Goal: Information Seeking & Learning: Learn about a topic

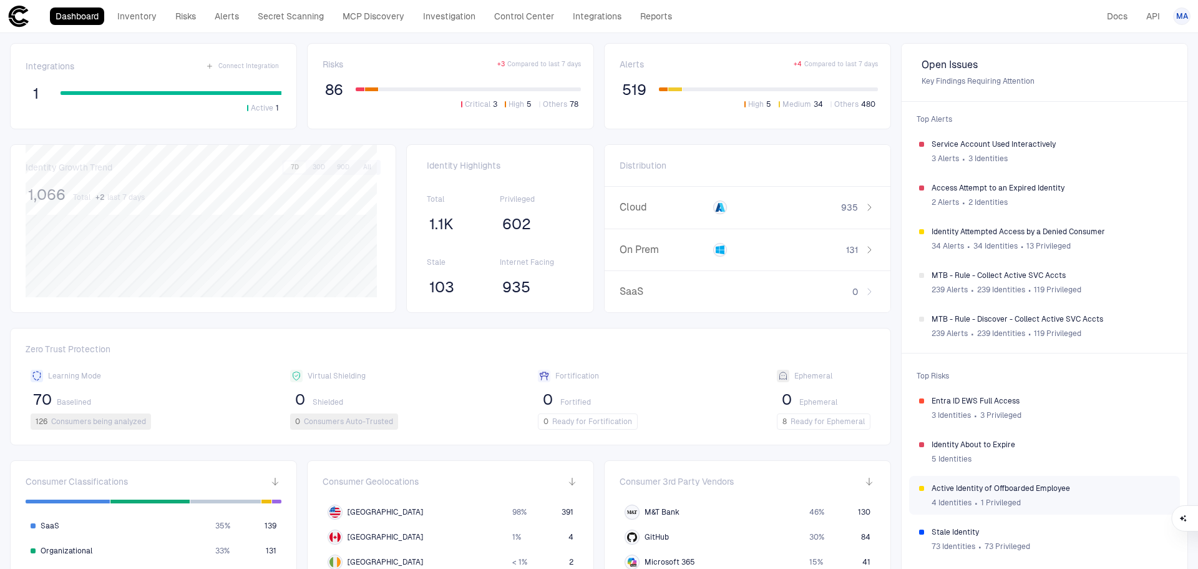
click at [1033, 494] on div "4 Identities ∙ 1 Privileged" at bounding box center [1051, 502] width 238 height 19
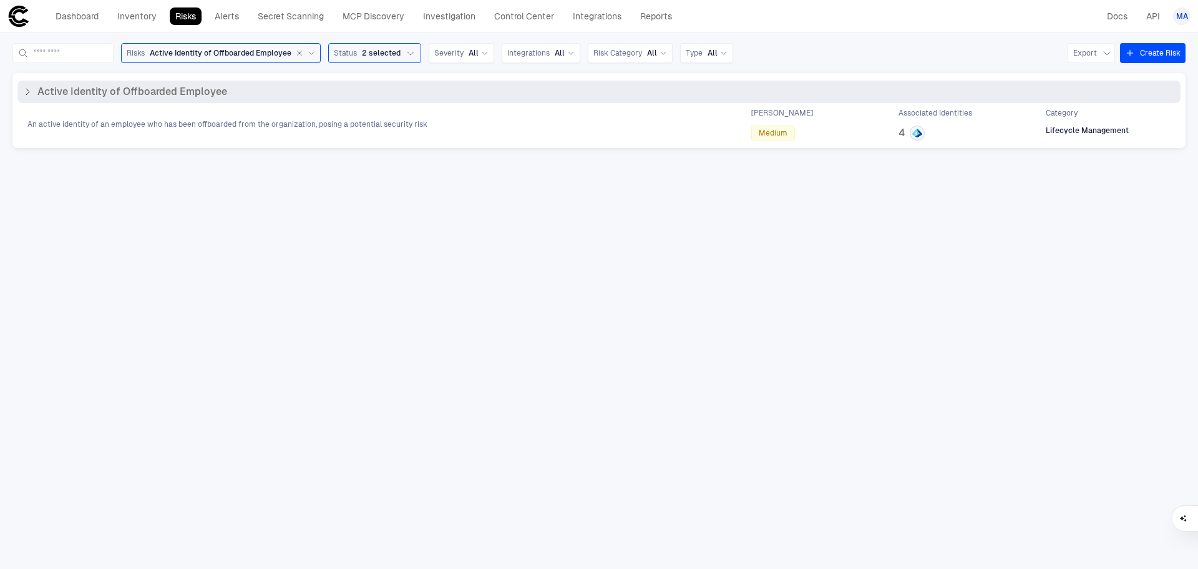
click at [31, 94] on icon at bounding box center [27, 92] width 10 height 10
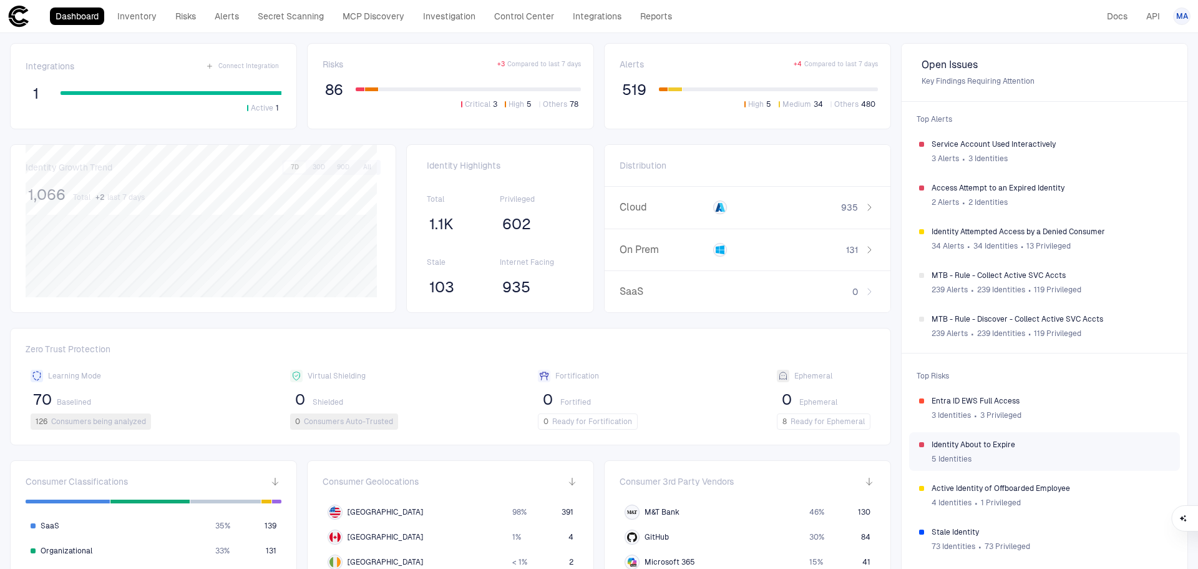
click at [1049, 448] on span "Identity About to Expire" at bounding box center [1051, 444] width 238 height 10
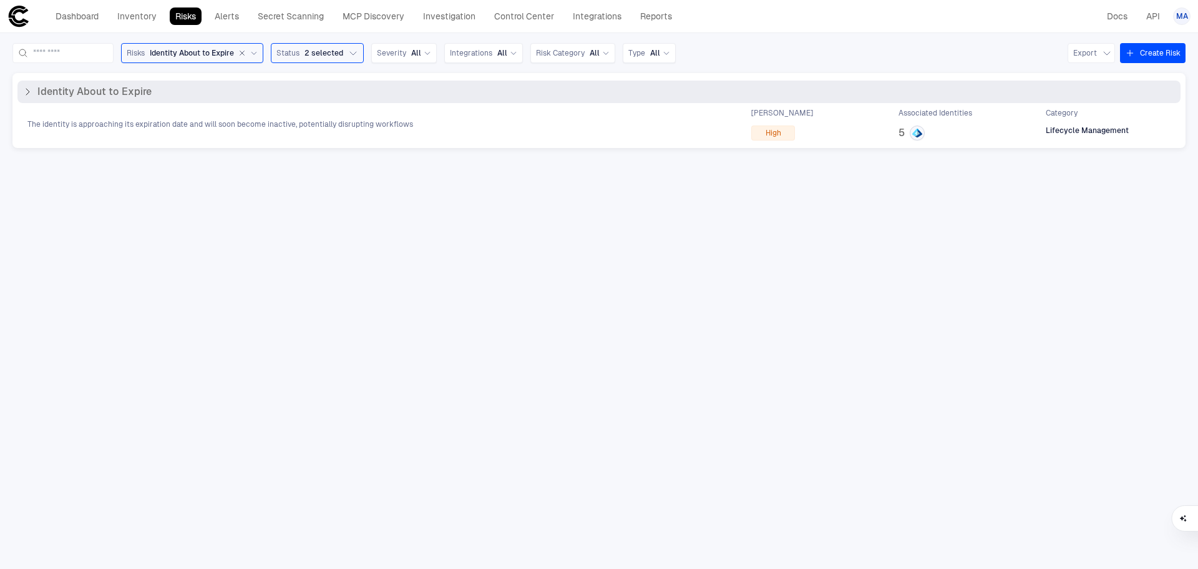
click at [29, 95] on icon at bounding box center [27, 92] width 10 height 10
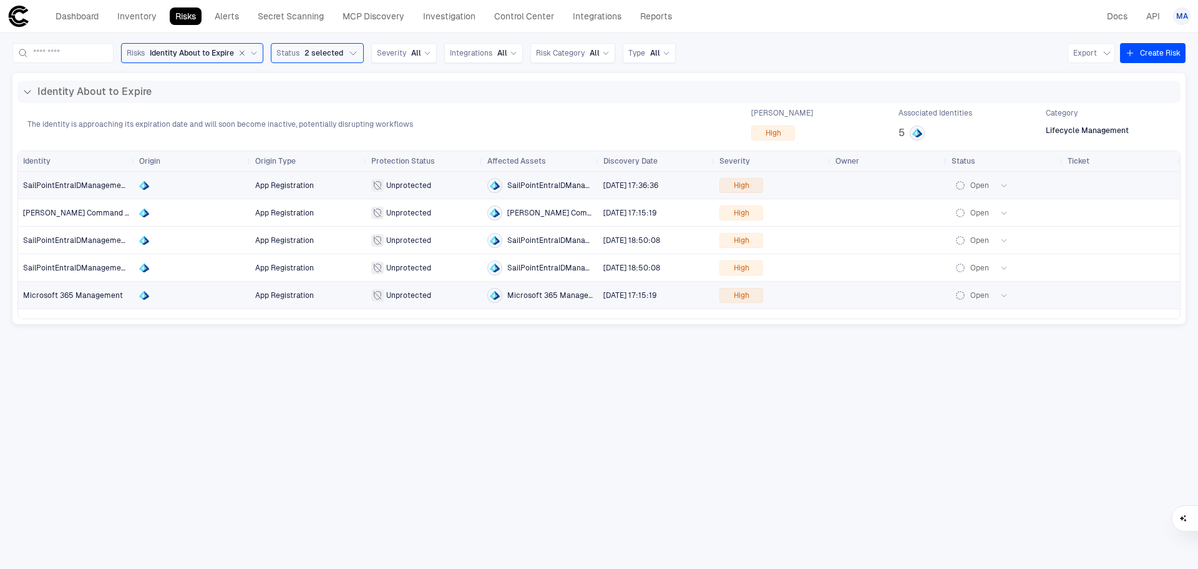
click at [198, 182] on div at bounding box center [192, 185] width 106 height 10
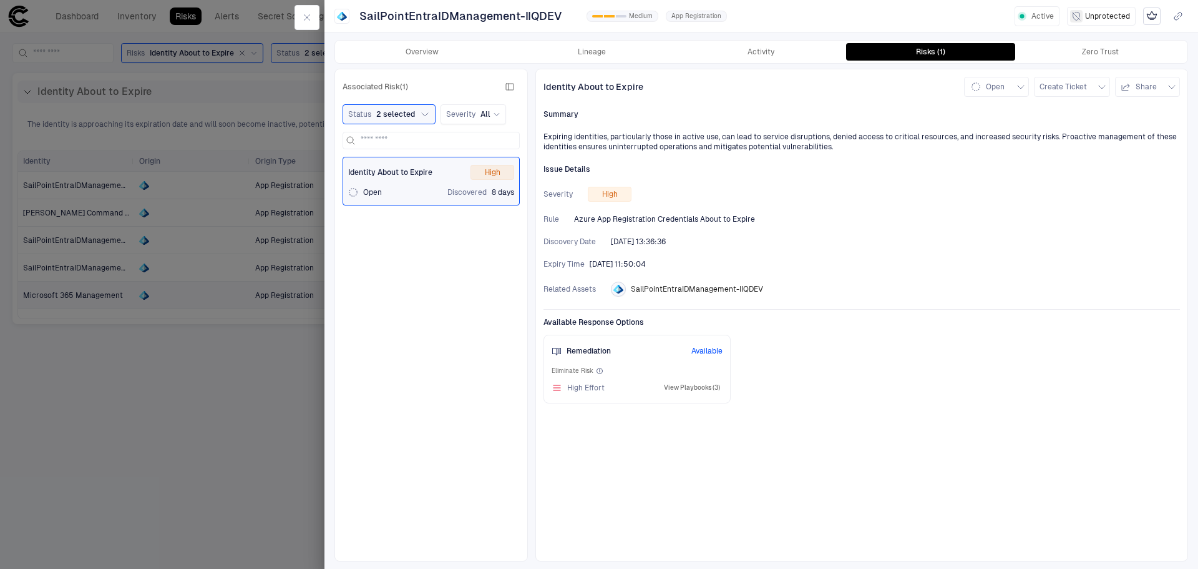
click at [706, 388] on button "View Playbooks (3)" at bounding box center [692, 387] width 61 height 15
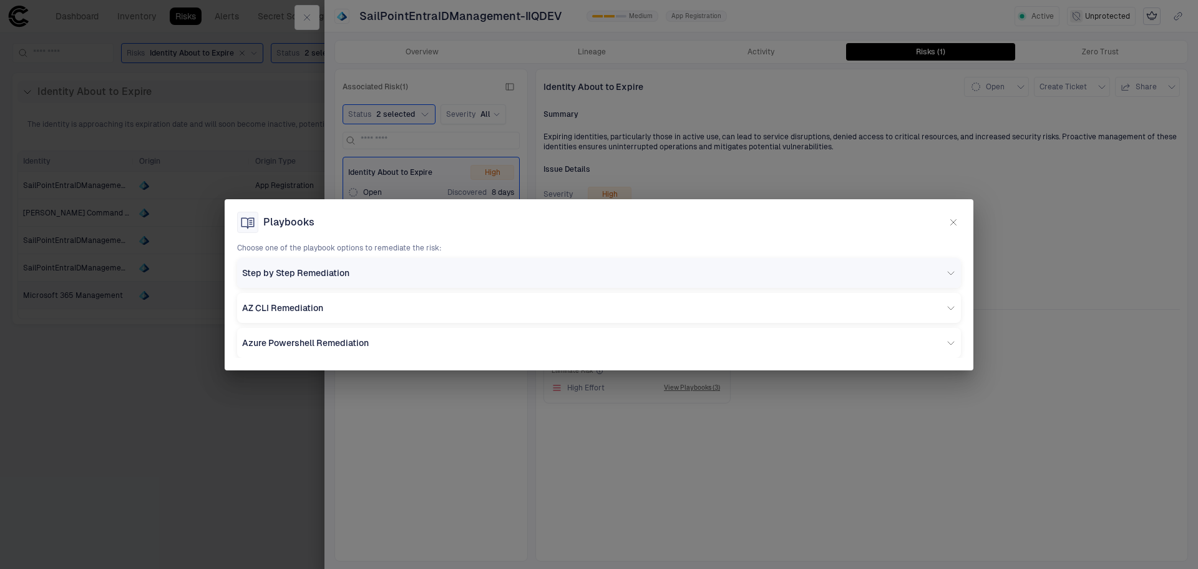
click at [679, 270] on div "Step by Step Remediation" at bounding box center [594, 272] width 704 height 11
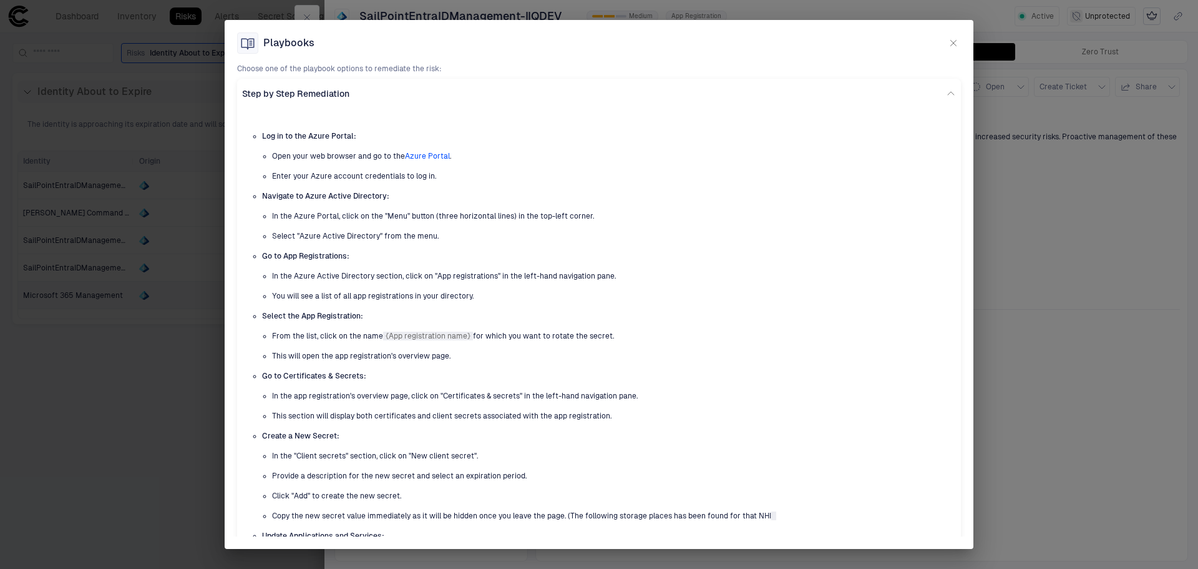
click at [1117, 278] on div "Playbooks Choose one of the playbook options to remediate the risk: Step by Ste…" at bounding box center [599, 284] width 1198 height 569
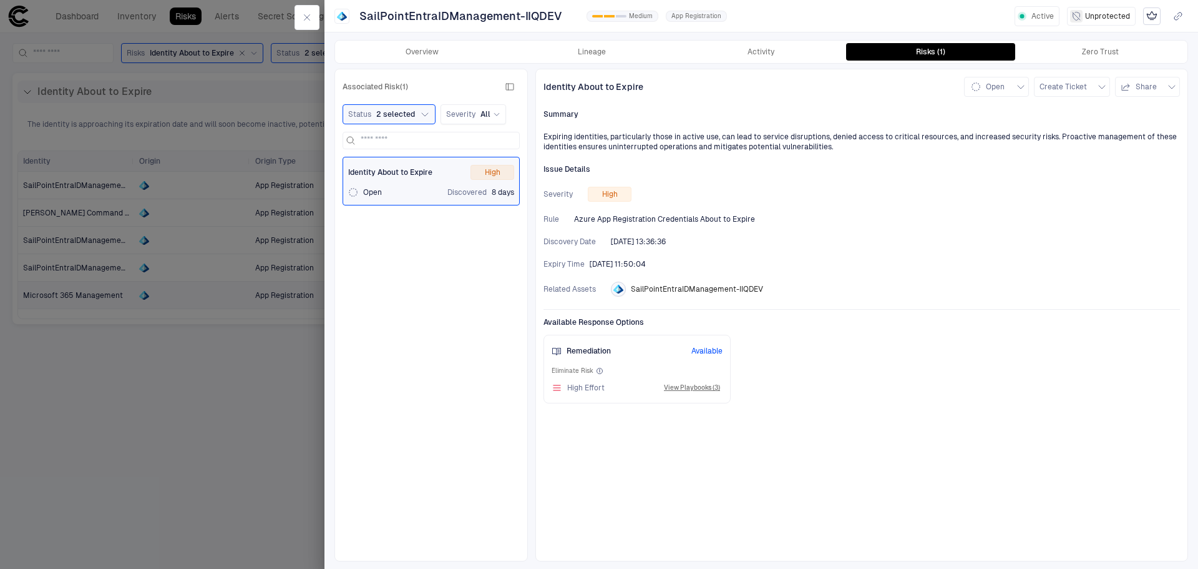
click at [202, 416] on div at bounding box center [599, 284] width 1198 height 569
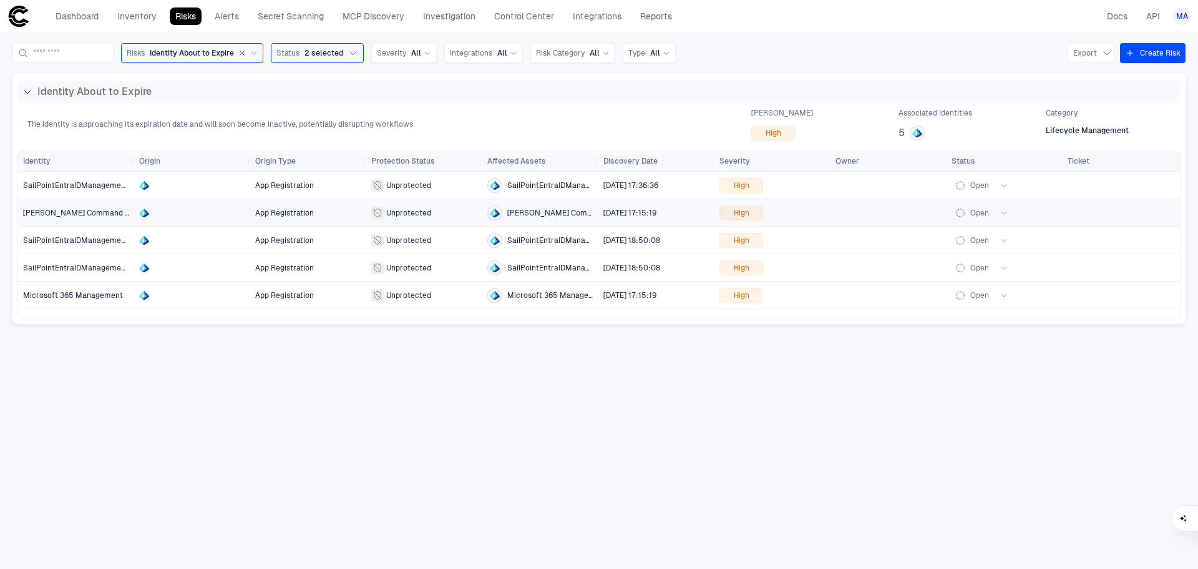
click at [798, 213] on div "[PERSON_NAME] Command Center App Registration Unprotected [PERSON_NAME] Command…" at bounding box center [599, 212] width 1162 height 27
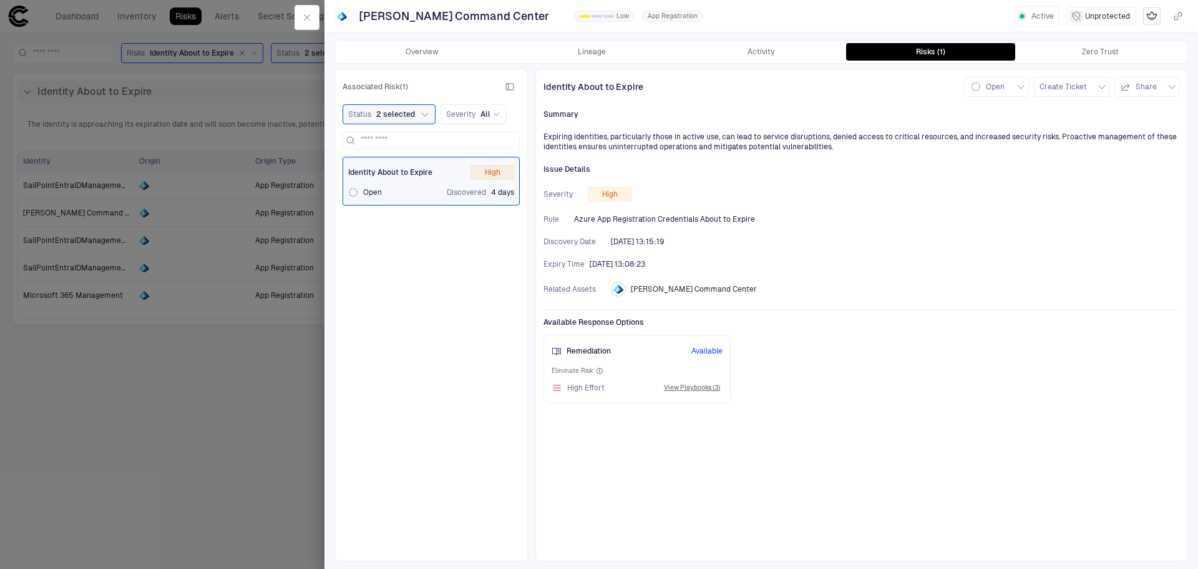
click at [150, 462] on div at bounding box center [599, 284] width 1198 height 569
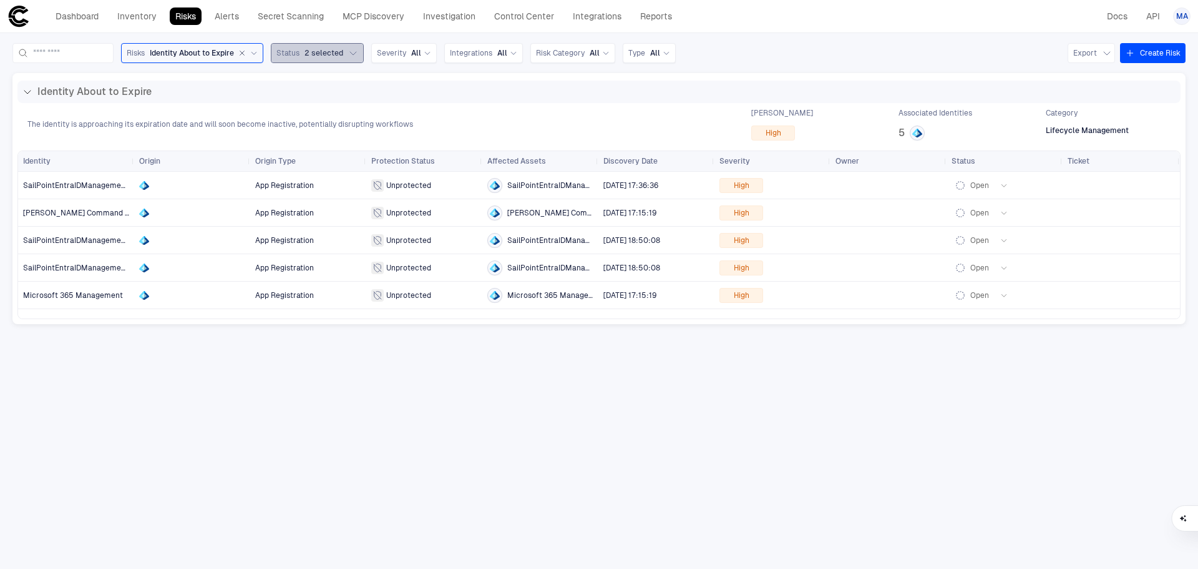
click at [358, 52] on icon "button" at bounding box center [353, 53] width 10 height 10
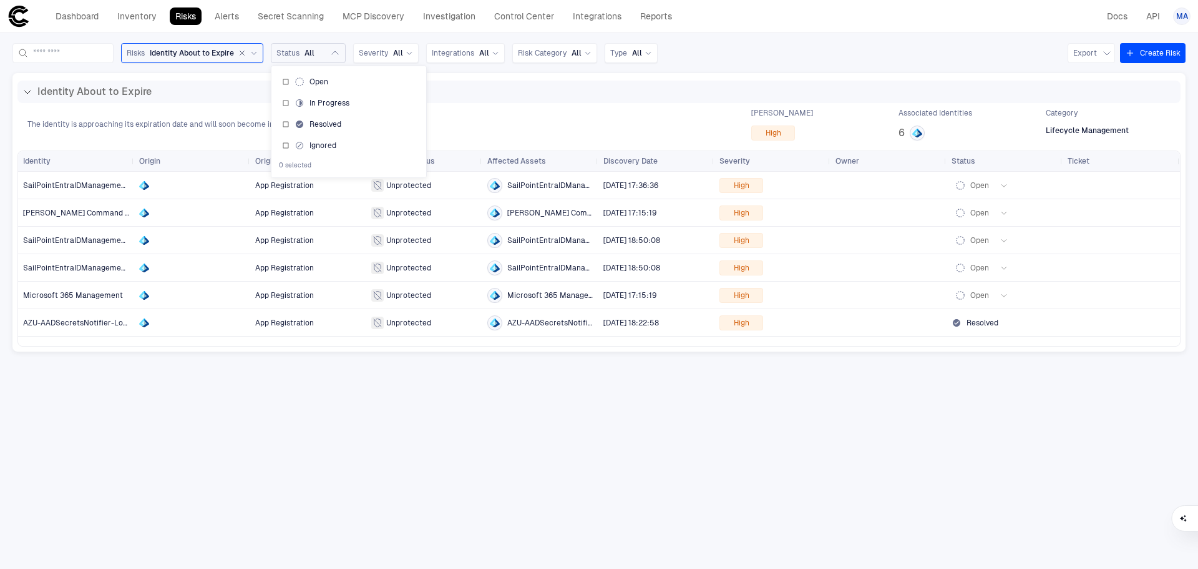
click at [246, 54] on icon "button" at bounding box center [241, 52] width 7 height 7
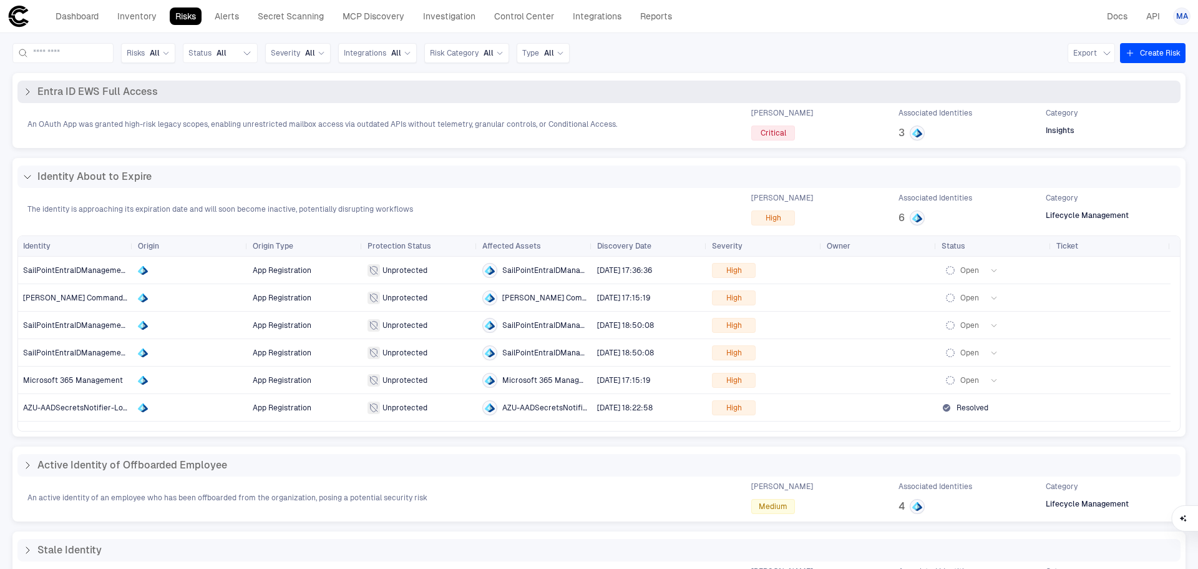
click at [158, 91] on div "Entra ID EWS Full Access" at bounding box center [598, 92] width 1153 height 12
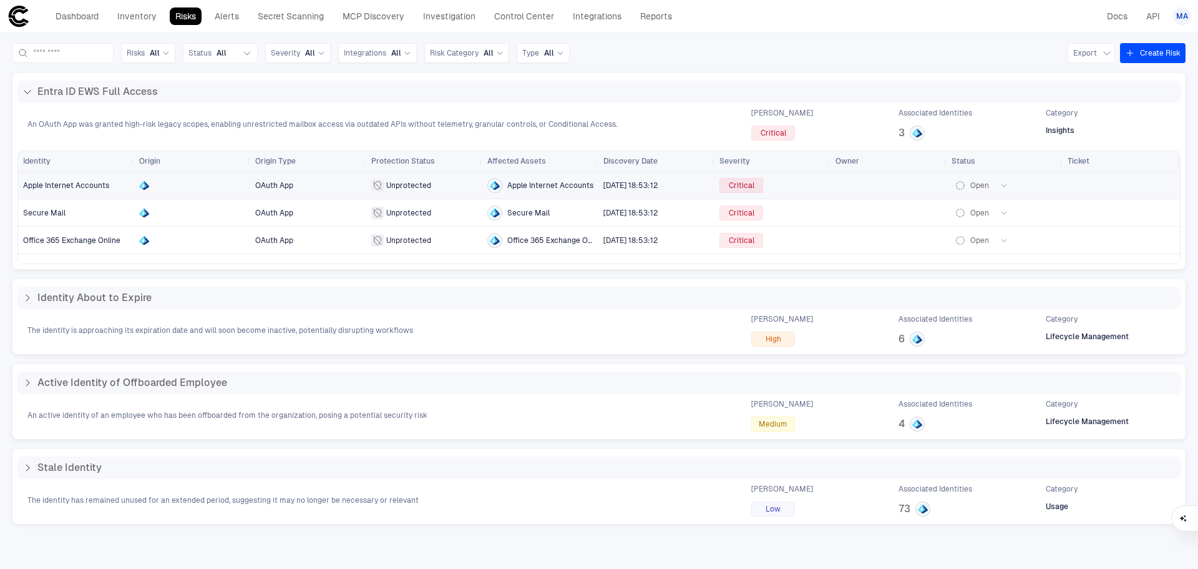
click at [208, 180] on div at bounding box center [192, 185] width 106 height 10
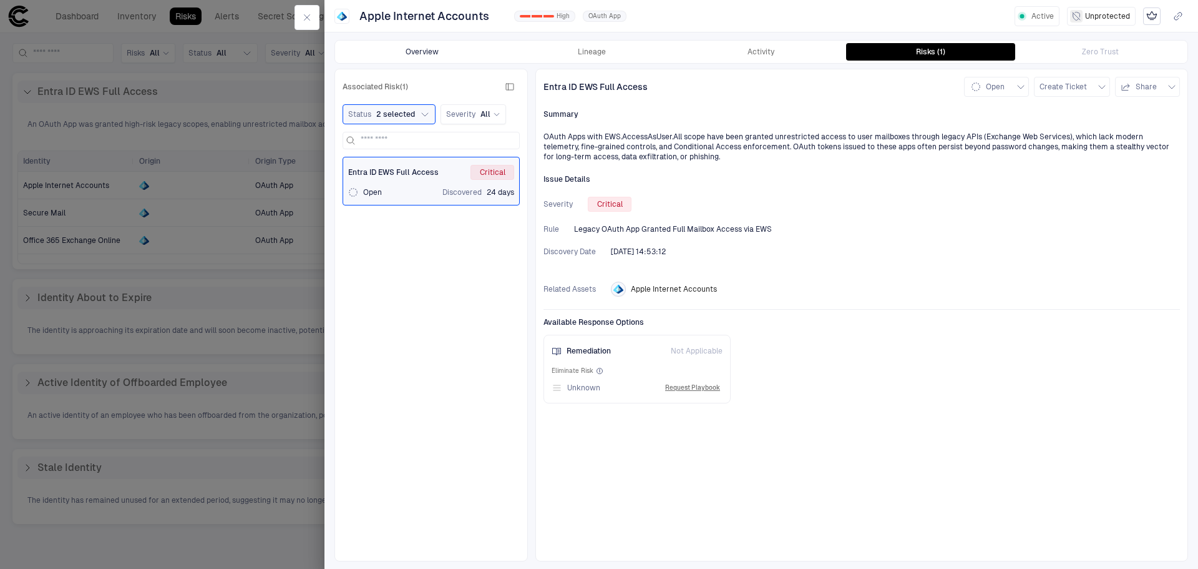
click at [403, 55] on button "Overview" at bounding box center [423, 51] width 170 height 17
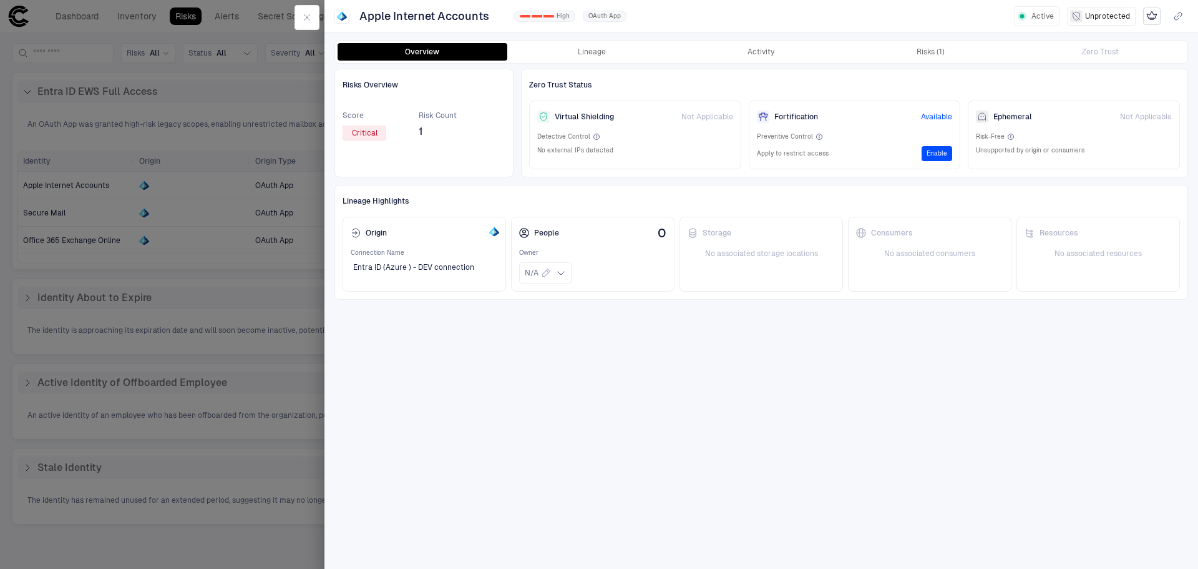
click at [189, 71] on div at bounding box center [599, 284] width 1198 height 569
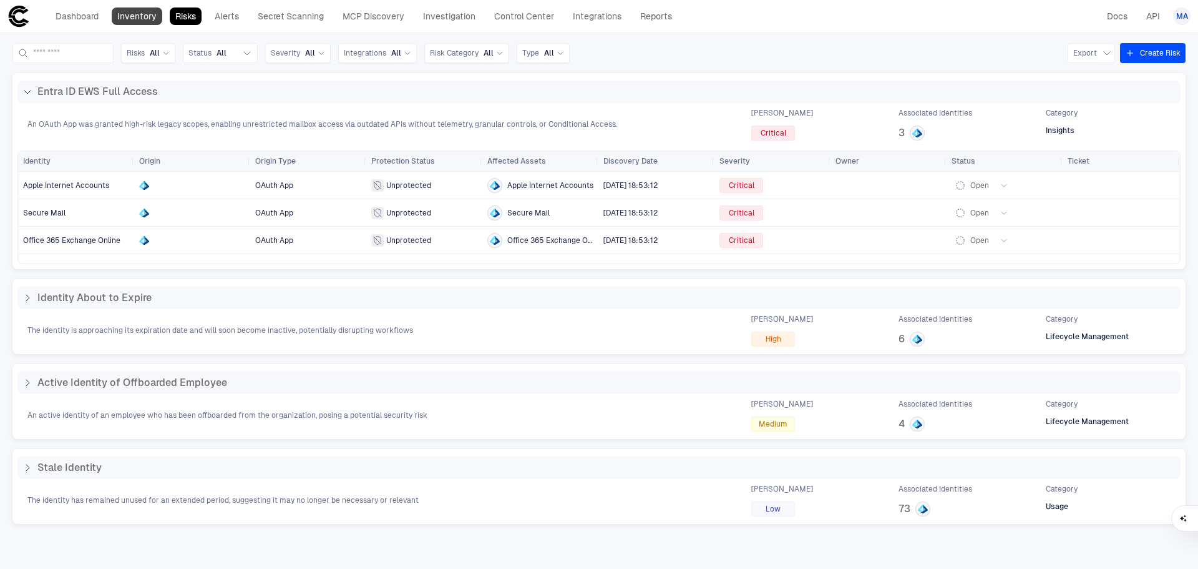
click at [144, 19] on link "Inventory" at bounding box center [137, 15] width 51 height 17
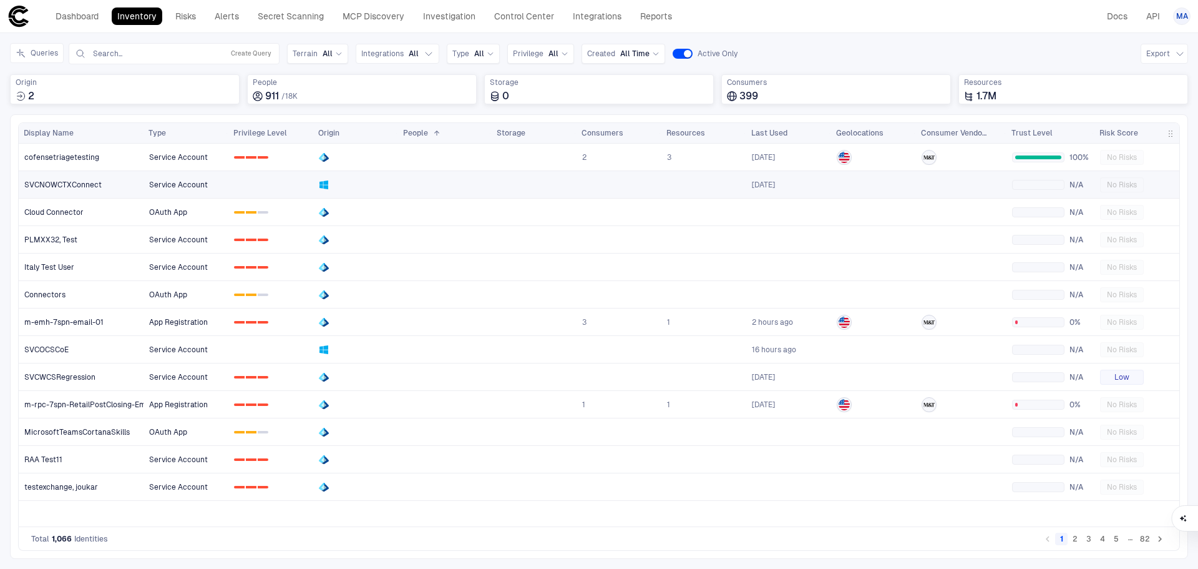
click at [121, 189] on link "SVCNOWCTXConnect" at bounding box center [81, 185] width 124 height 26
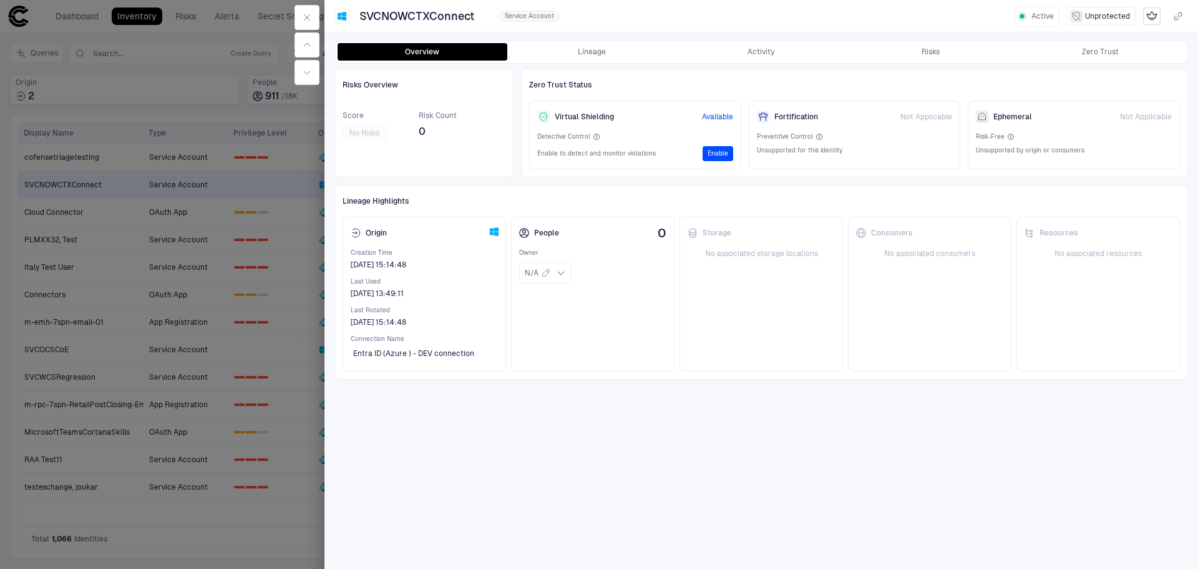
click at [242, 539] on div at bounding box center [599, 284] width 1198 height 569
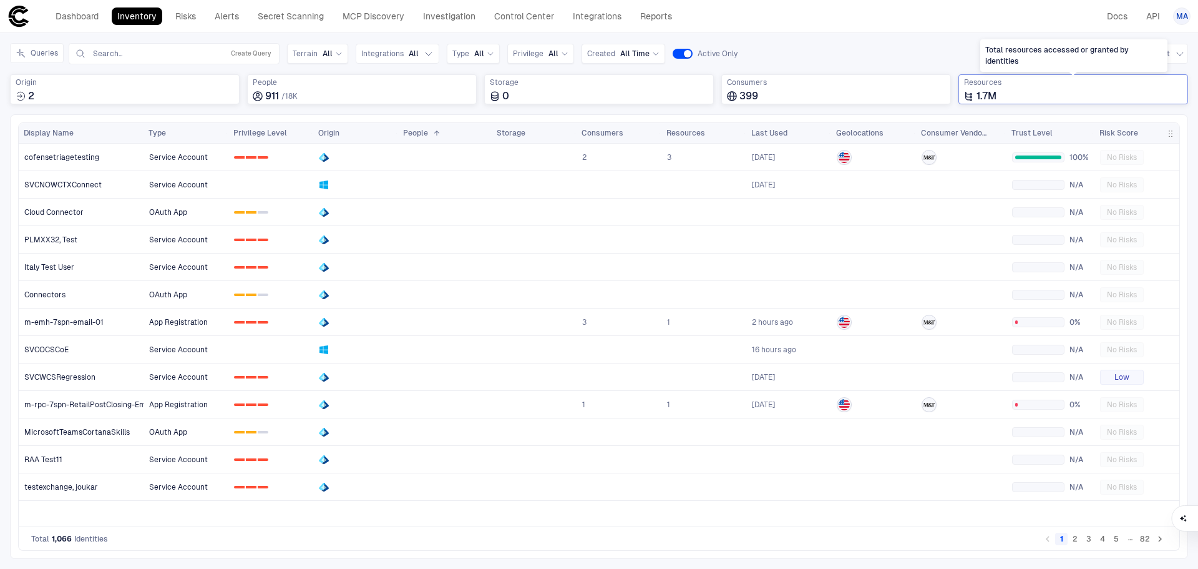
click at [1023, 92] on div "1.7M" at bounding box center [1073, 96] width 218 height 12
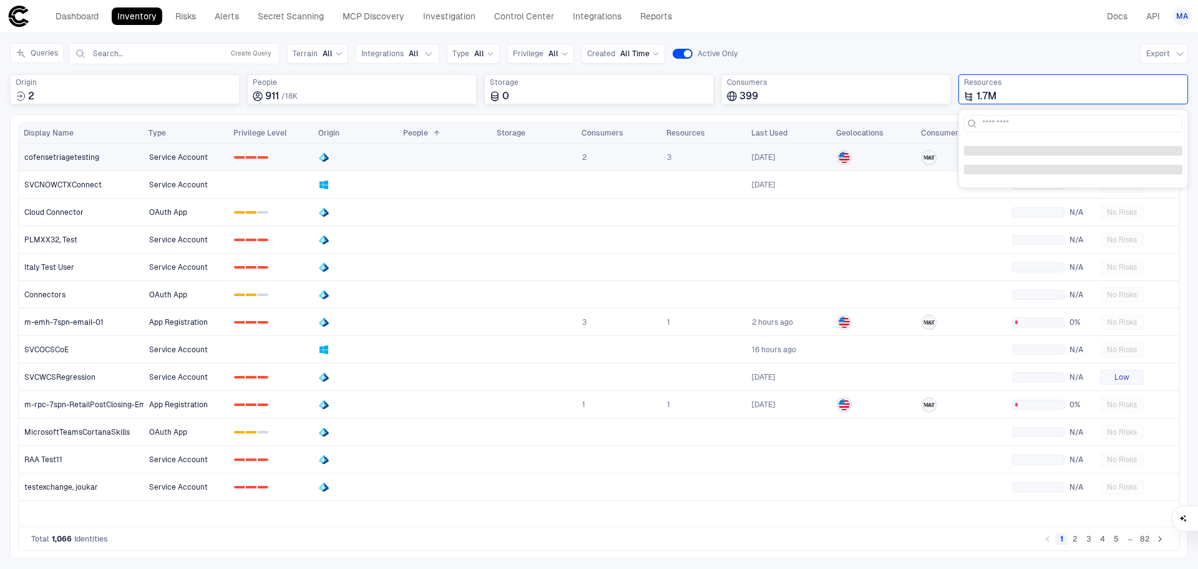
click at [694, 157] on link "3" at bounding box center [704, 157] width 84 height 26
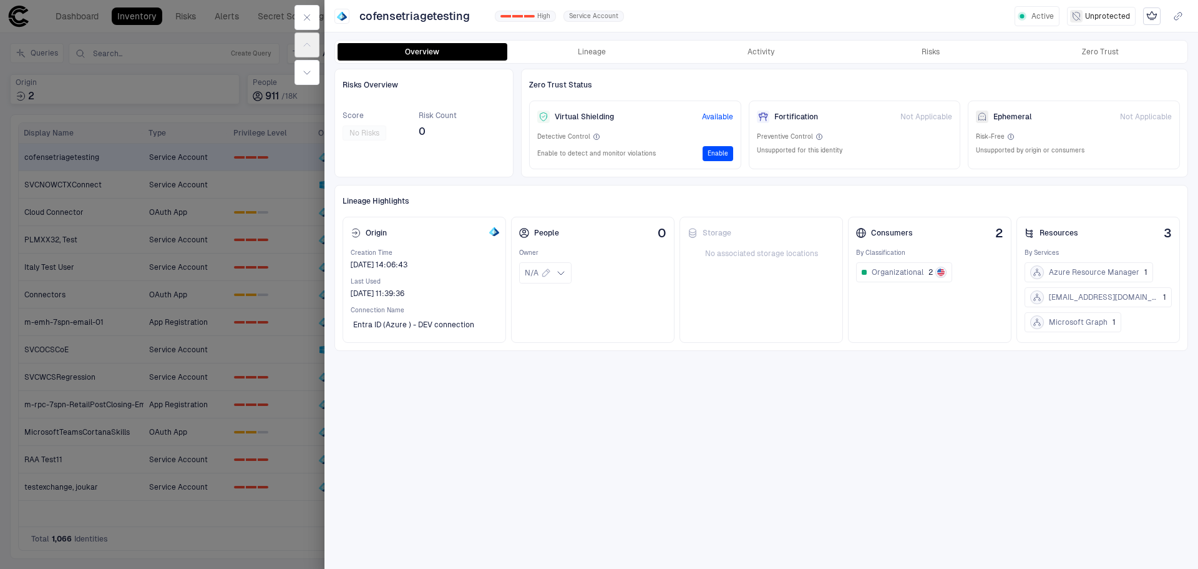
click at [139, 93] on div at bounding box center [599, 284] width 1198 height 569
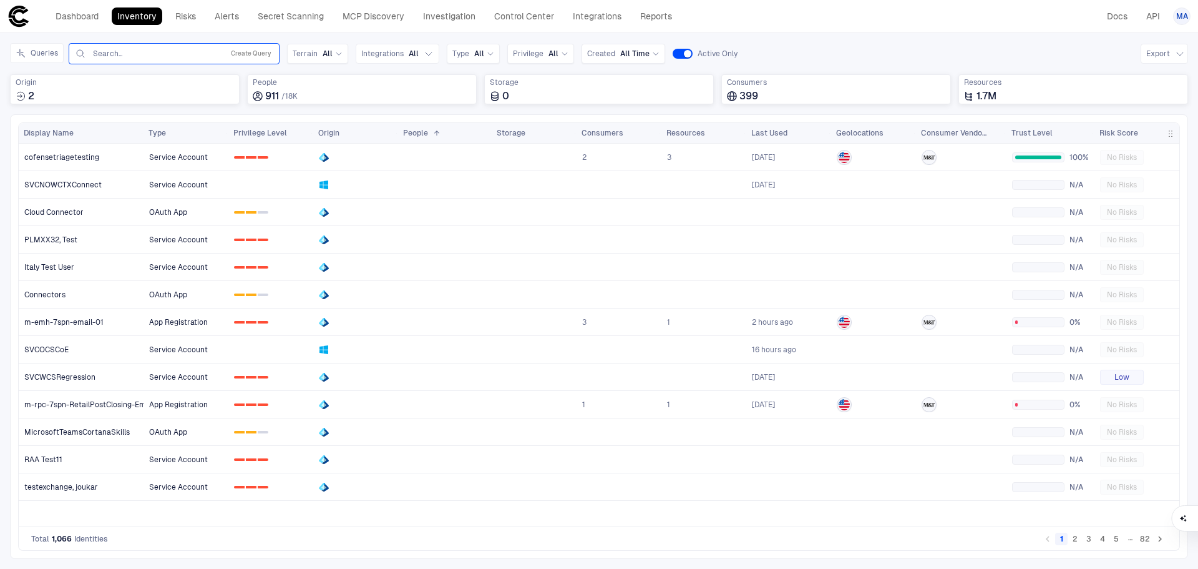
click at [125, 57] on input "text" at bounding box center [155, 54] width 127 height 10
type input "***"
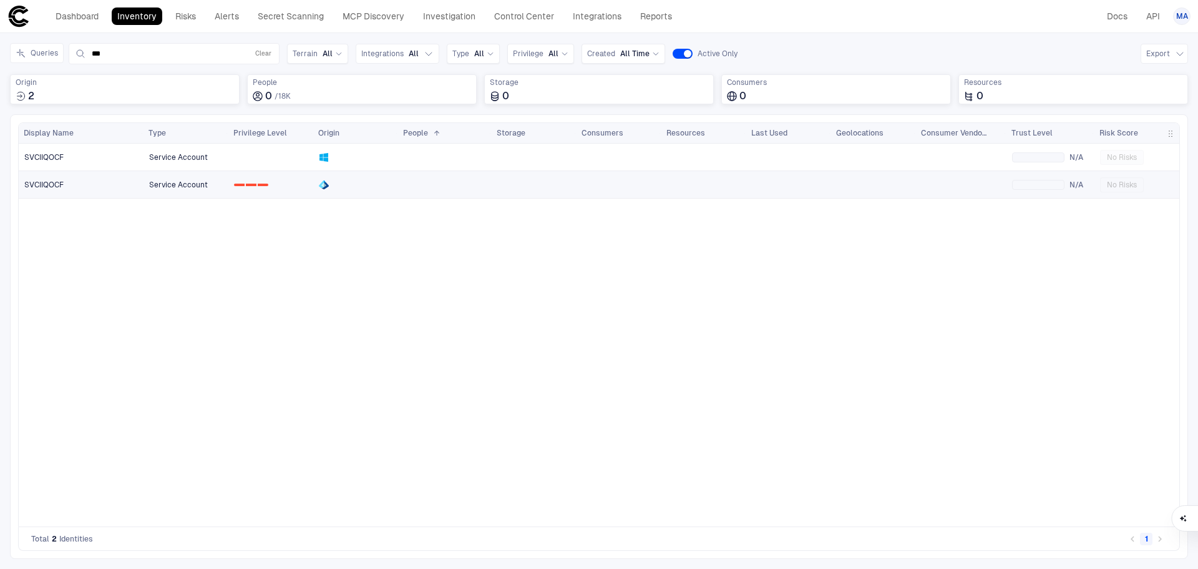
click at [126, 195] on link "SVCIIQOCF" at bounding box center [81, 185] width 124 height 26
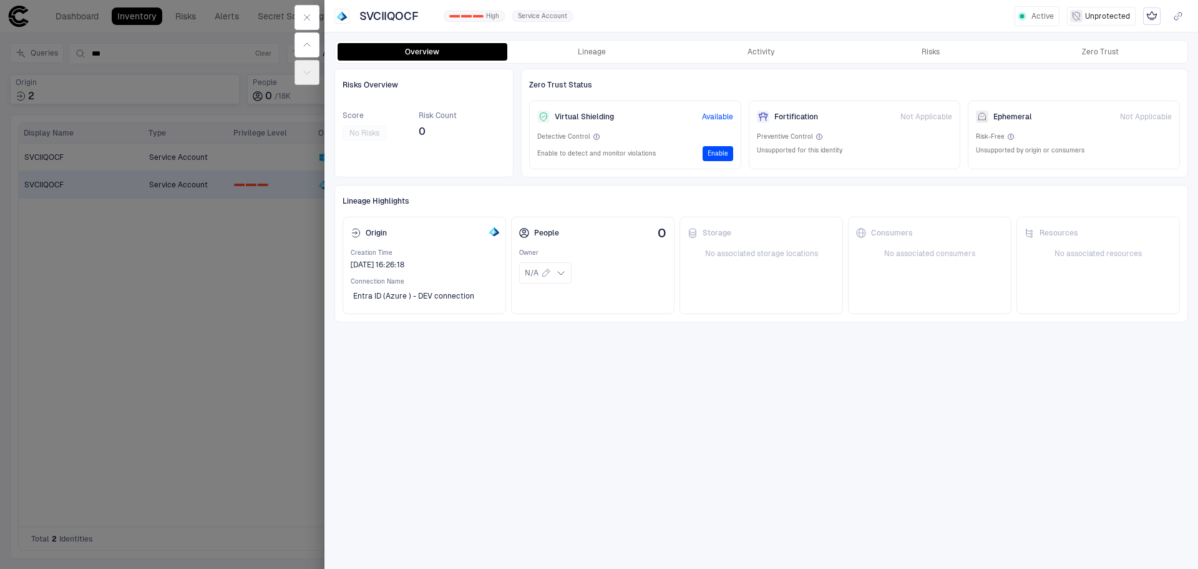
click at [207, 264] on div at bounding box center [599, 284] width 1198 height 569
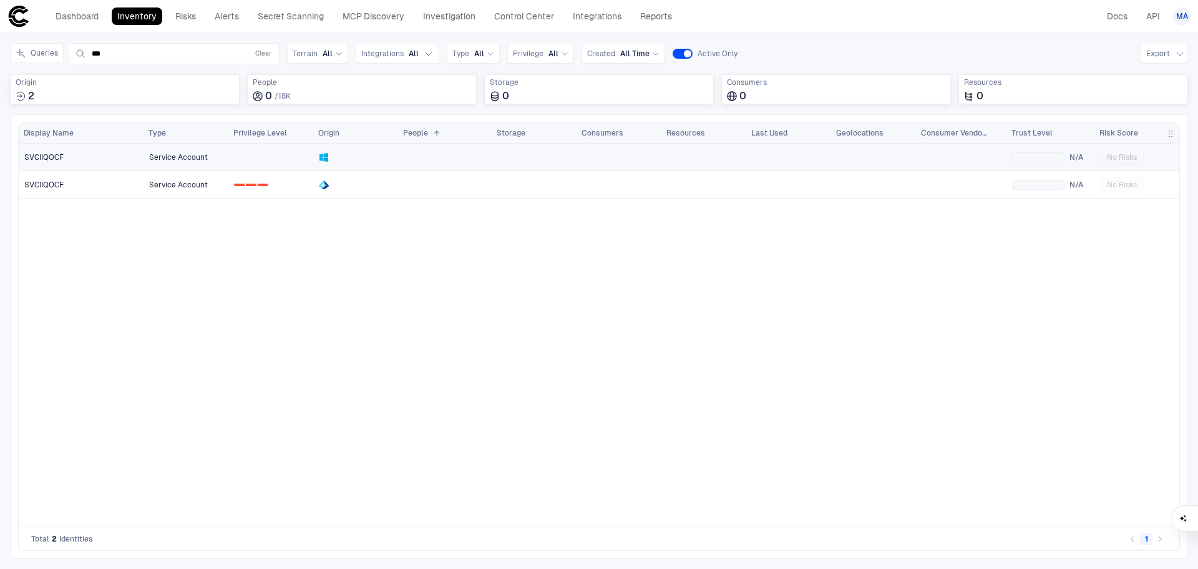
click at [108, 161] on link "SVCIIQOCF" at bounding box center [81, 157] width 124 height 26
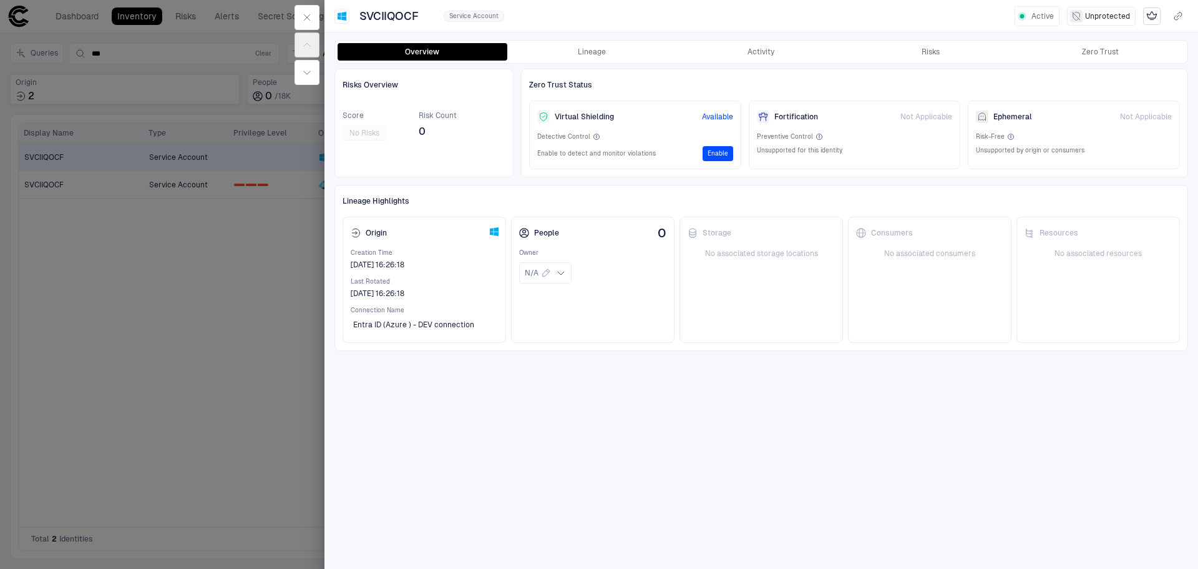
click at [265, 379] on div at bounding box center [599, 284] width 1198 height 569
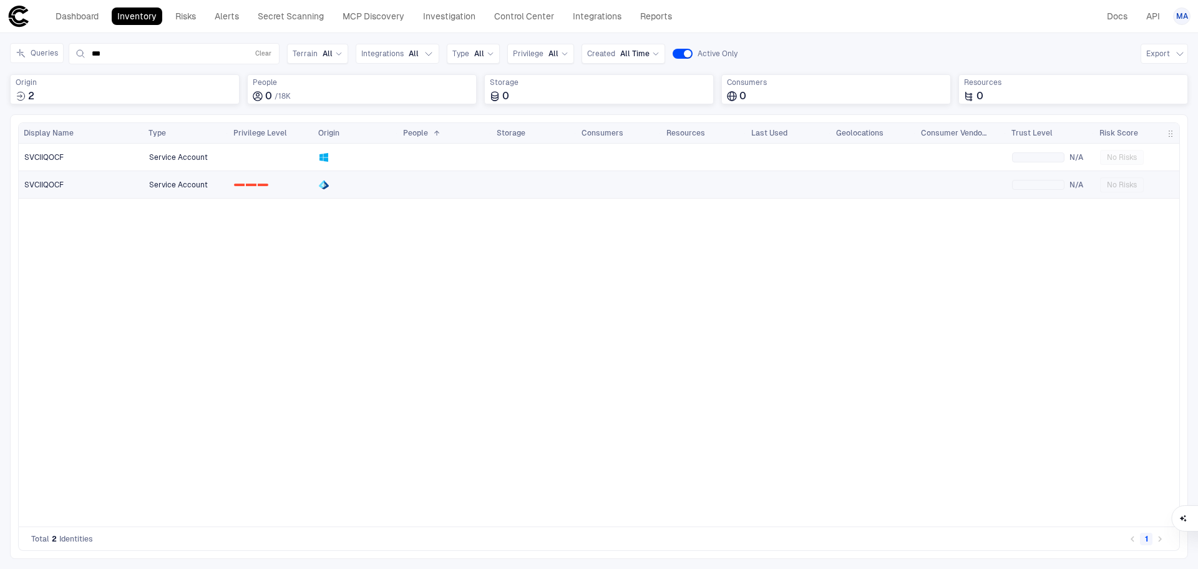
click at [259, 188] on link "0 1 2" at bounding box center [271, 185] width 84 height 26
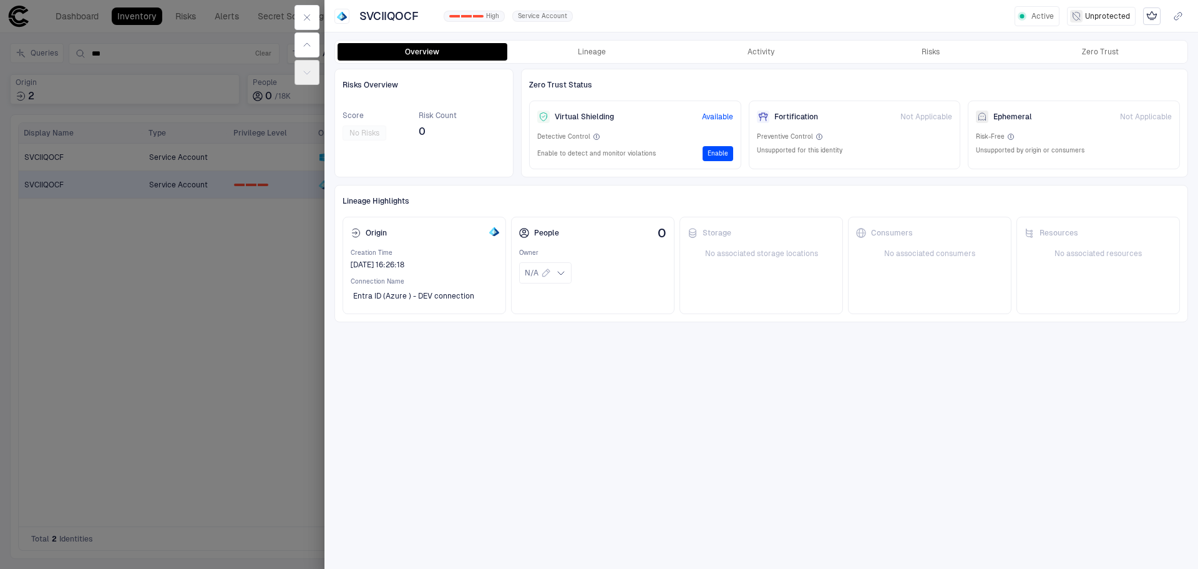
click at [597, 38] on div "Overview Lineage Activity Risks Zero Trust Risks Overview Score No Risks Risk C…" at bounding box center [762, 300] width 874 height 537
click at [602, 47] on button "Lineage" at bounding box center [592, 51] width 170 height 17
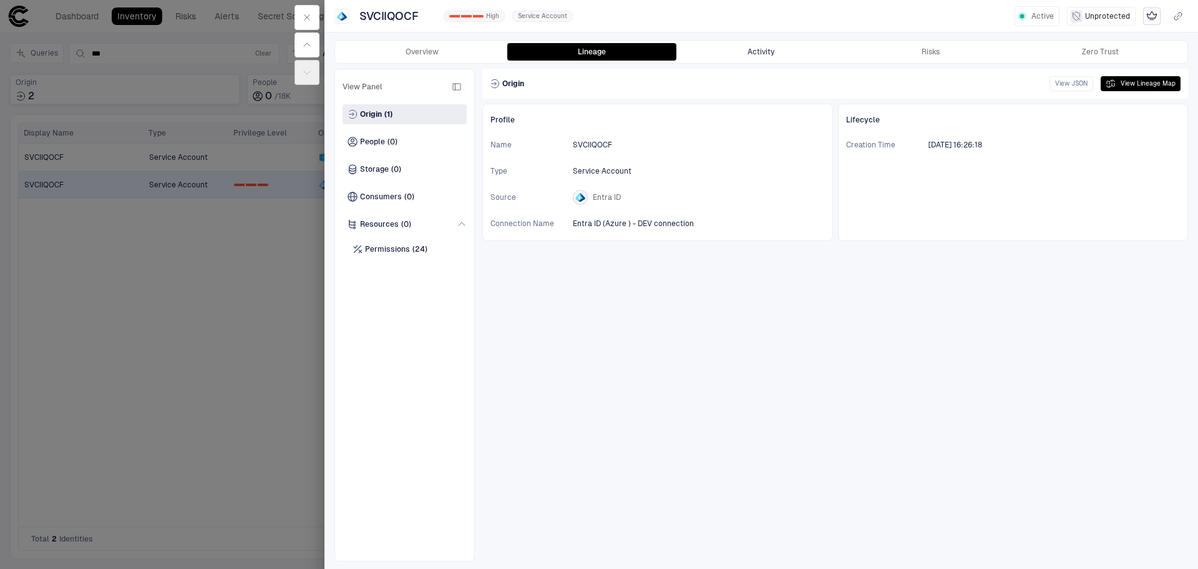
click at [772, 57] on button "Activity" at bounding box center [762, 51] width 170 height 17
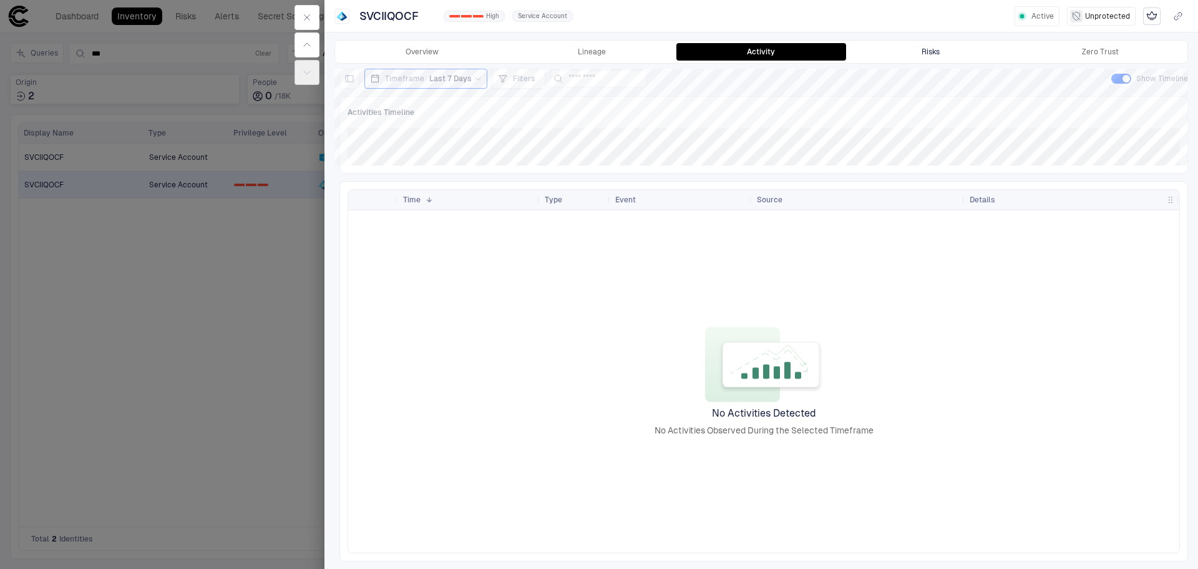
click at [944, 52] on button "Risks" at bounding box center [931, 51] width 170 height 17
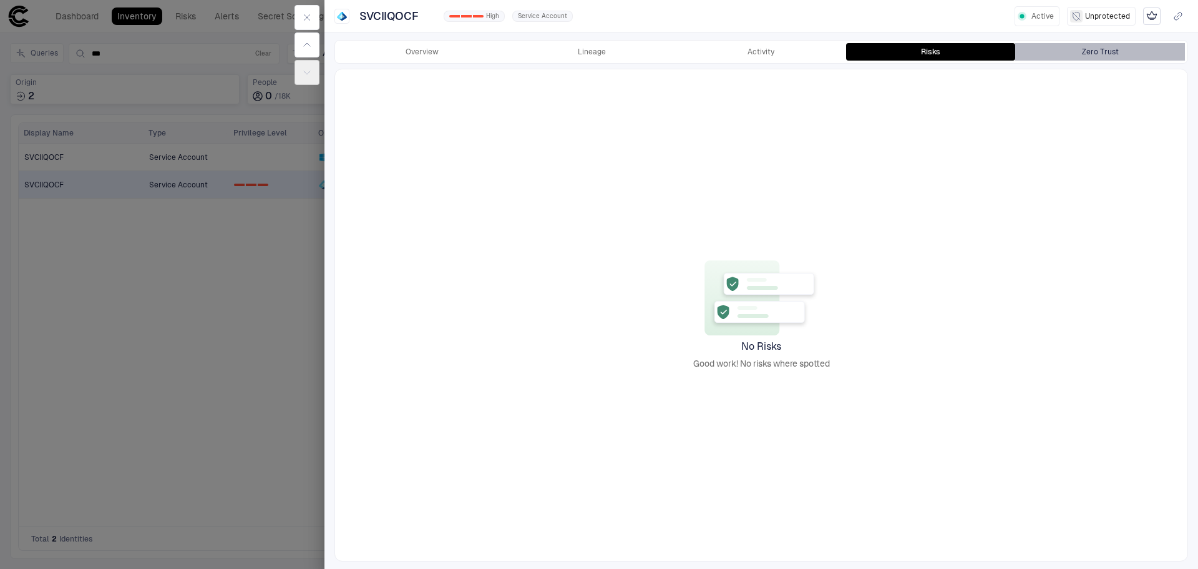
click at [1065, 57] on button "Zero Trust" at bounding box center [1100, 51] width 170 height 17
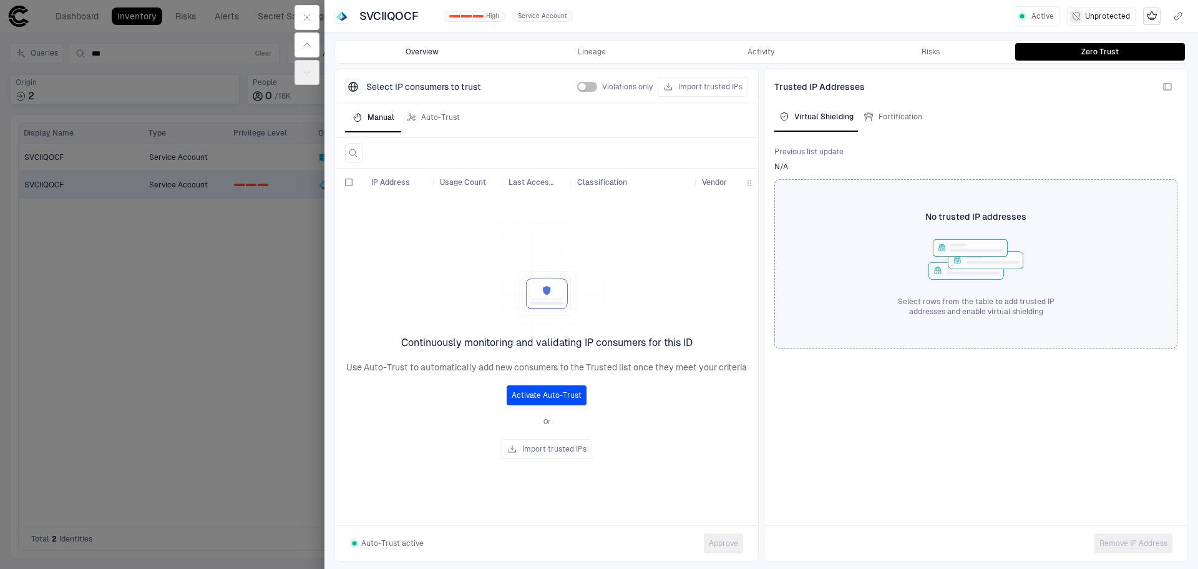
click at [441, 48] on button "Overview" at bounding box center [423, 51] width 170 height 17
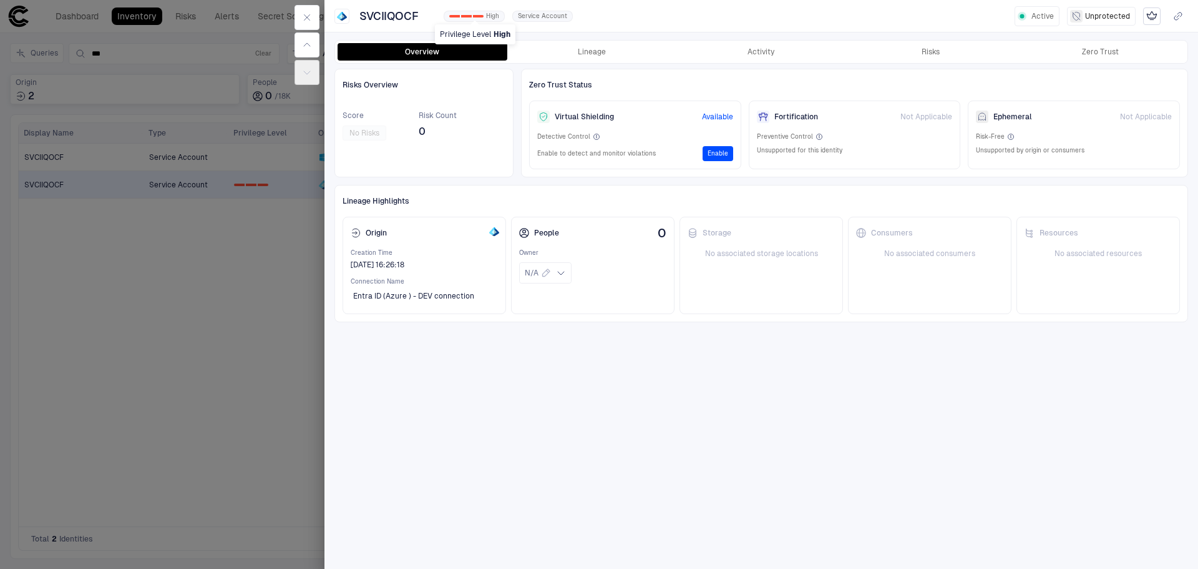
click at [487, 19] on span "High" at bounding box center [492, 16] width 13 height 9
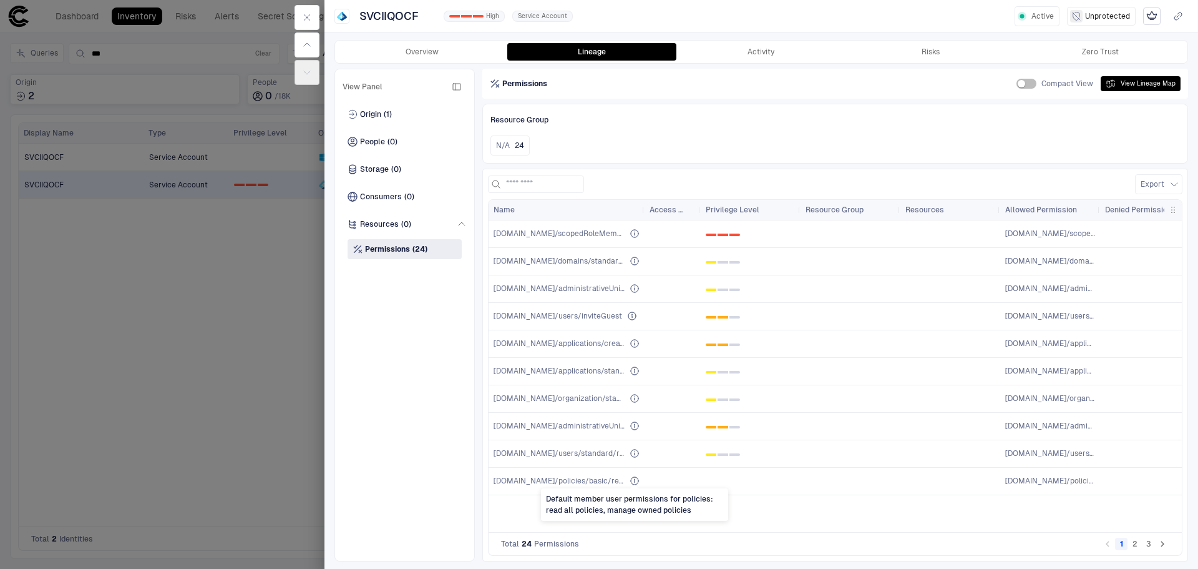
click at [634, 483] on span at bounding box center [634, 485] width 7 height 6
click at [200, 470] on div at bounding box center [599, 284] width 1198 height 569
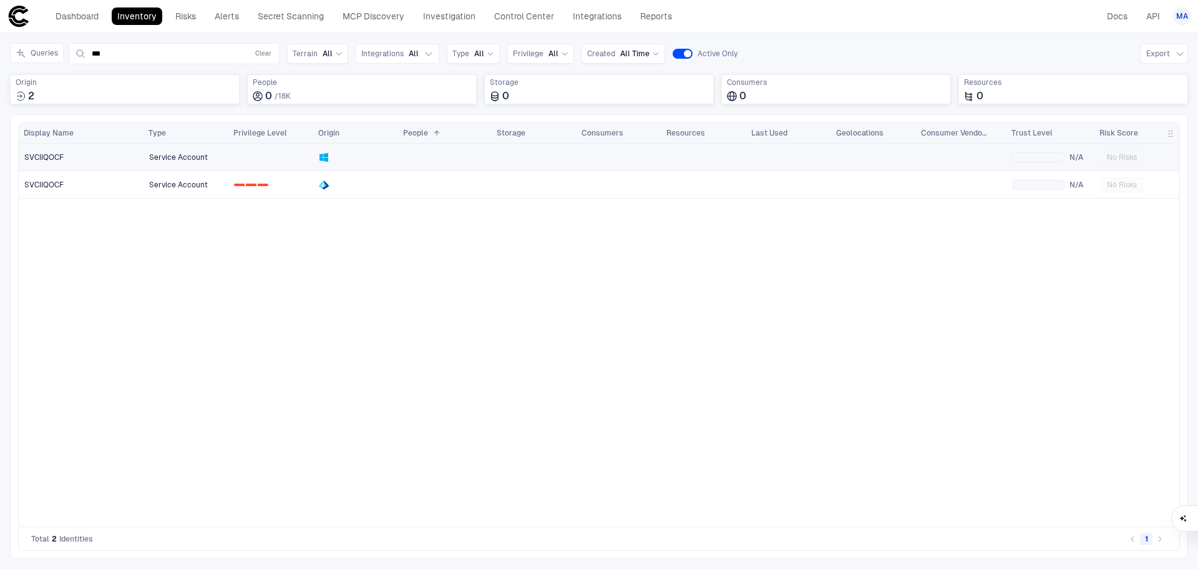
click at [196, 159] on span "Service Account" at bounding box center [178, 157] width 59 height 10
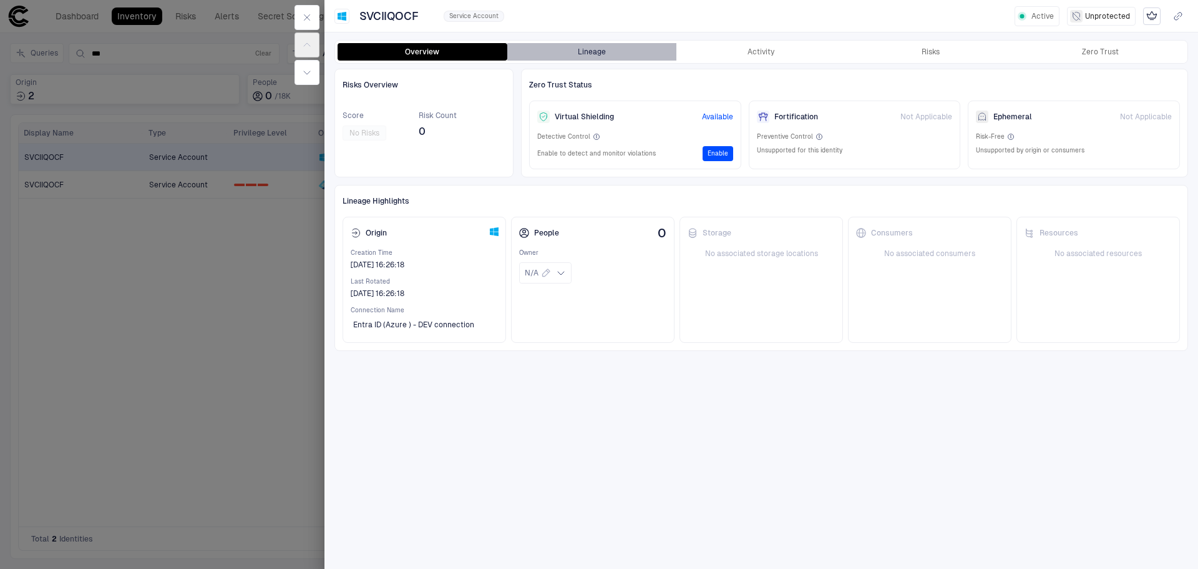
click at [585, 44] on button "Lineage" at bounding box center [592, 51] width 170 height 17
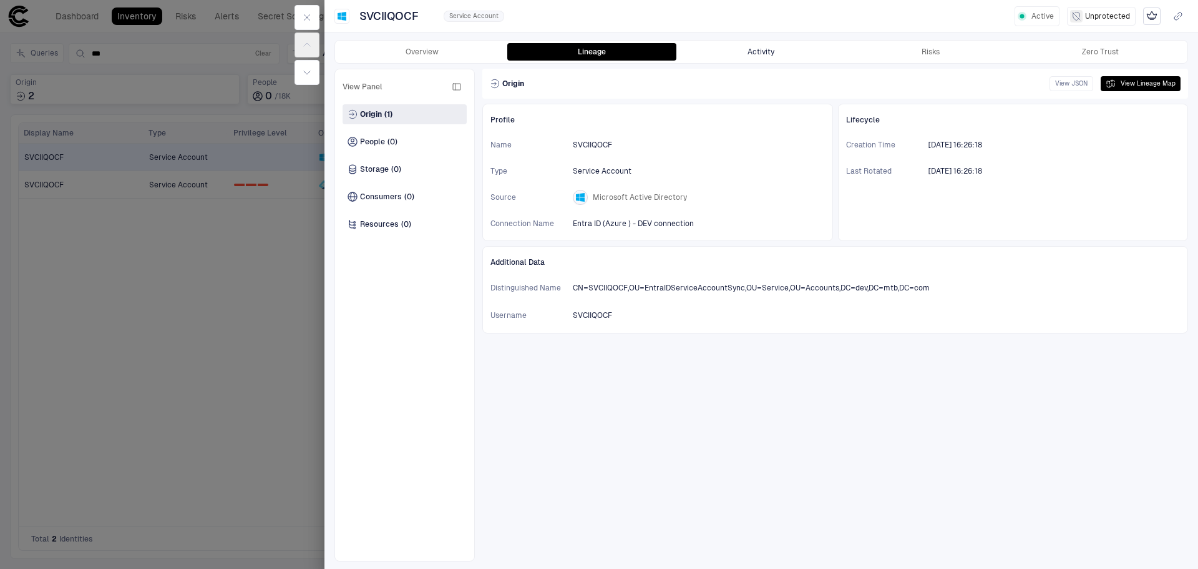
click at [777, 55] on button "Activity" at bounding box center [762, 51] width 170 height 17
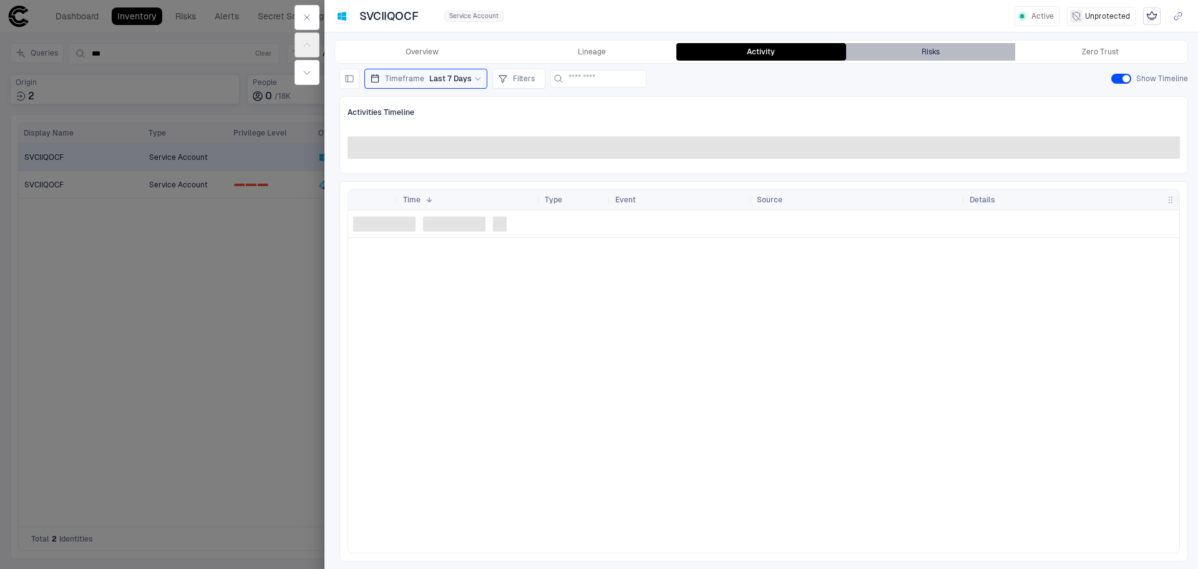
click at [946, 51] on button "Risks" at bounding box center [931, 51] width 170 height 17
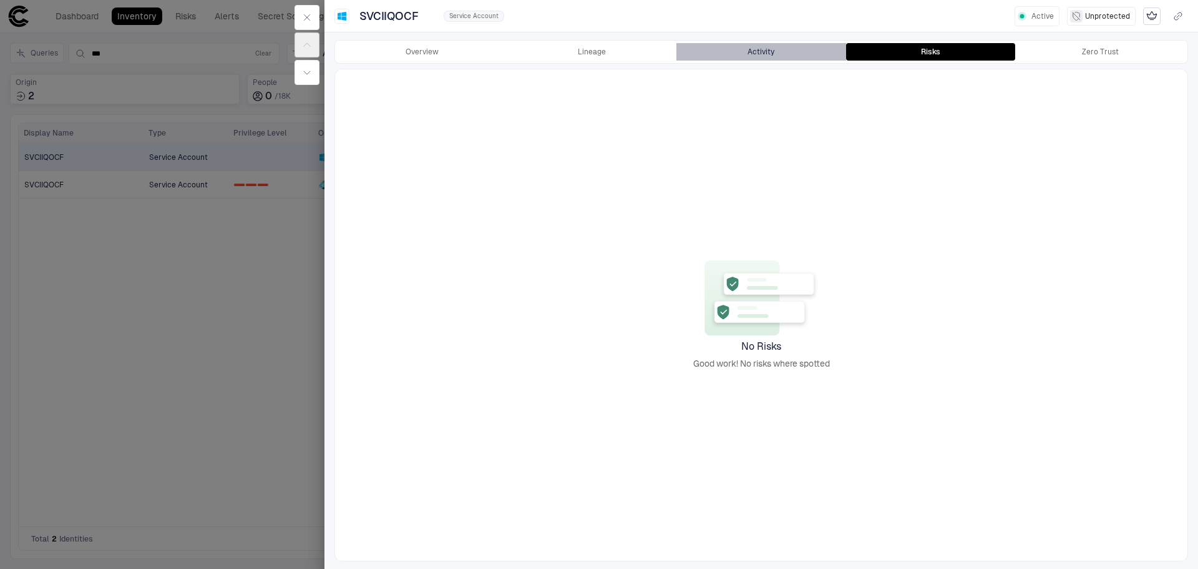
click at [761, 53] on button "Activity" at bounding box center [762, 51] width 170 height 17
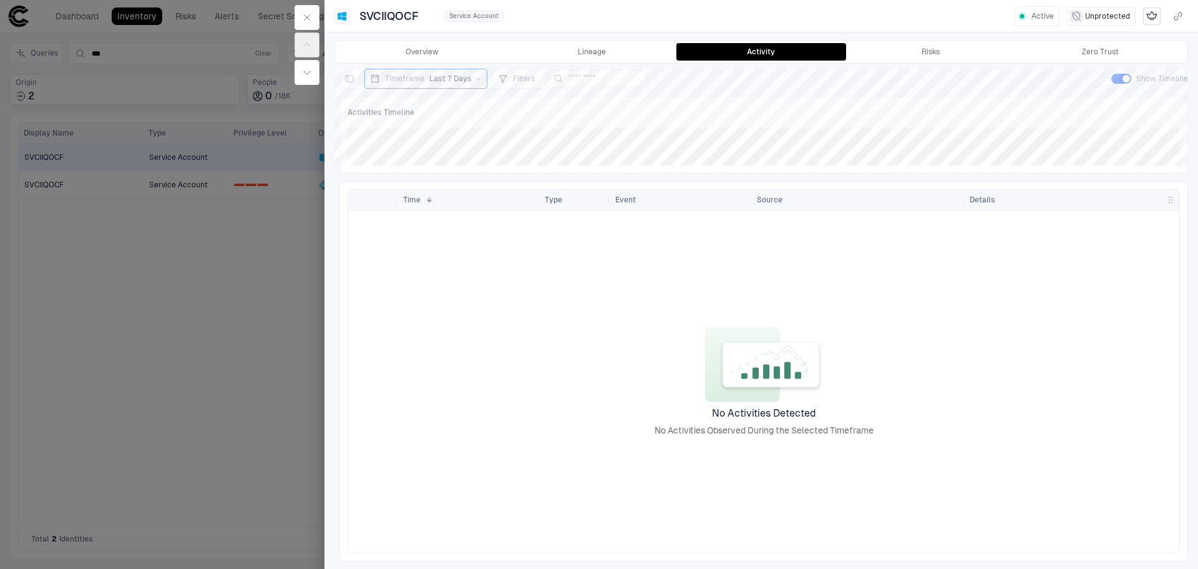
click at [305, 267] on div at bounding box center [599, 284] width 1198 height 569
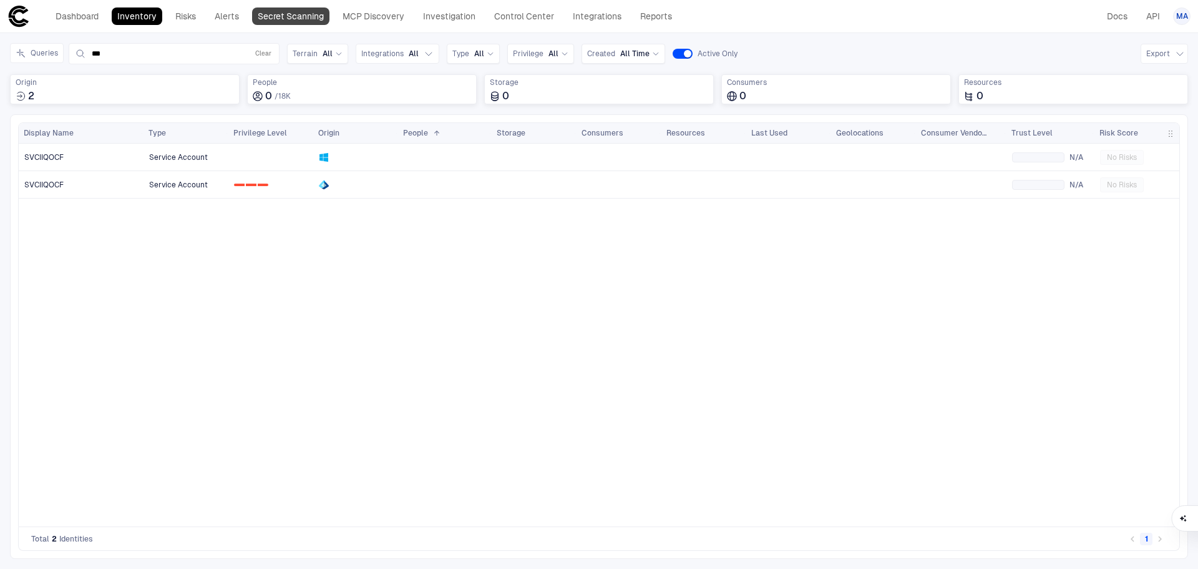
click at [296, 17] on link "Secret Scanning" at bounding box center [290, 15] width 77 height 17
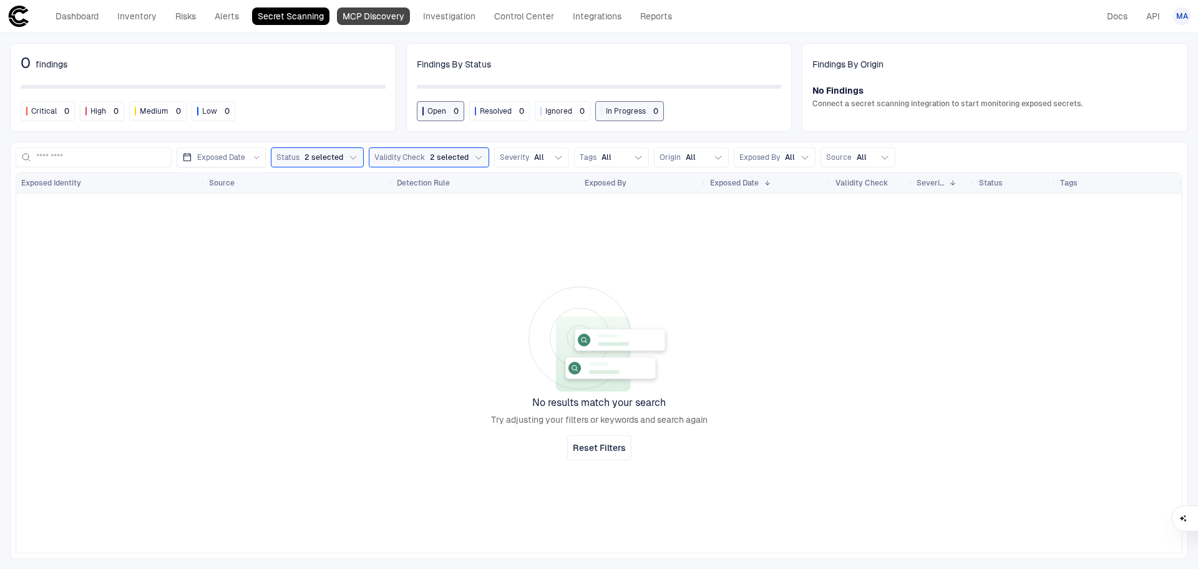
click at [366, 16] on link "MCP Discovery" at bounding box center [373, 15] width 73 height 17
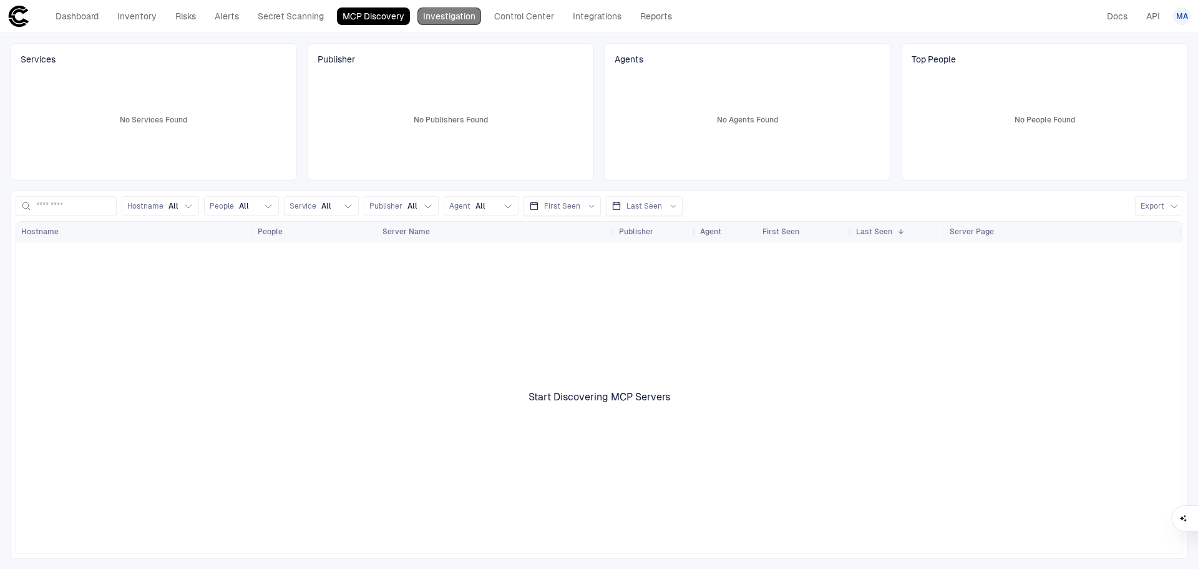
click at [448, 21] on link "Investigation" at bounding box center [450, 15] width 64 height 17
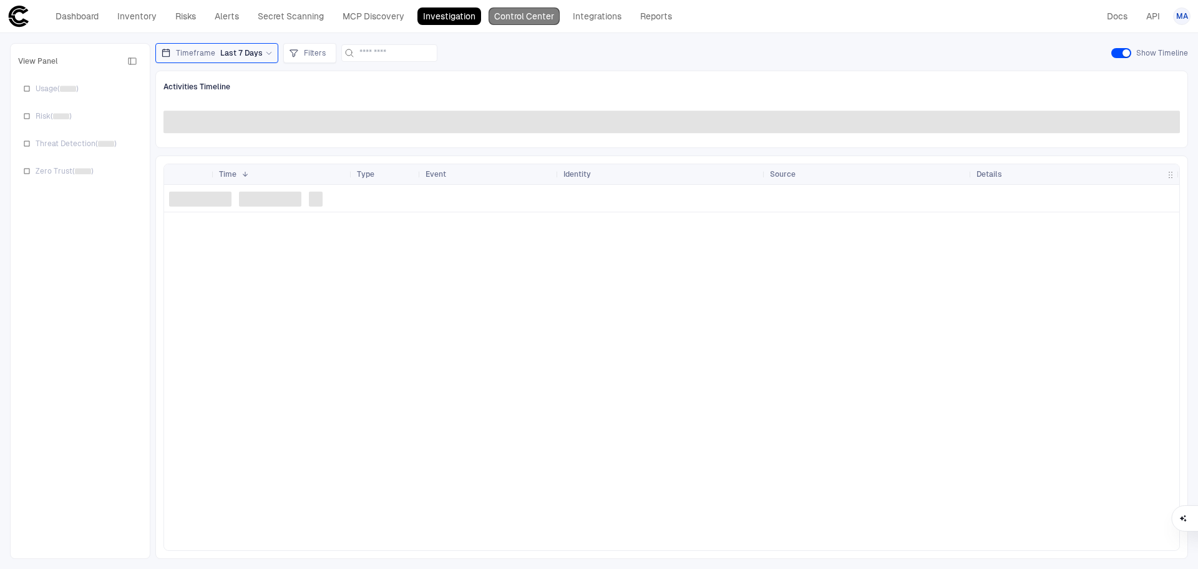
click at [517, 14] on link "Control Center" at bounding box center [524, 15] width 71 height 17
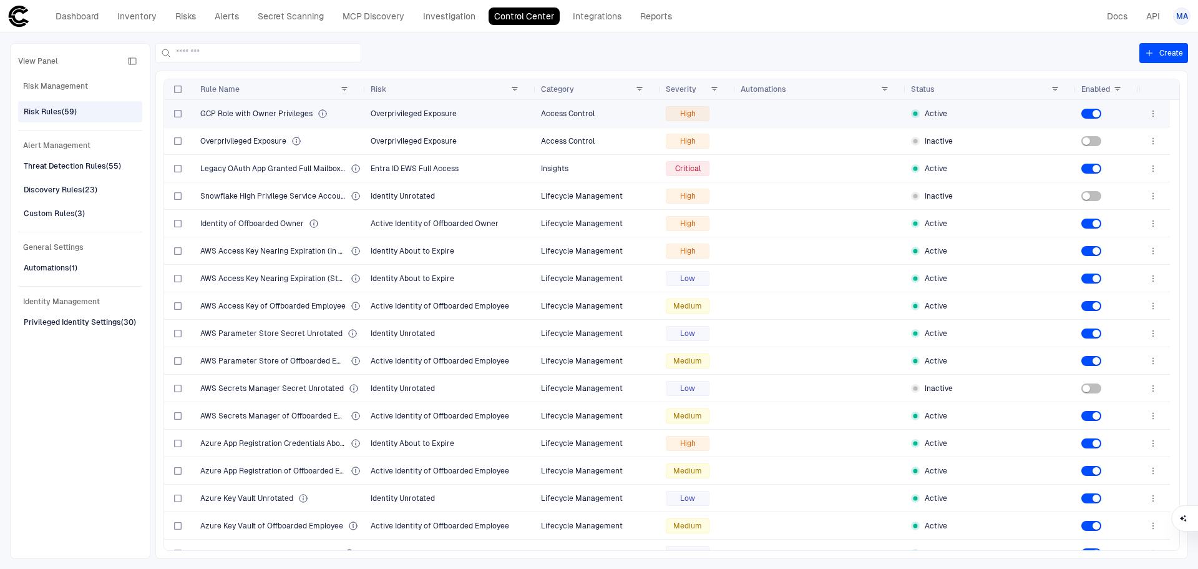
click at [506, 116] on span "Overprivileged Exposure" at bounding box center [451, 113] width 160 height 25
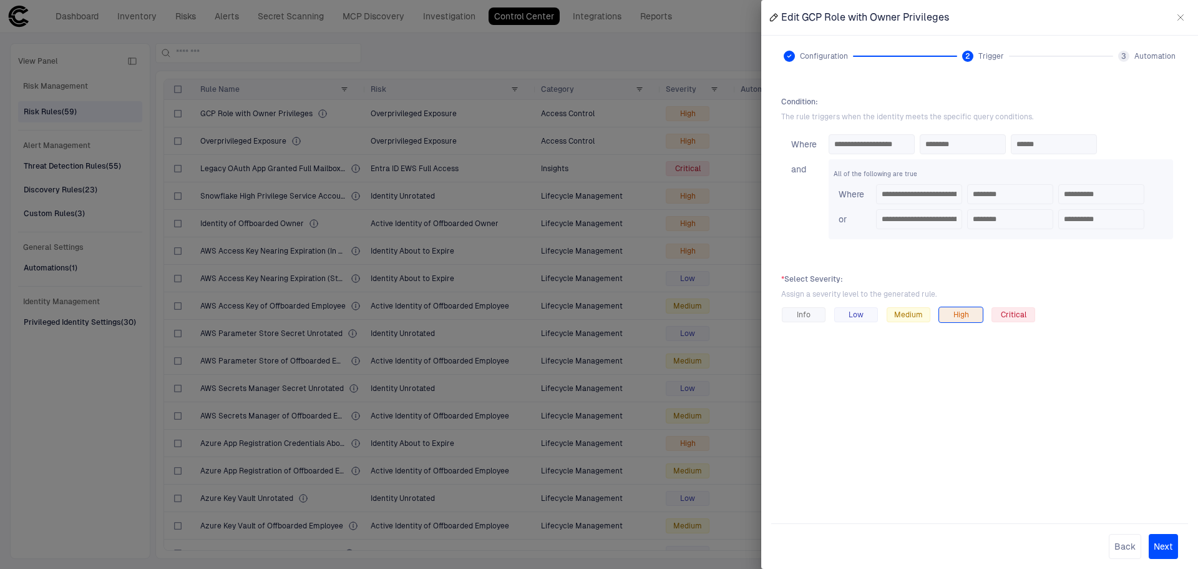
click at [1180, 16] on icon "button" at bounding box center [1181, 17] width 10 height 10
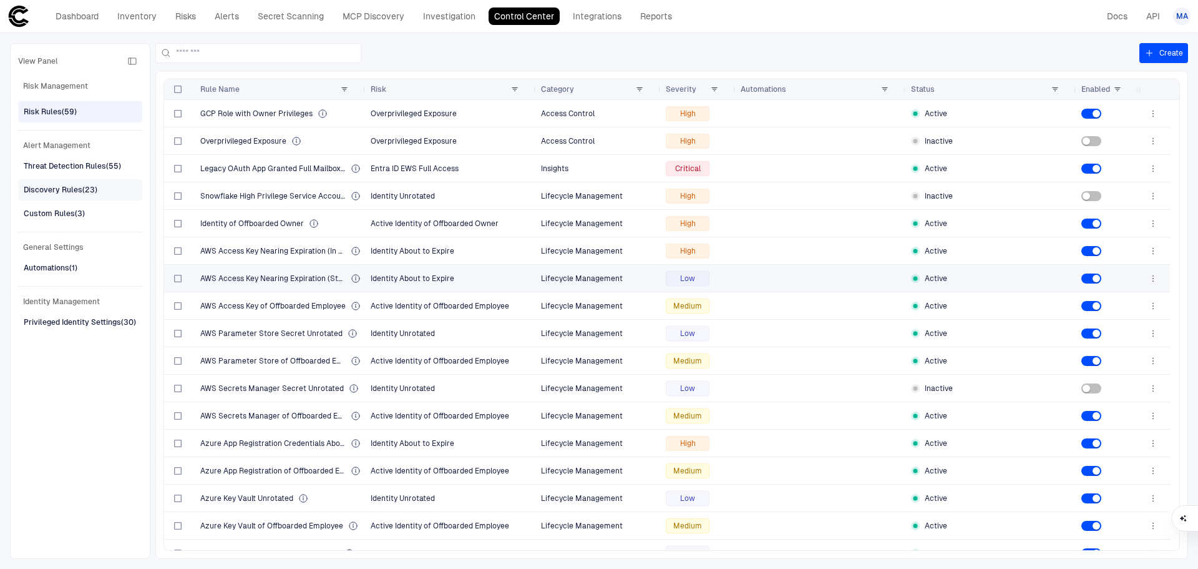
click at [76, 195] on div "Discovery Rules (23)" at bounding box center [61, 189] width 74 height 11
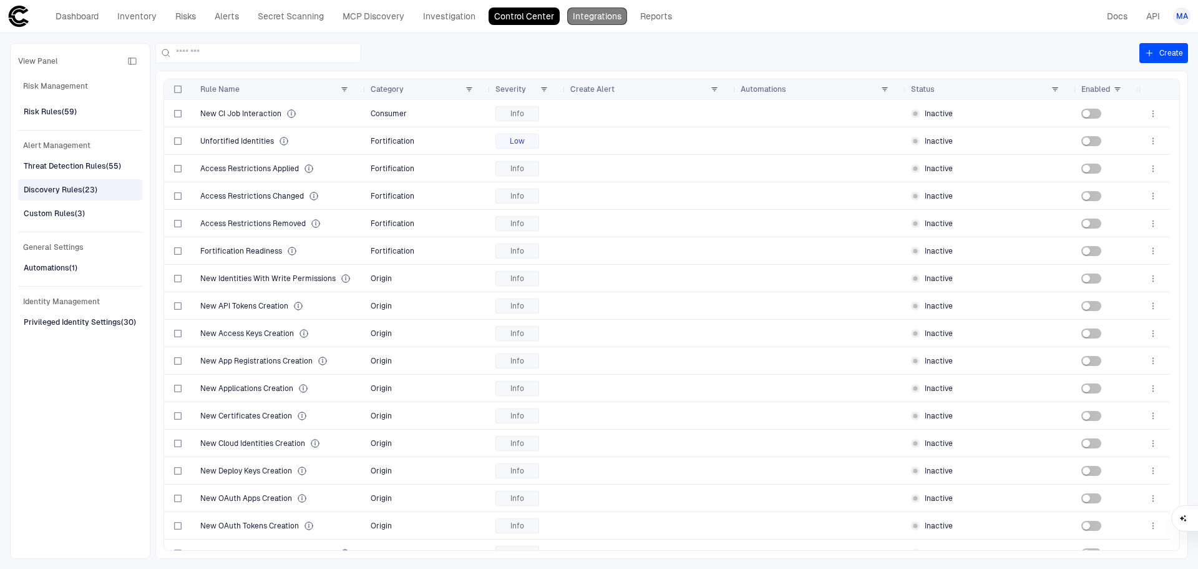
click at [605, 18] on link "Integrations" at bounding box center [597, 15] width 60 height 17
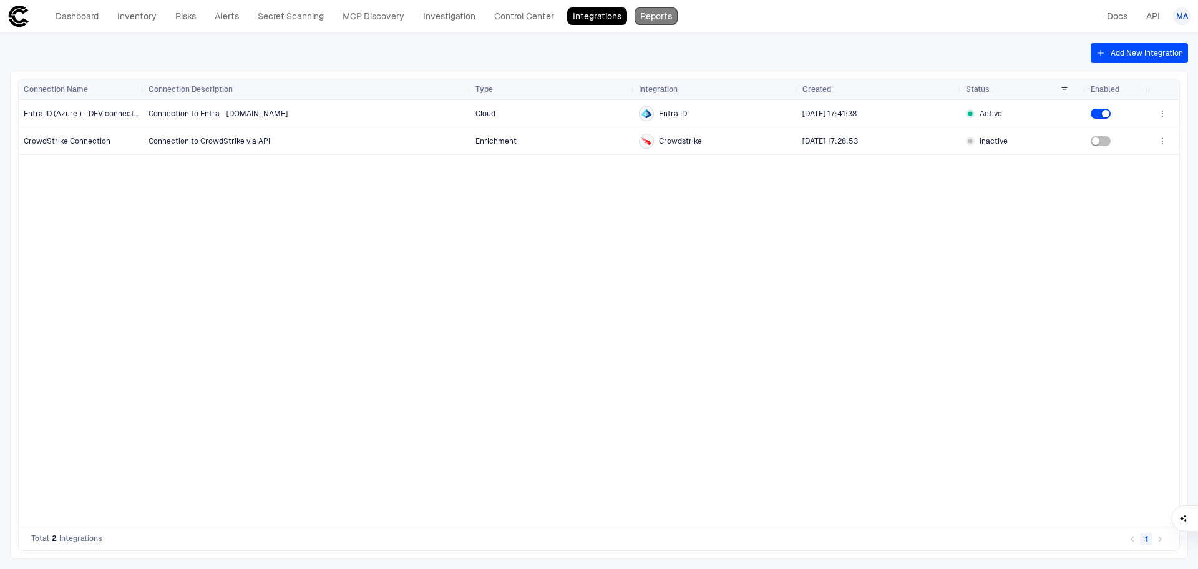
click at [642, 15] on link "Reports" at bounding box center [656, 15] width 43 height 17
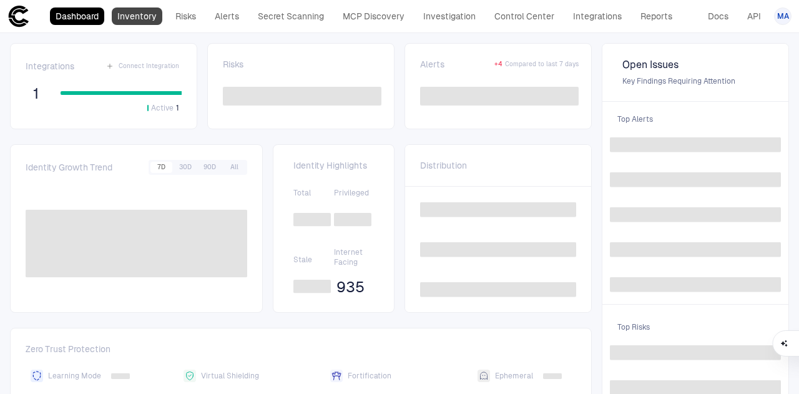
click at [158, 15] on link "Inventory" at bounding box center [137, 15] width 51 height 17
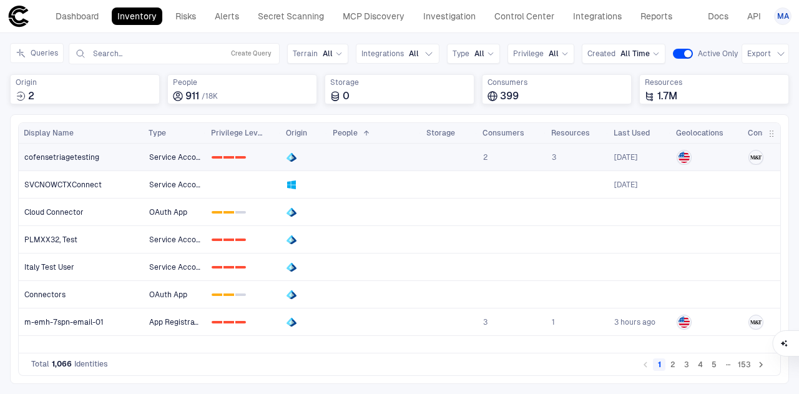
click at [116, 158] on link "cofensetriagetesting" at bounding box center [81, 157] width 124 height 26
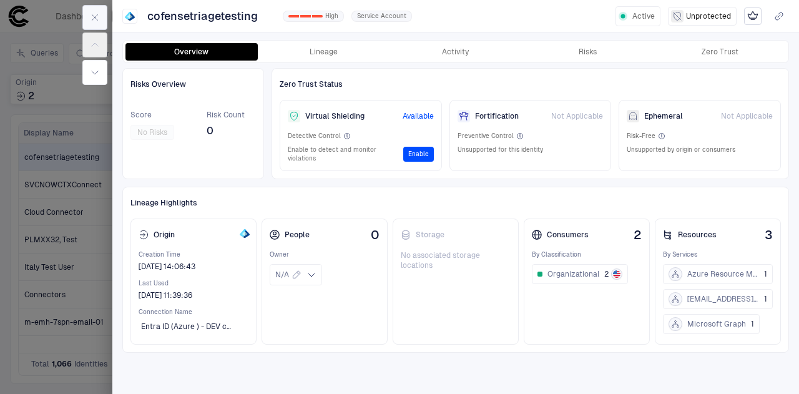
drag, startPoint x: 67, startPoint y: 107, endPoint x: 87, endPoint y: 17, distance: 91.5
click at [67, 107] on div at bounding box center [399, 197] width 799 height 394
click at [96, 16] on icon "button" at bounding box center [95, 17] width 10 height 10
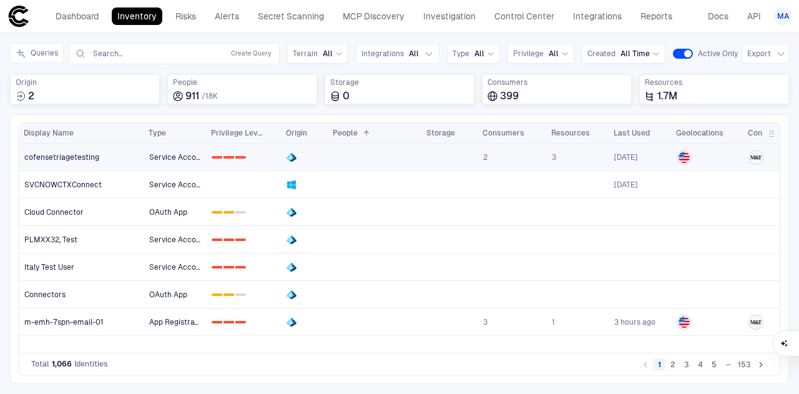
click at [124, 153] on link "cofensetriagetesting" at bounding box center [81, 157] width 124 height 26
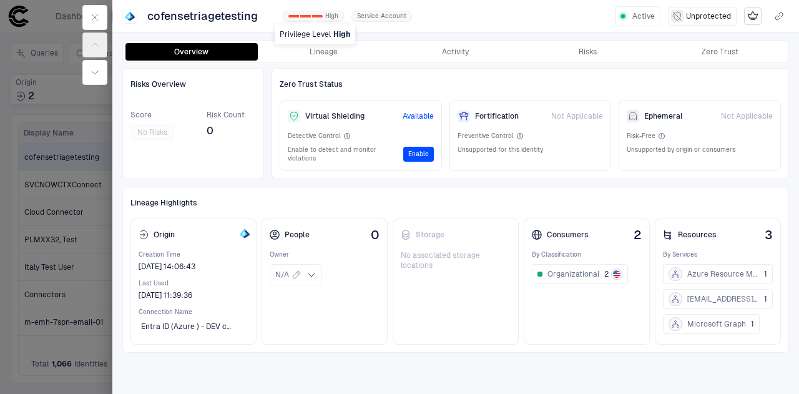
click at [323, 12] on div "0 1 2 High" at bounding box center [313, 16] width 61 height 11
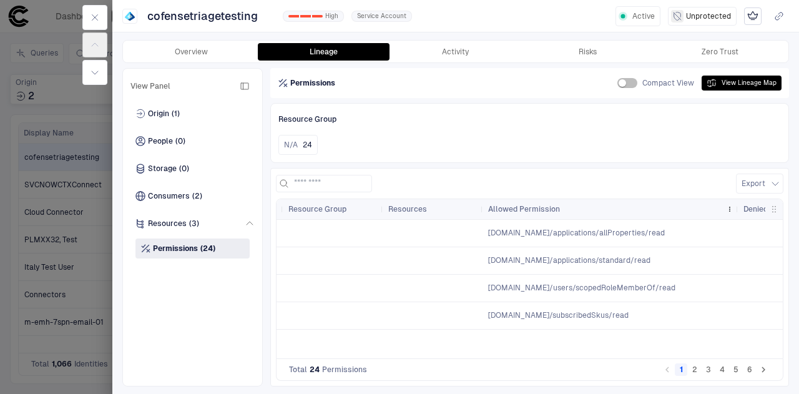
drag, startPoint x: 580, startPoint y: 207, endPoint x: 722, endPoint y: 214, distance: 141.2
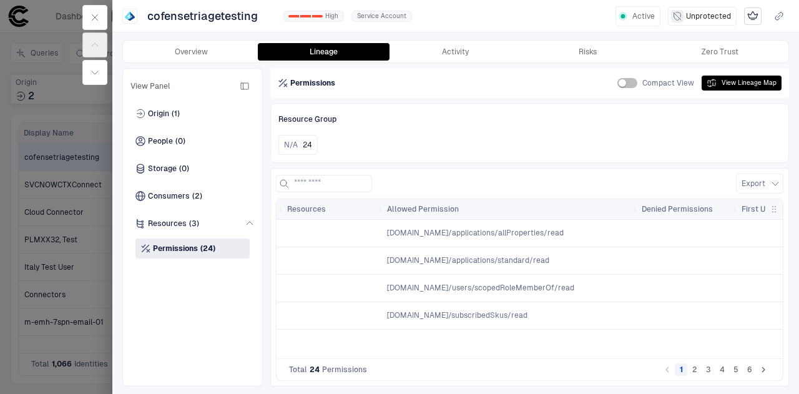
scroll to position [0, 509]
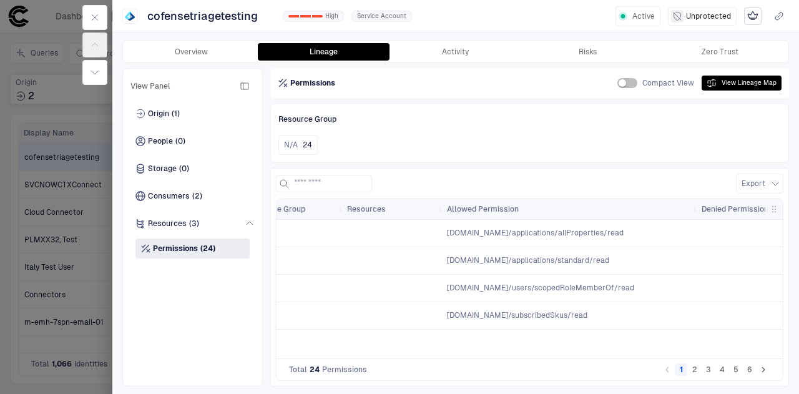
click at [698, 374] on button "2" at bounding box center [694, 369] width 12 height 12
click at [715, 375] on li "3" at bounding box center [709, 369] width 14 height 15
click at [706, 370] on button "3" at bounding box center [708, 369] width 12 height 12
click at [720, 370] on button "4" at bounding box center [722, 369] width 12 height 12
click at [736, 370] on button "5" at bounding box center [736, 369] width 12 height 12
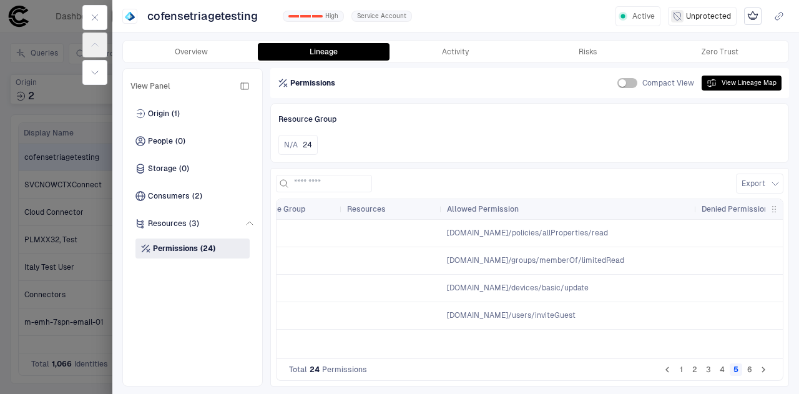
click at [752, 370] on button "6" at bounding box center [749, 369] width 12 height 12
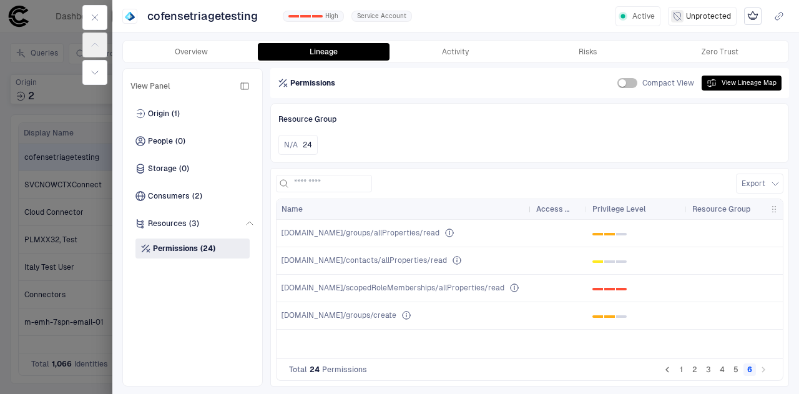
drag, startPoint x: 431, startPoint y: 210, endPoint x: 529, endPoint y: 216, distance: 98.8
click at [529, 216] on div at bounding box center [530, 209] width 5 height 20
click at [740, 84] on button "View Lineage Map" at bounding box center [742, 83] width 80 height 15
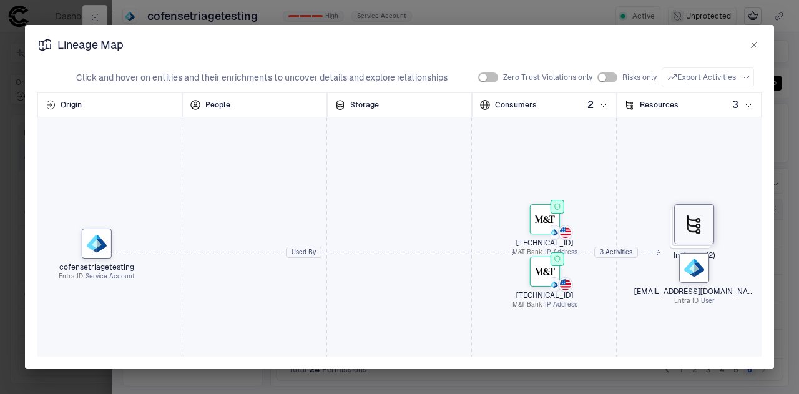
click at [703, 228] on icon at bounding box center [694, 224] width 20 height 20
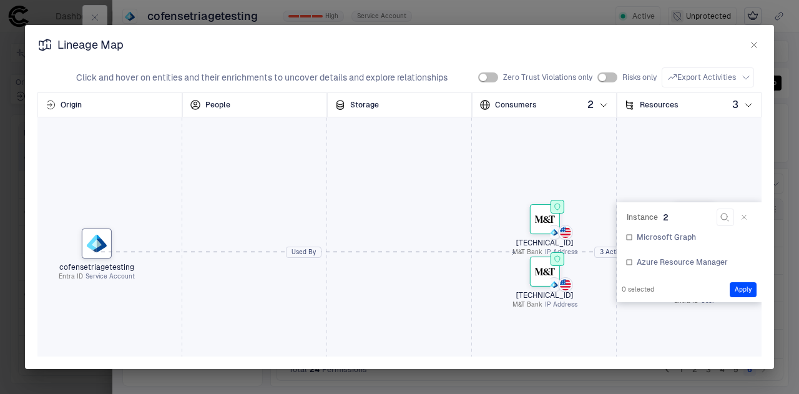
scroll to position [30, 0]
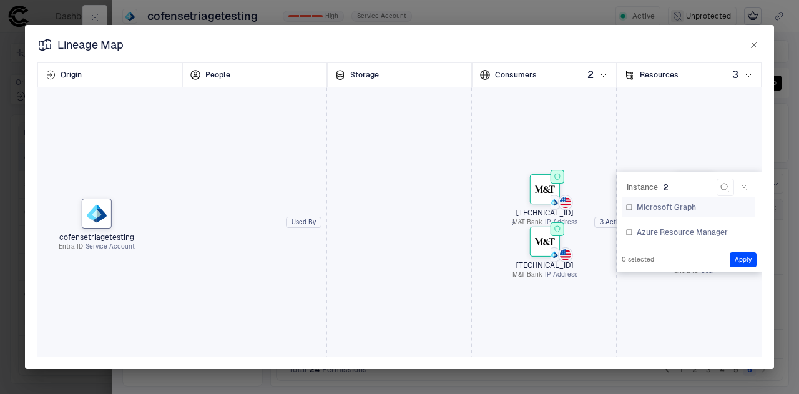
click at [655, 205] on span "Microsoft Graph" at bounding box center [666, 207] width 59 height 10
click at [742, 257] on button "Apply" at bounding box center [743, 259] width 27 height 15
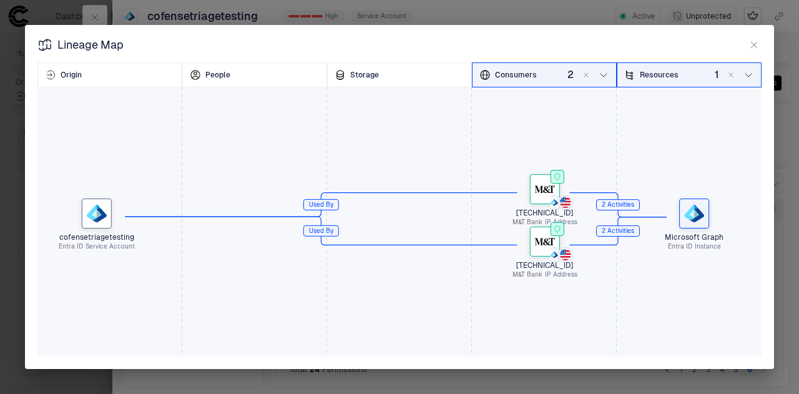
click at [434, 33] on div "Lineage Map 2 Filters applied Clear filters Click and hover on entities and the…" at bounding box center [399, 197] width 749 height 344
click at [750, 43] on icon "button" at bounding box center [754, 45] width 10 height 10
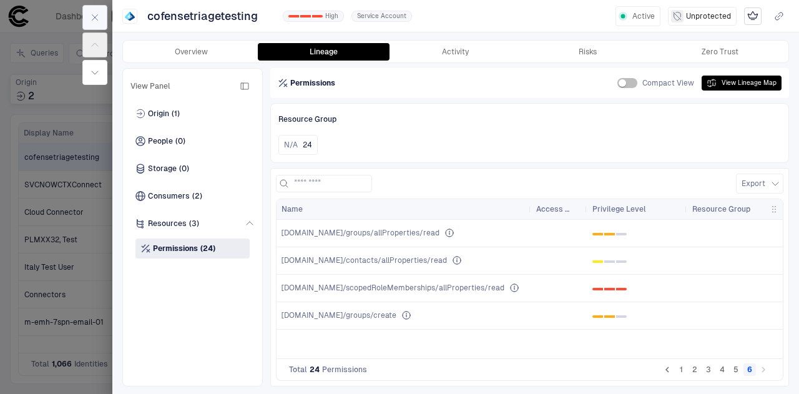
click at [94, 19] on icon "button" at bounding box center [95, 17] width 10 height 10
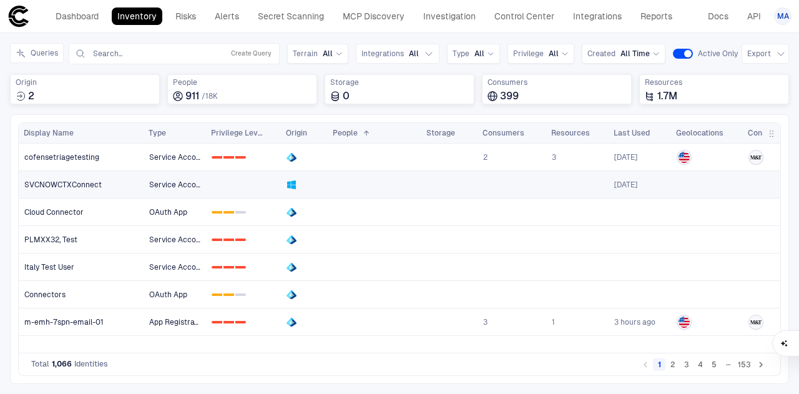
click at [145, 185] on link "Service Account" at bounding box center [174, 185] width 61 height 26
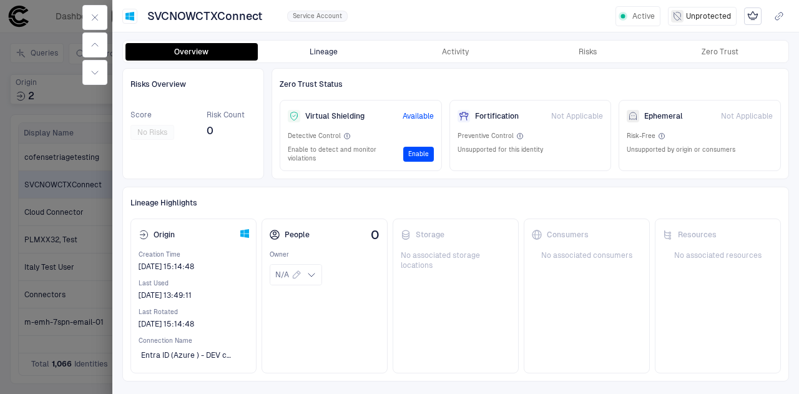
click at [320, 51] on button "Lineage" at bounding box center [324, 51] width 132 height 17
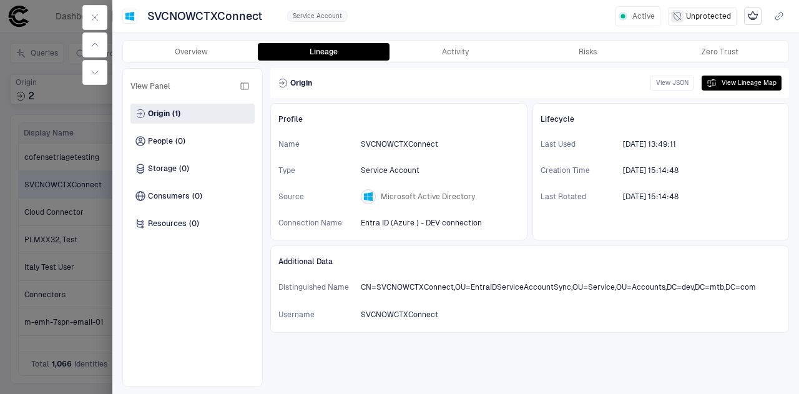
click at [40, 15] on div at bounding box center [399, 197] width 799 height 394
click at [91, 19] on icon "button" at bounding box center [95, 17] width 10 height 10
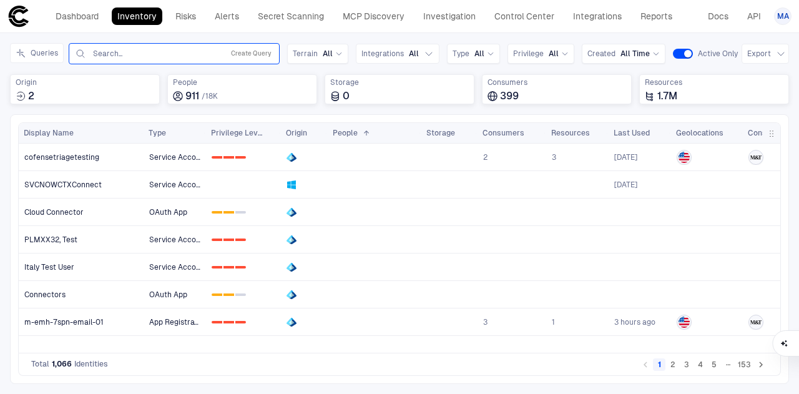
click at [170, 52] on input "text" at bounding box center [155, 54] width 127 height 10
type input "***"
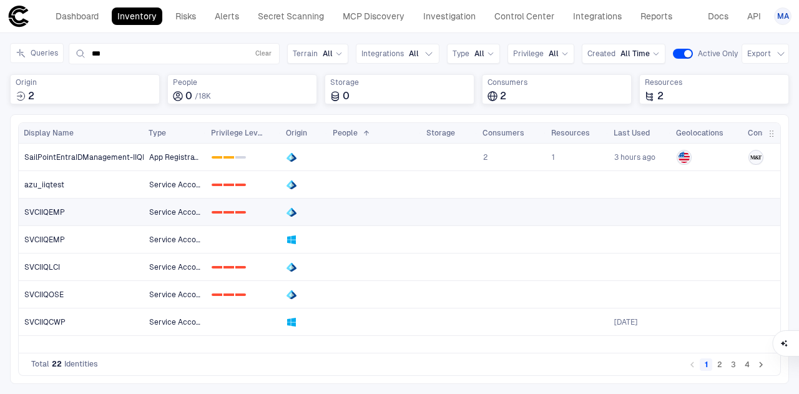
click at [102, 214] on link "SVCIIQEMP" at bounding box center [81, 212] width 124 height 26
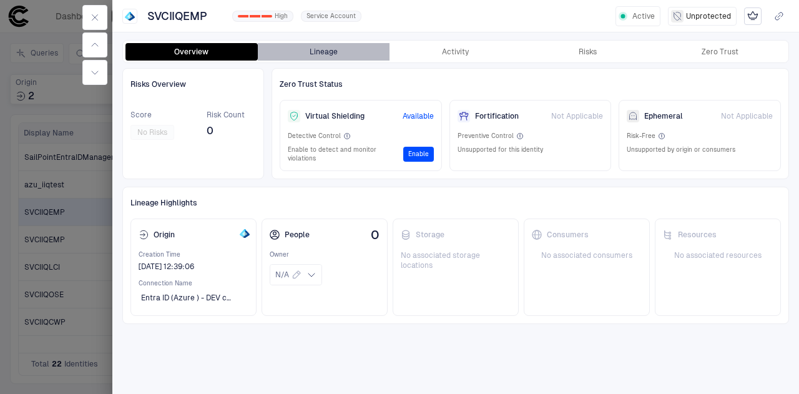
click at [333, 51] on button "Lineage" at bounding box center [324, 51] width 132 height 17
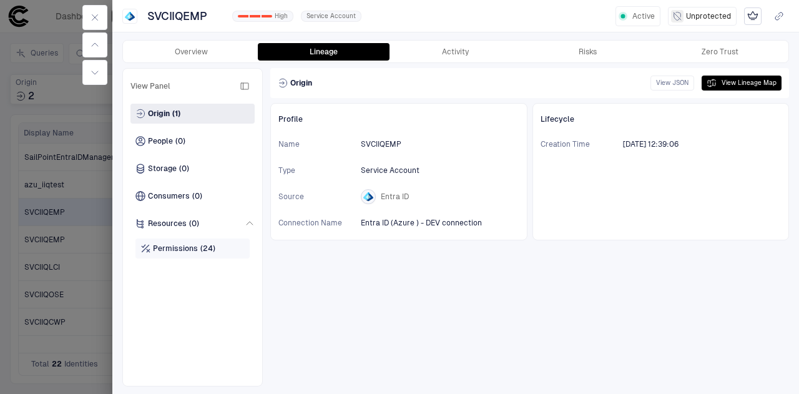
click at [183, 244] on span "Permissions" at bounding box center [175, 248] width 45 height 10
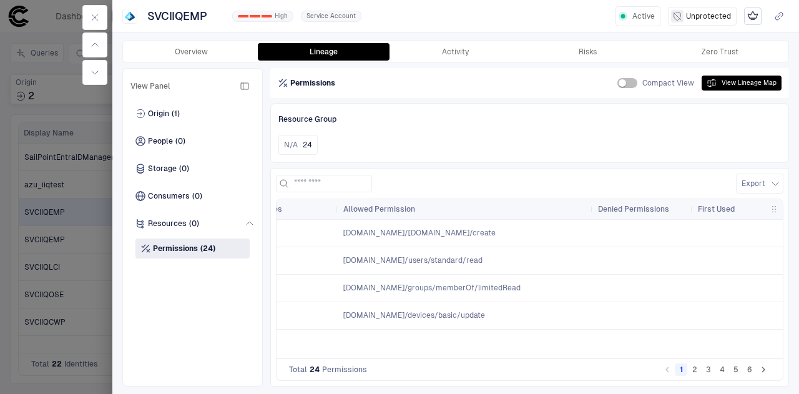
scroll to position [0, 857]
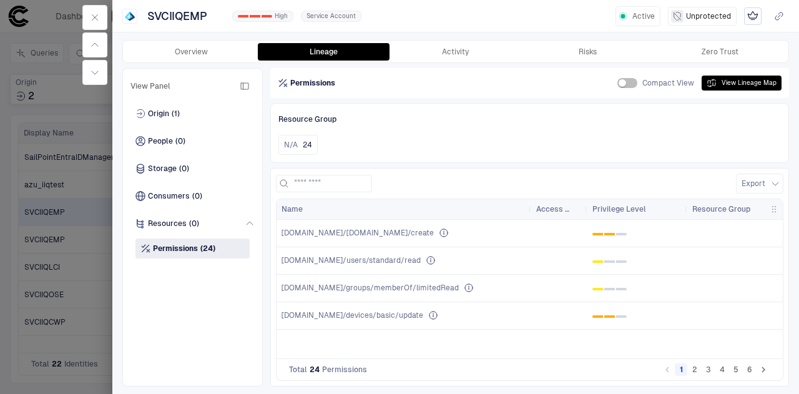
click at [694, 374] on button "2" at bounding box center [694, 369] width 12 height 12
click at [710, 373] on button "3" at bounding box center [708, 369] width 12 height 12
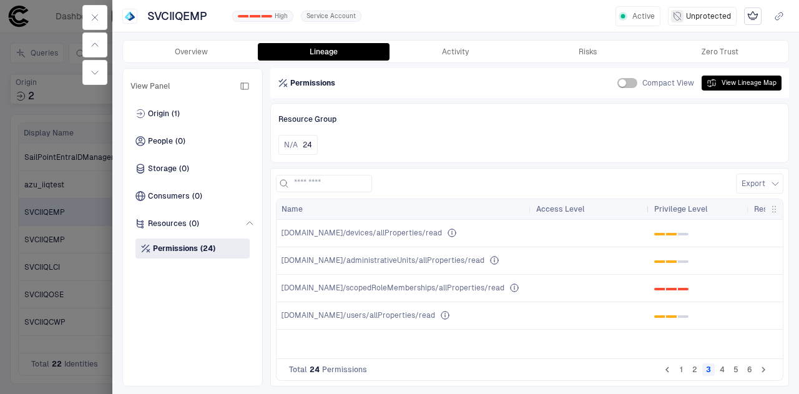
drag, startPoint x: 584, startPoint y: 205, endPoint x: 646, endPoint y: 214, distance: 62.4
click at [646, 214] on div at bounding box center [648, 209] width 5 height 20
click at [164, 113] on span "Origin" at bounding box center [158, 114] width 21 height 10
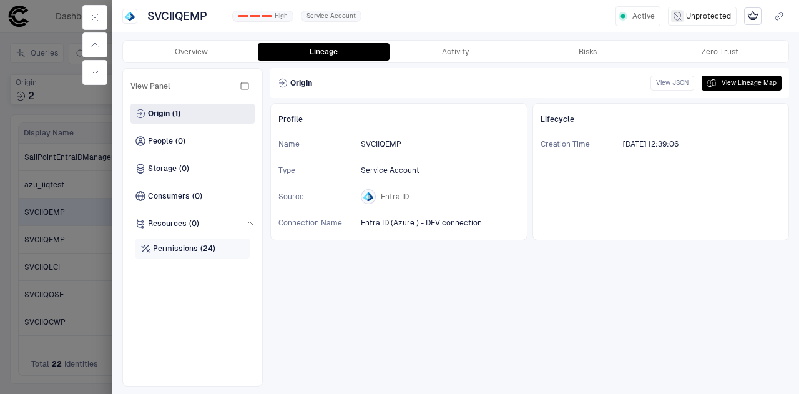
click at [202, 249] on span "(24)" at bounding box center [207, 248] width 15 height 10
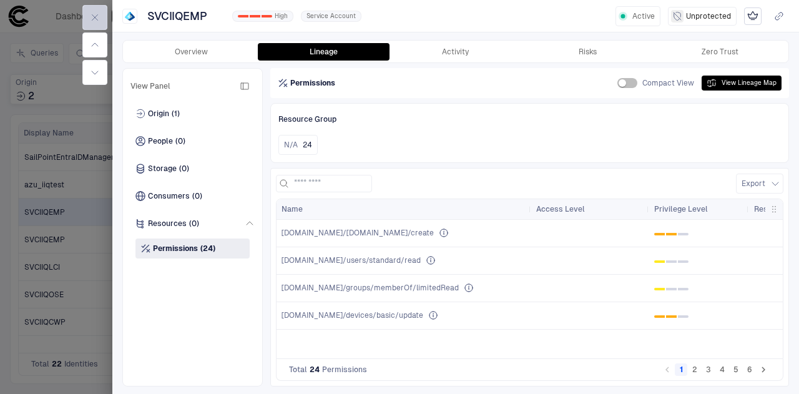
click at [94, 14] on icon "button" at bounding box center [95, 17] width 10 height 10
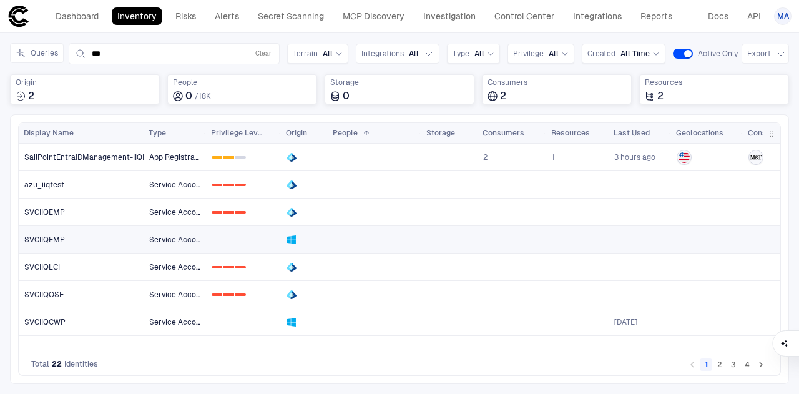
click at [122, 230] on link "SVCIIQEMP" at bounding box center [81, 240] width 124 height 26
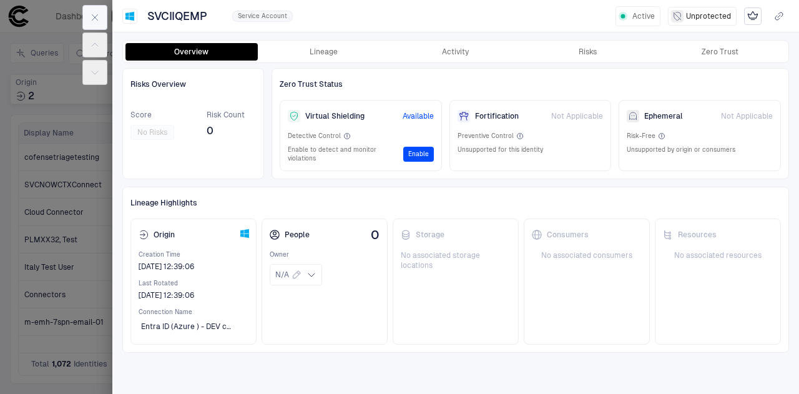
click at [94, 14] on icon "button" at bounding box center [95, 17] width 10 height 10
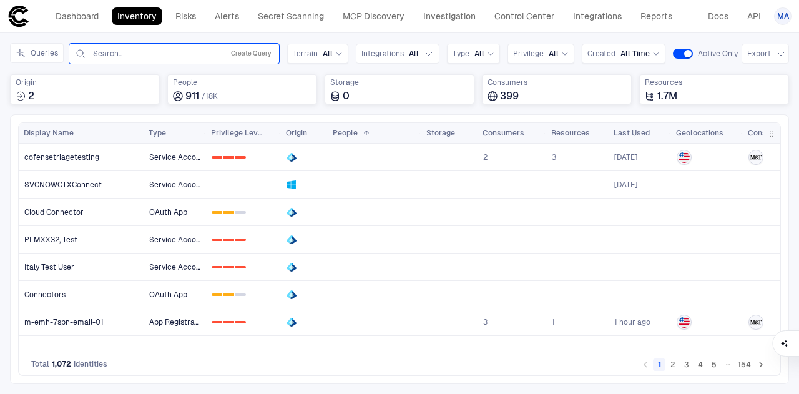
click at [149, 54] on input "text" at bounding box center [155, 54] width 127 height 10
type input "***"
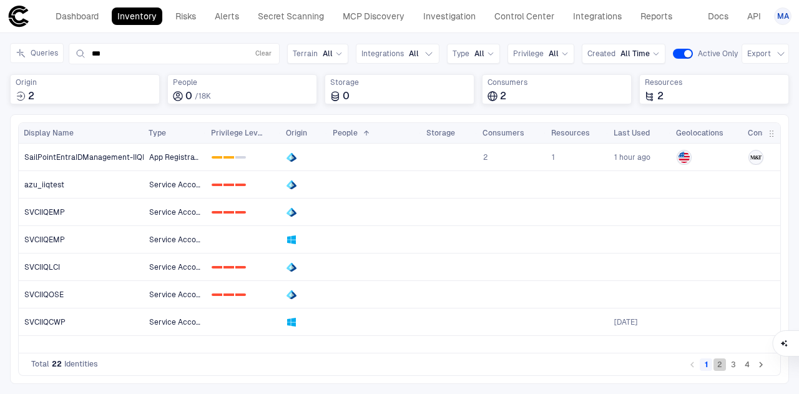
click at [719, 364] on button "2" at bounding box center [719, 364] width 12 height 12
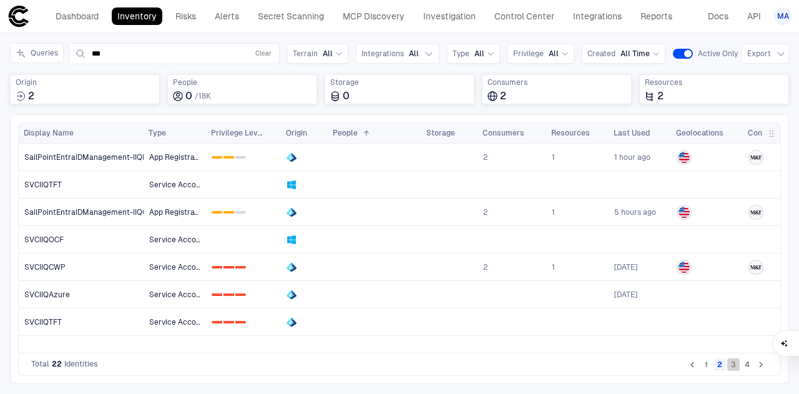
click at [731, 363] on button "3" at bounding box center [733, 364] width 12 height 12
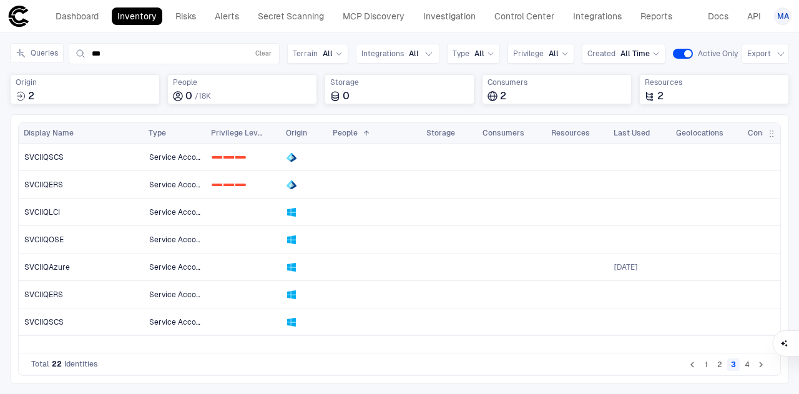
click at [749, 367] on button "4" at bounding box center [747, 364] width 12 height 12
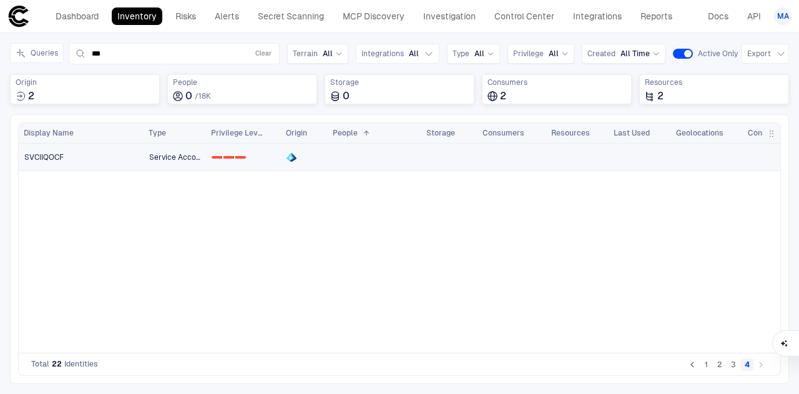
click at [119, 165] on link "SVCIIQOCF" at bounding box center [81, 157] width 124 height 26
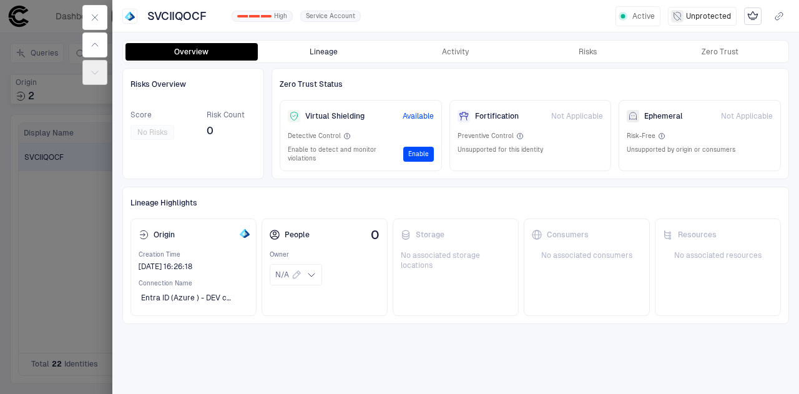
click at [350, 46] on button "Lineage" at bounding box center [324, 51] width 132 height 17
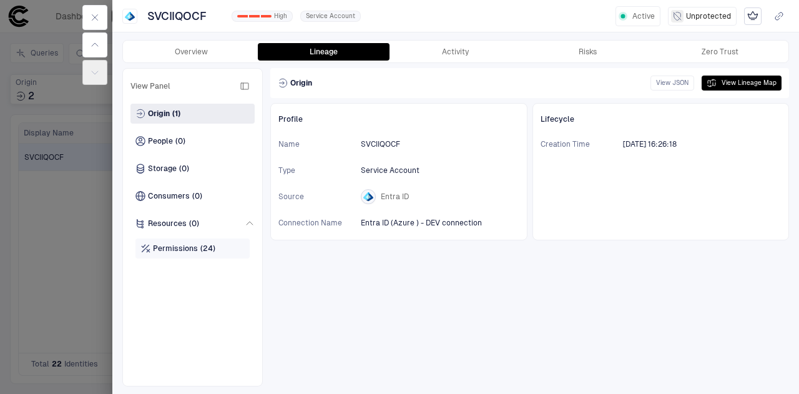
click at [192, 250] on span "Permissions" at bounding box center [175, 248] width 45 height 10
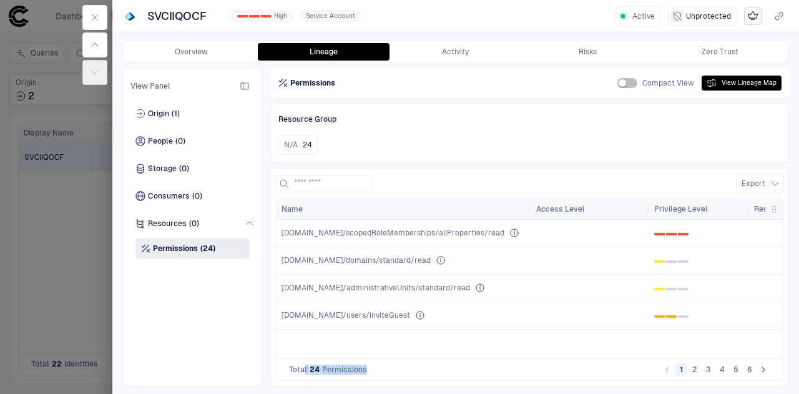
drag, startPoint x: 335, startPoint y: 366, endPoint x: 385, endPoint y: 371, distance: 50.8
click at [385, 371] on div "Total 24 Permissions 1 2 3 4 5 6" at bounding box center [529, 370] width 507 height 22
click at [412, 375] on div "Total 24 Permissions 1 2 3 4 5 6" at bounding box center [529, 370] width 507 height 22
drag, startPoint x: 346, startPoint y: 367, endPoint x: 753, endPoint y: 373, distance: 407.0
click at [350, 367] on span "Permissions" at bounding box center [344, 369] width 45 height 10
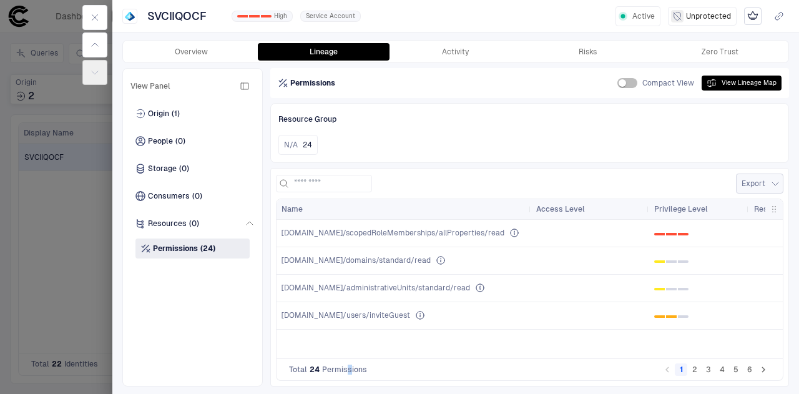
click at [781, 185] on button "Export" at bounding box center [759, 184] width 47 height 20
drag, startPoint x: 778, startPoint y: 183, endPoint x: 768, endPoint y: 331, distance: 148.9
click at [777, 183] on div at bounding box center [399, 197] width 799 height 394
click at [740, 376] on button "5" at bounding box center [736, 369] width 12 height 12
click at [723, 371] on button "4" at bounding box center [722, 369] width 12 height 12
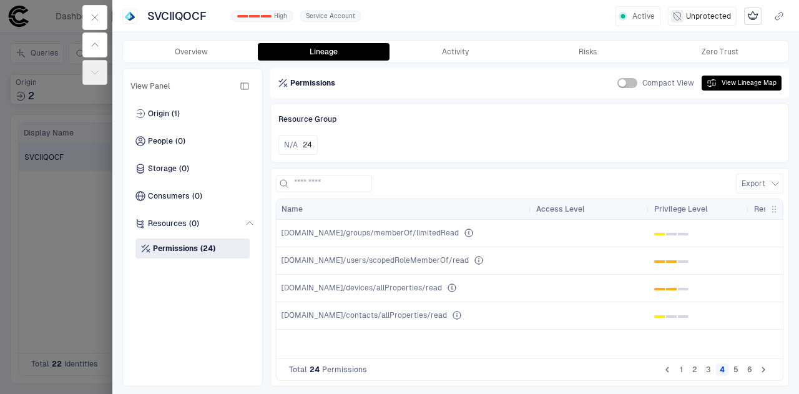
click at [774, 204] on span "button" at bounding box center [774, 209] width 10 height 10
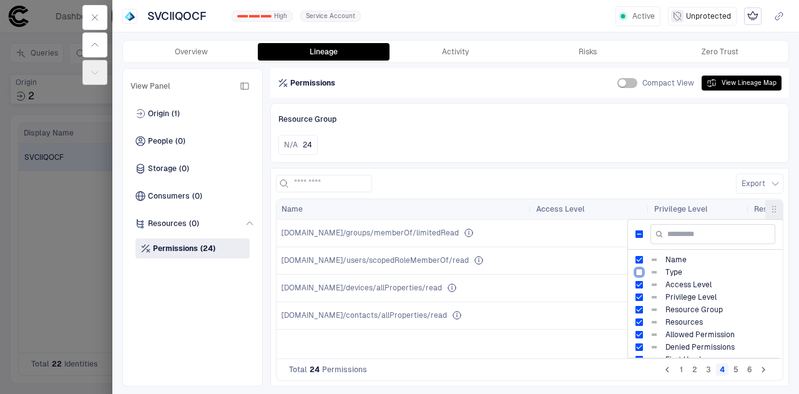
click at [644, 271] on div "Type" at bounding box center [705, 272] width 140 height 12
click at [531, 147] on div "N/A 24" at bounding box center [529, 145] width 502 height 20
click at [776, 204] on span "button" at bounding box center [774, 209] width 10 height 10
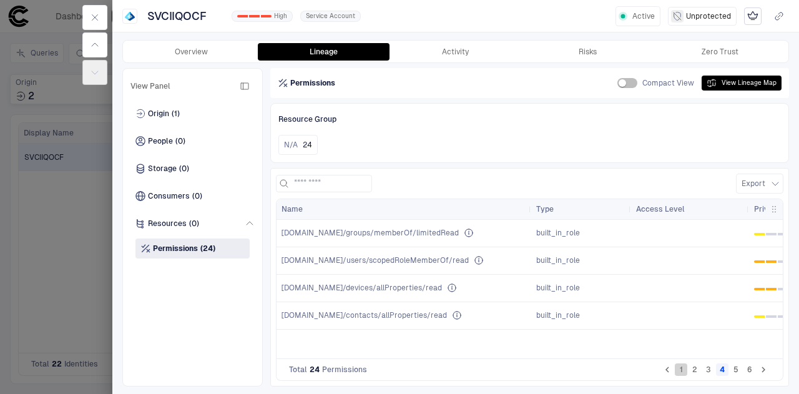
click at [685, 370] on button "1" at bounding box center [681, 369] width 12 height 12
click at [692, 372] on button "2" at bounding box center [694, 369] width 12 height 12
click at [710, 373] on button "3" at bounding box center [708, 369] width 12 height 12
click at [725, 371] on button "4" at bounding box center [722, 369] width 12 height 12
drag, startPoint x: 737, startPoint y: 371, endPoint x: 756, endPoint y: 373, distance: 19.4
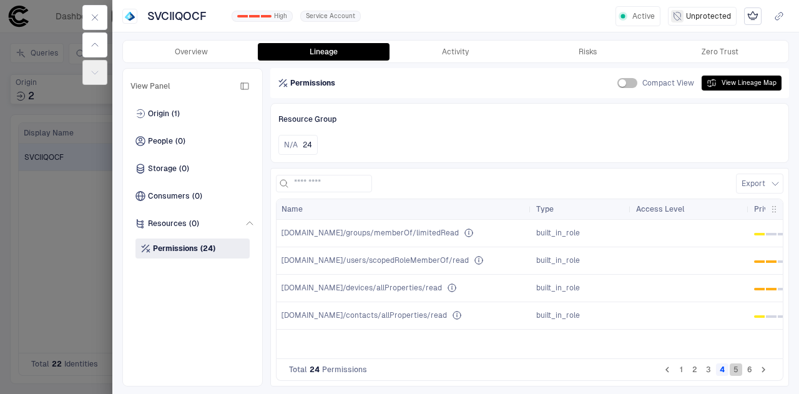
click at [738, 371] on button "5" at bounding box center [736, 369] width 12 height 12
click at [756, 373] on li "pagination navigation" at bounding box center [763, 369] width 14 height 15
click at [748, 373] on button "6" at bounding box center [749, 369] width 12 height 12
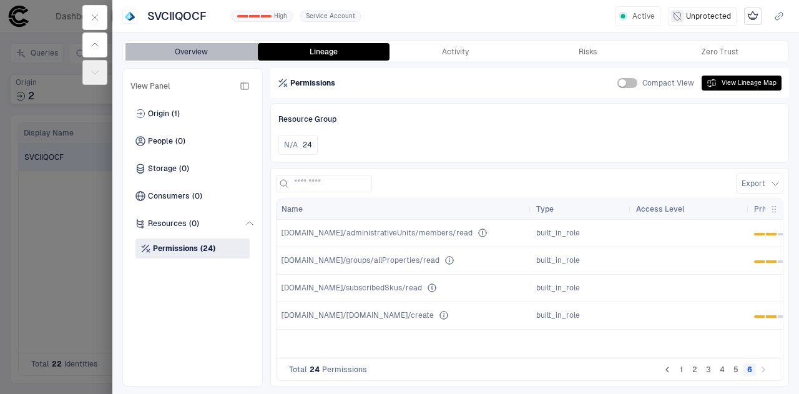
click at [189, 46] on button "Overview" at bounding box center [191, 51] width 132 height 17
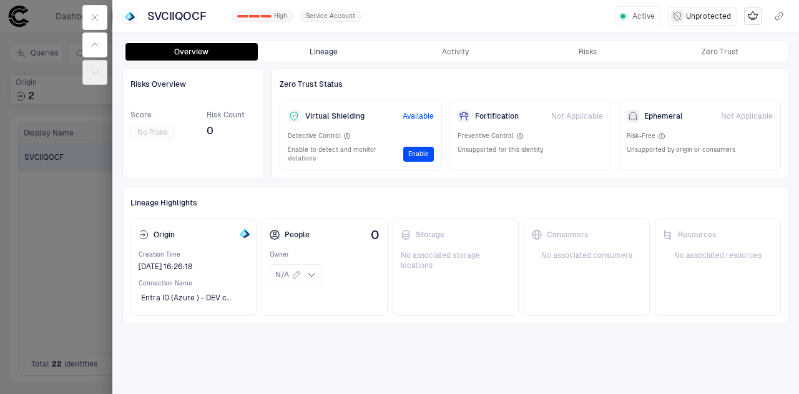
click at [346, 49] on button "Lineage" at bounding box center [324, 51] width 132 height 17
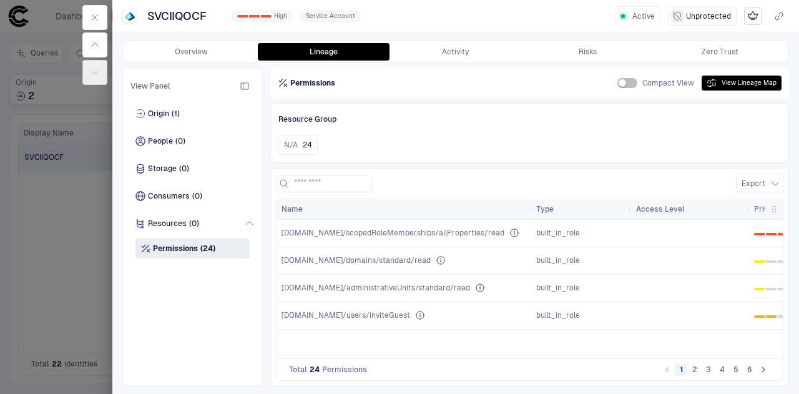
click at [448, 234] on span "[DOMAIN_NAME]/scopedRoleMemberships/allProperties/read" at bounding box center [392, 233] width 223 height 10
drag, startPoint x: 351, startPoint y: 230, endPoint x: 517, endPoint y: 232, distance: 166.7
click at [351, 230] on span "[DOMAIN_NAME]/scopedRoleMemberships/allProperties/read" at bounding box center [392, 233] width 223 height 10
click at [517, 232] on icon "Read scoped role membership properties" at bounding box center [514, 233] width 10 height 10
click at [506, 231] on div "[DOMAIN_NAME]/scopedRoleMemberships/allProperties/read" at bounding box center [403, 233] width 245 height 10
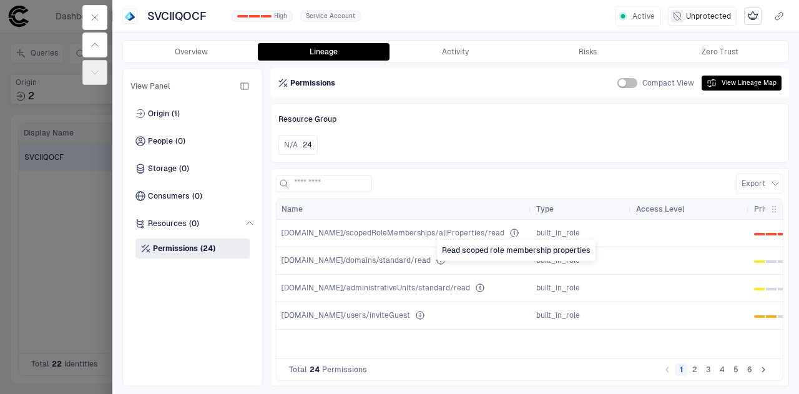
click at [391, 267] on div "[DOMAIN_NAME]/domains/standard/read" at bounding box center [403, 261] width 245 height 26
click at [176, 111] on span "(1)" at bounding box center [176, 114] width 8 height 10
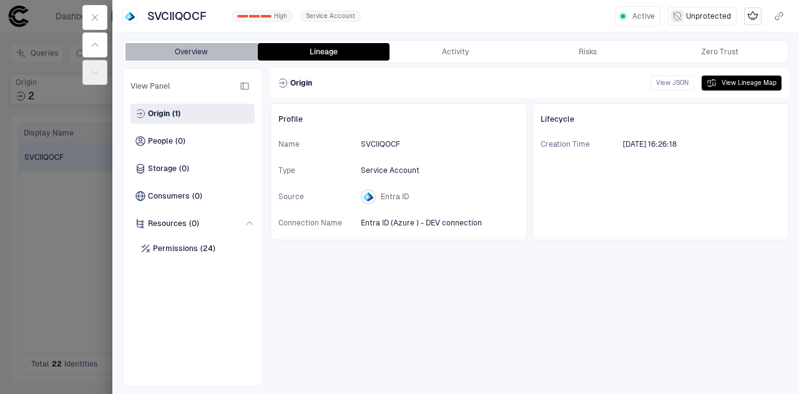
click at [192, 47] on button "Overview" at bounding box center [191, 51] width 132 height 17
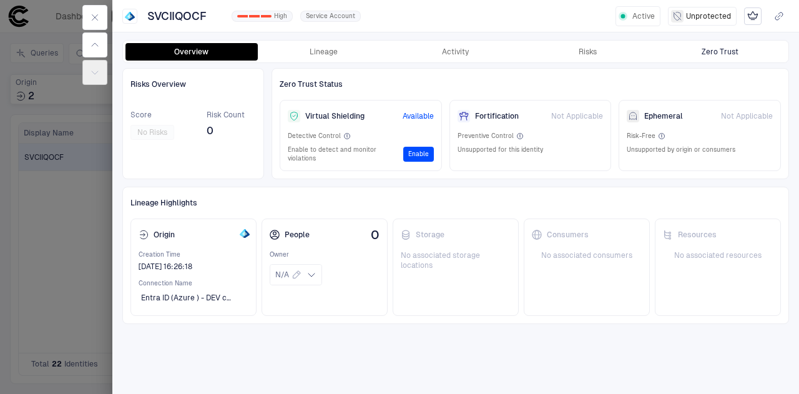
click at [708, 47] on div "Zero Trust" at bounding box center [720, 52] width 37 height 10
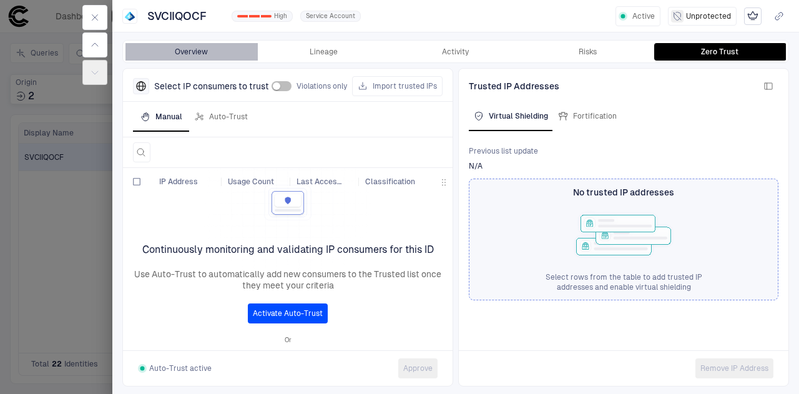
click at [197, 57] on button "Overview" at bounding box center [191, 51] width 132 height 17
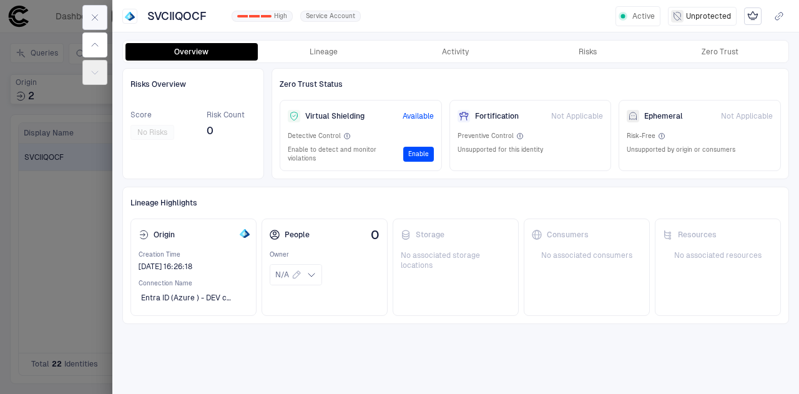
click at [95, 24] on button "button" at bounding box center [94, 17] width 25 height 25
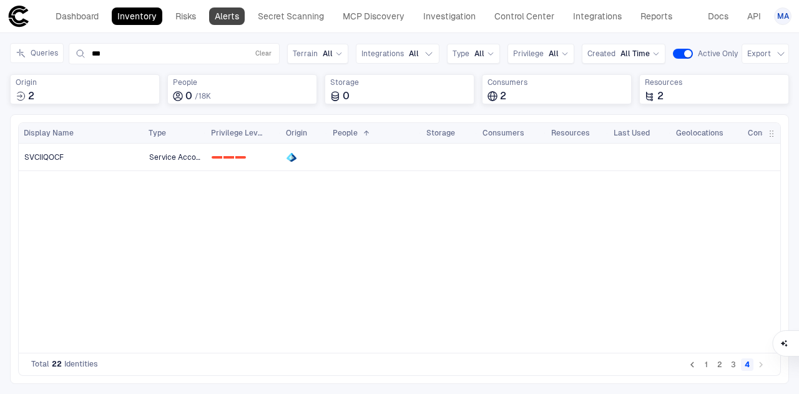
click at [232, 23] on link "Alerts" at bounding box center [227, 15] width 36 height 17
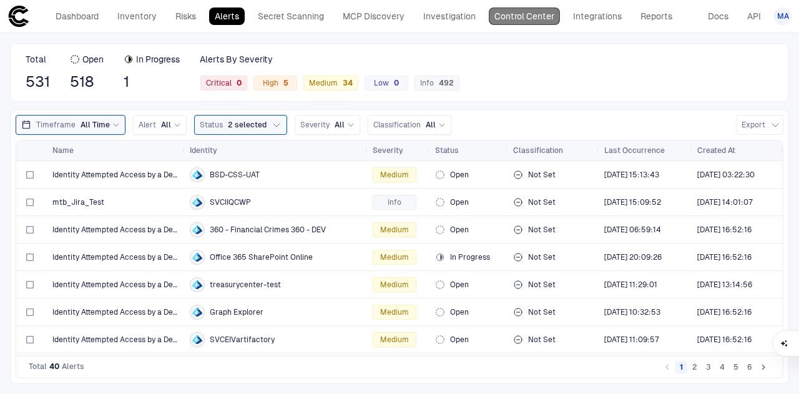
click at [501, 14] on link "Control Center" at bounding box center [524, 15] width 71 height 17
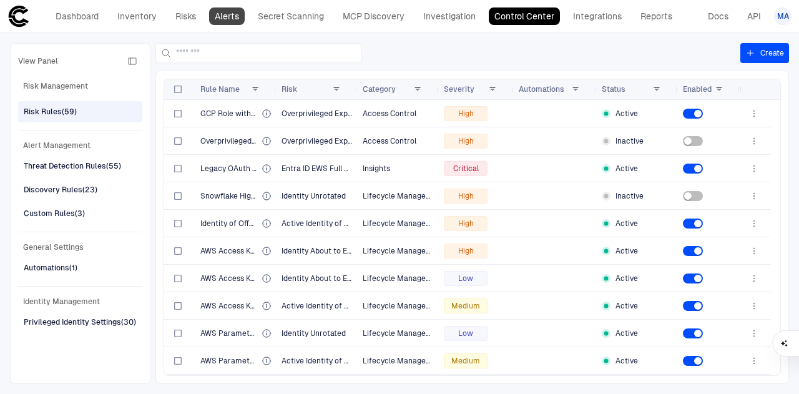
click at [243, 11] on link "Alerts" at bounding box center [227, 15] width 36 height 17
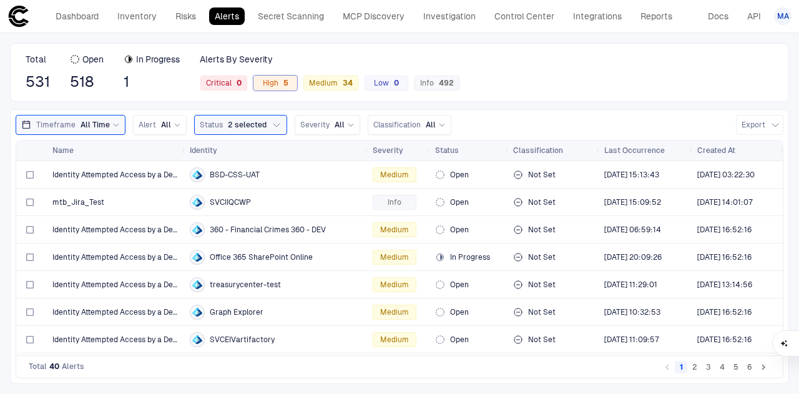
click at [273, 86] on span "High 5" at bounding box center [276, 83] width 26 height 10
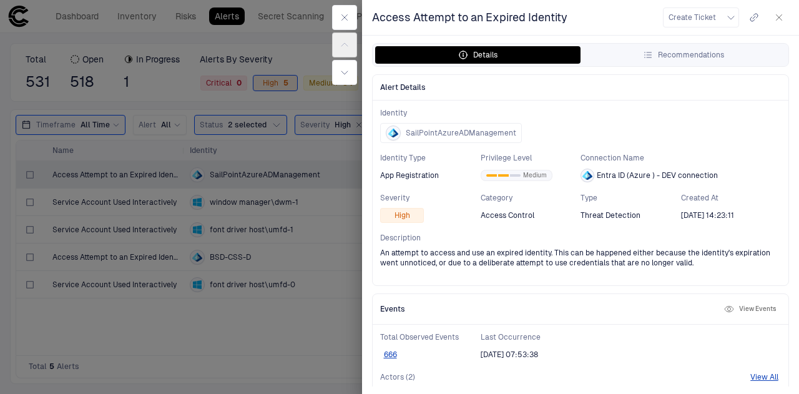
click at [145, 330] on div at bounding box center [399, 197] width 799 height 394
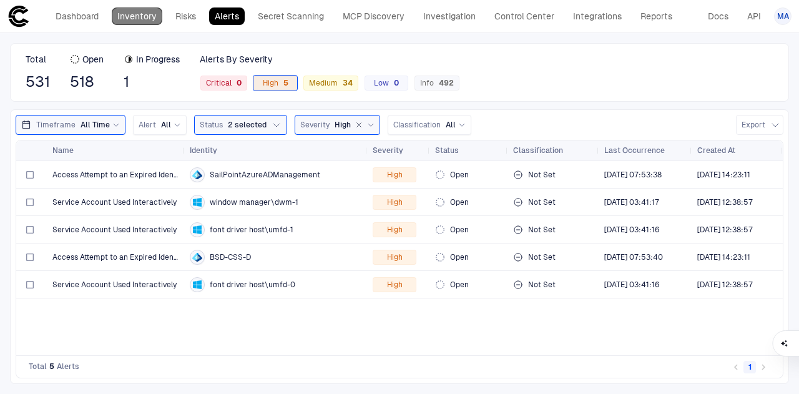
click at [132, 18] on link "Inventory" at bounding box center [137, 15] width 51 height 17
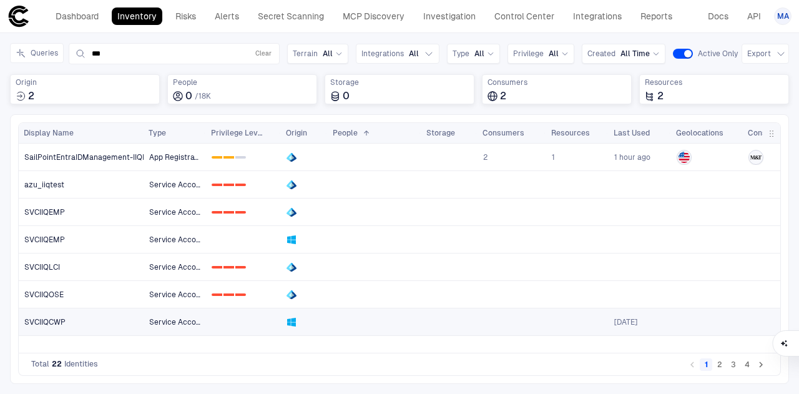
click at [228, 318] on link at bounding box center [244, 322] width 74 height 26
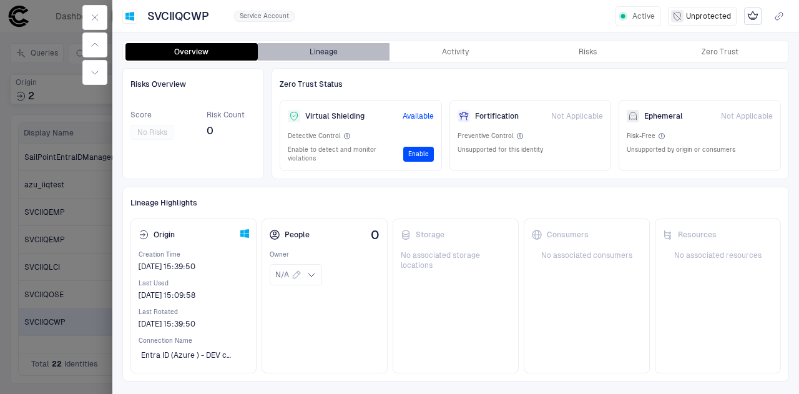
click at [311, 44] on button "Lineage" at bounding box center [324, 51] width 132 height 17
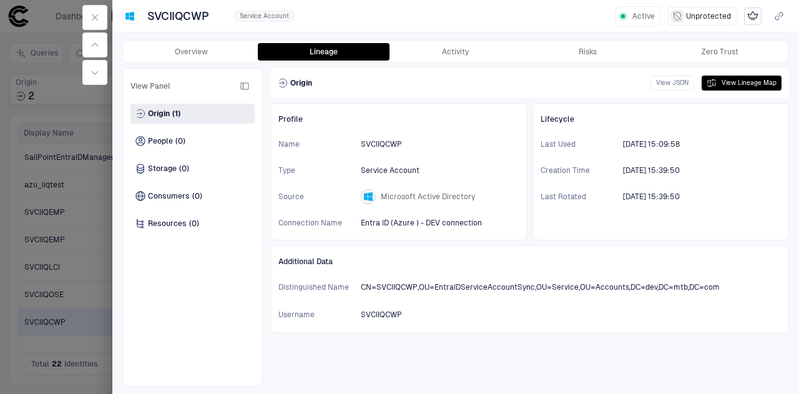
drag, startPoint x: 31, startPoint y: 218, endPoint x: 59, endPoint y: 214, distance: 28.3
click at [31, 218] on div at bounding box center [399, 197] width 799 height 394
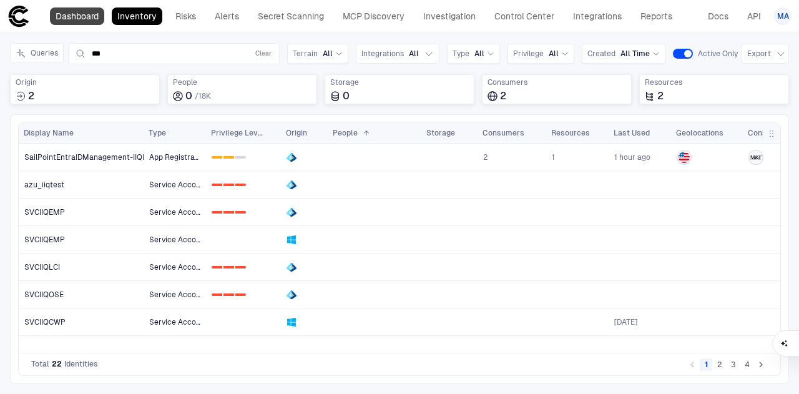
click at [96, 18] on link "Dashboard" at bounding box center [77, 15] width 54 height 17
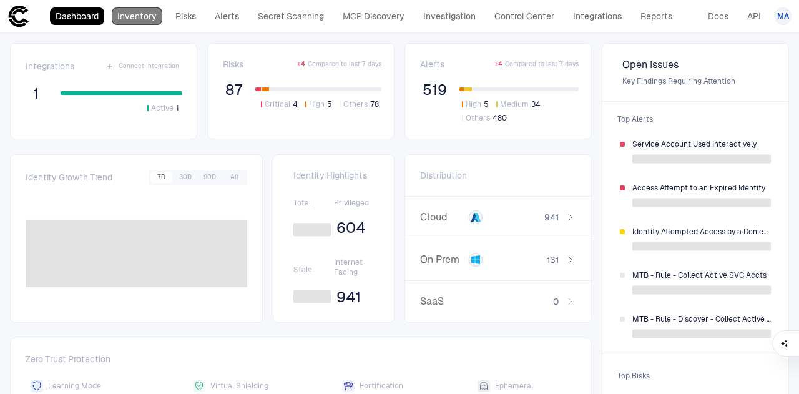
click at [132, 18] on link "Inventory" at bounding box center [137, 15] width 51 height 17
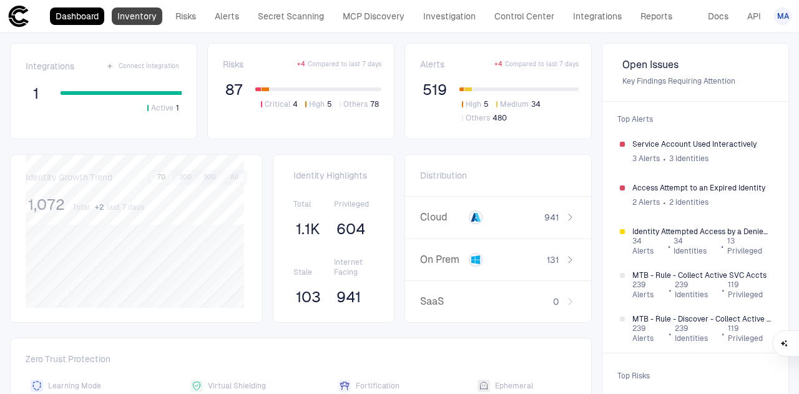
click at [147, 13] on link "Inventory" at bounding box center [137, 15] width 51 height 17
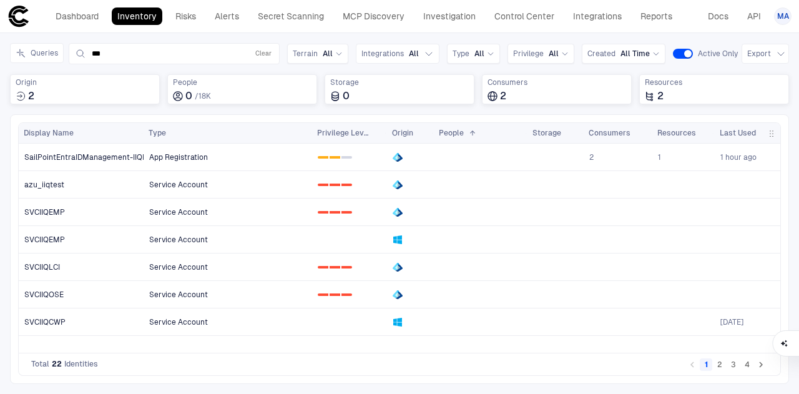
drag, startPoint x: 205, startPoint y: 134, endPoint x: 311, endPoint y: 142, distance: 106.4
click at [311, 142] on div at bounding box center [311, 133] width 5 height 20
click at [722, 369] on button "2" at bounding box center [719, 364] width 12 height 12
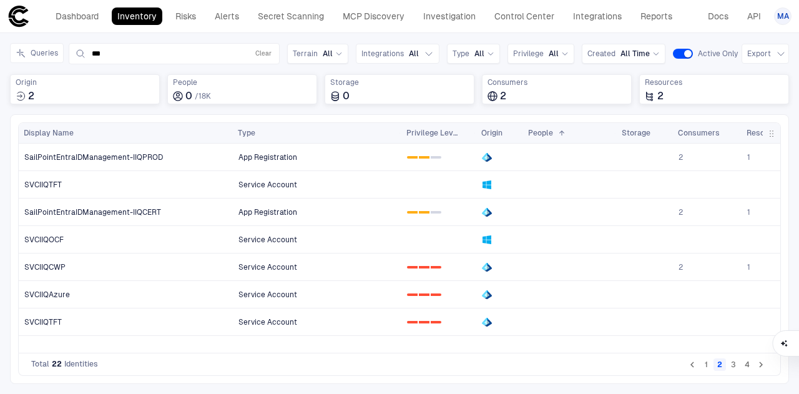
drag, startPoint x: 142, startPoint y: 132, endPoint x: 178, endPoint y: 154, distance: 42.1
click at [232, 145] on div "Display Name Type 1" at bounding box center [399, 238] width 761 height 230
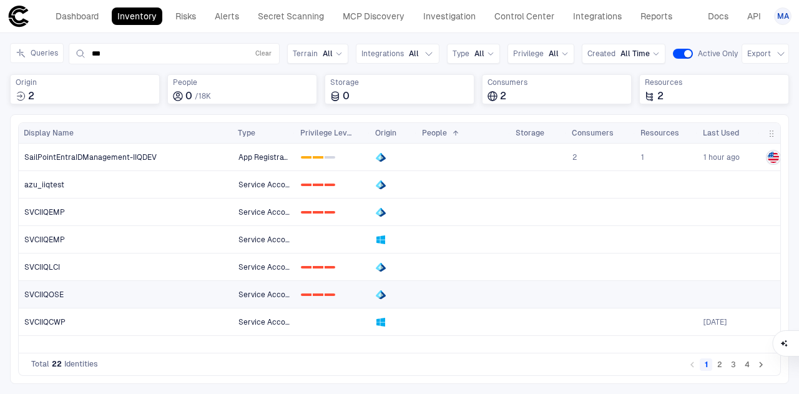
click at [127, 288] on link "SVCIIQOSE" at bounding box center [125, 294] width 213 height 26
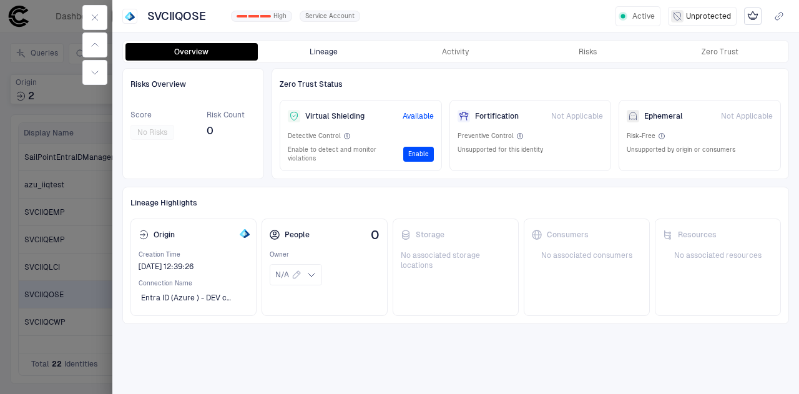
click at [295, 54] on button "Lineage" at bounding box center [324, 51] width 132 height 17
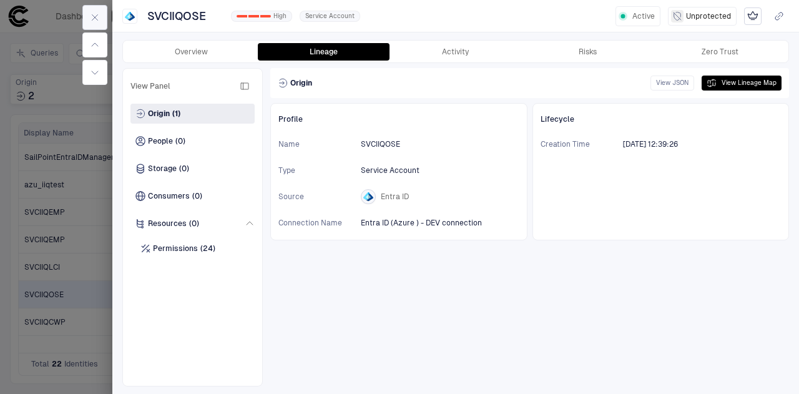
click at [82, 16] on button "button" at bounding box center [94, 17] width 25 height 25
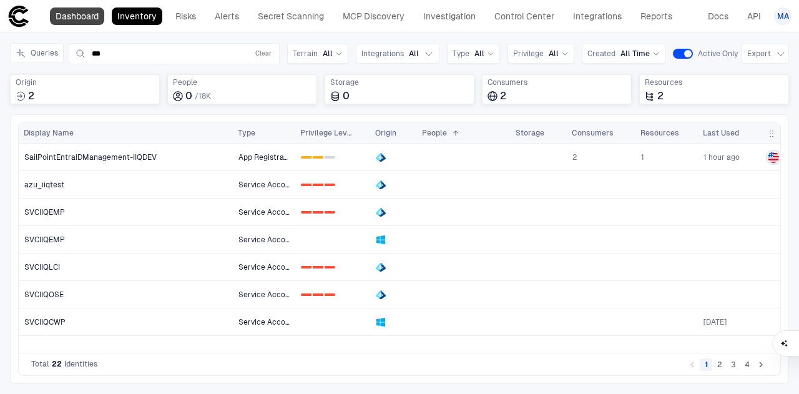
click at [95, 18] on link "Dashboard" at bounding box center [77, 15] width 54 height 17
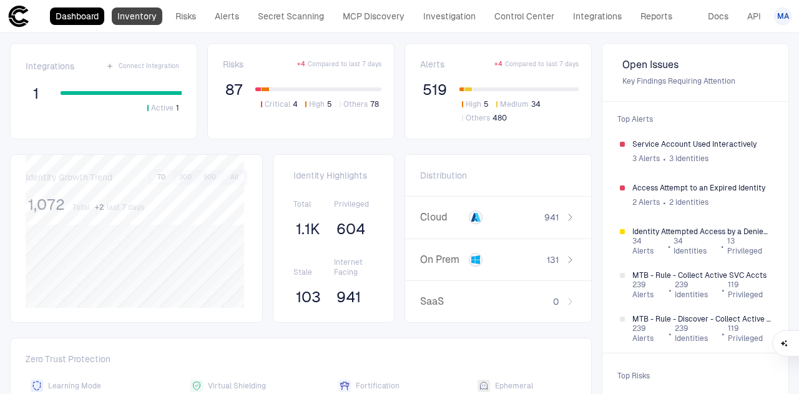
click at [135, 18] on link "Inventory" at bounding box center [137, 15] width 51 height 17
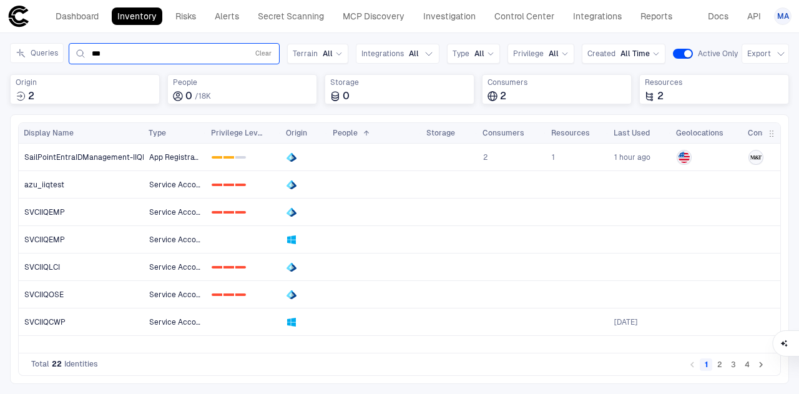
click at [133, 50] on input "***" at bounding box center [167, 54] width 151 height 10
type input "*"
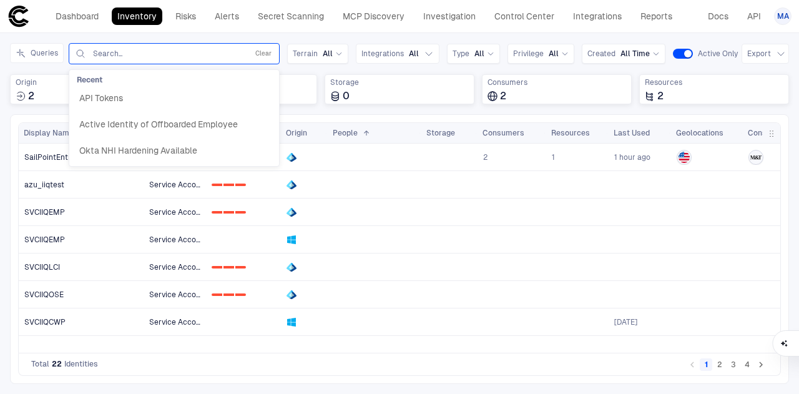
type input "***"
click at [247, 37] on div "Inventory Navigator Discovery AD Service Accounts Access from Non-Org Addresses…" at bounding box center [399, 213] width 799 height 361
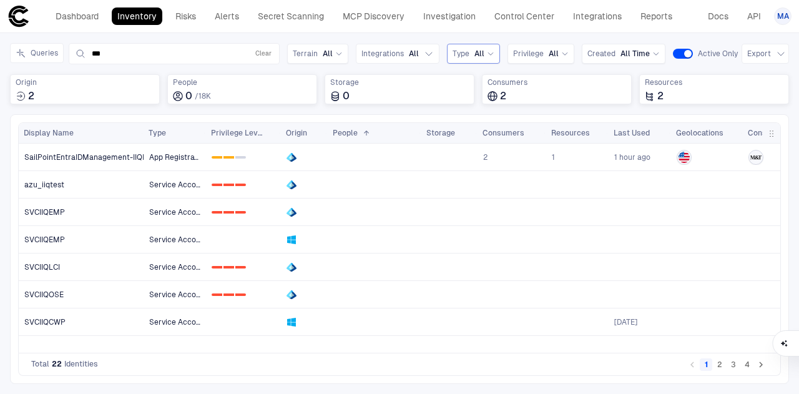
click at [466, 54] on div "Type All" at bounding box center [473, 54] width 53 height 20
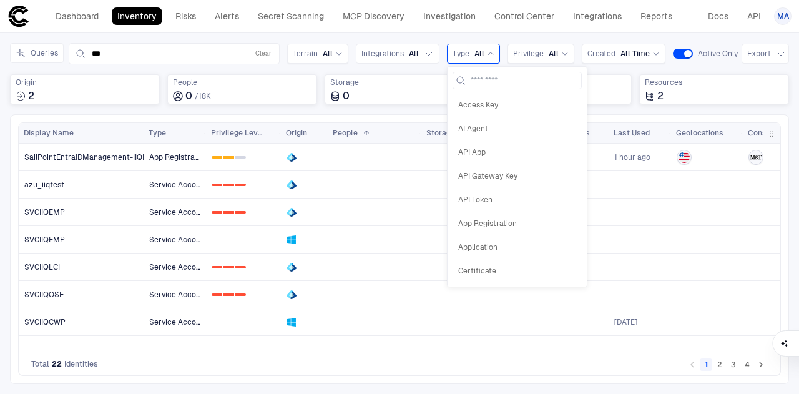
click at [481, 53] on div "All" at bounding box center [484, 54] width 20 height 10
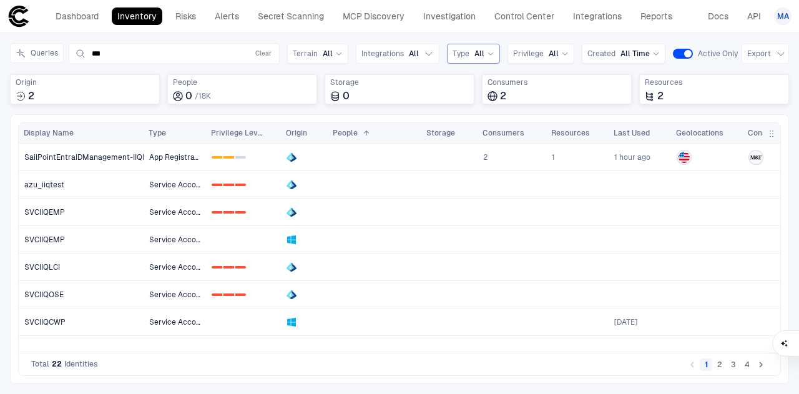
click at [476, 52] on span "All" at bounding box center [479, 54] width 10 height 10
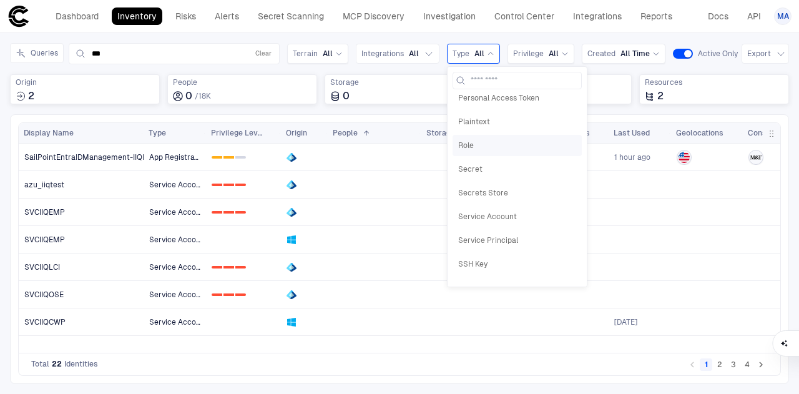
scroll to position [512, 0]
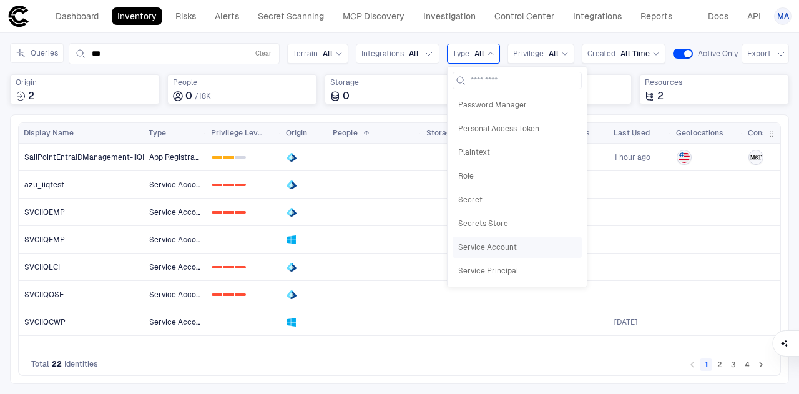
type input "*"
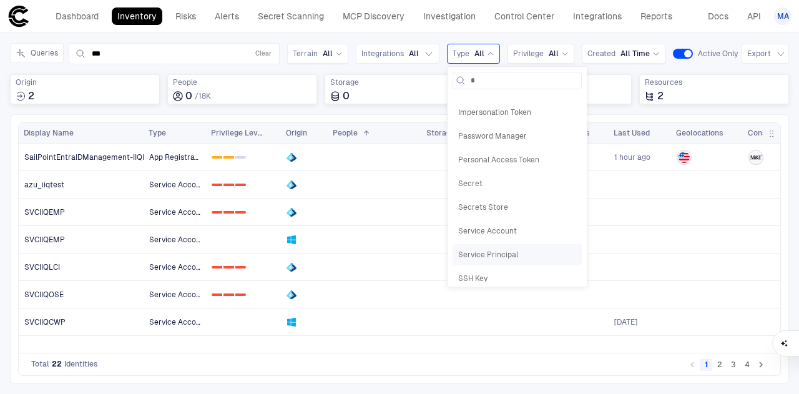
scroll to position [46, 0]
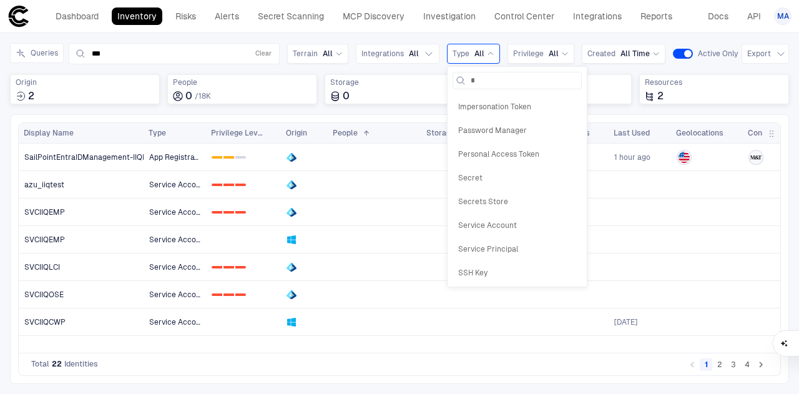
click at [502, 233] on div "Access Key App Registration Impersonation Token Password Manager Personal Acces…" at bounding box center [517, 187] width 129 height 187
click at [504, 239] on div "Service Principal" at bounding box center [517, 248] width 129 height 21
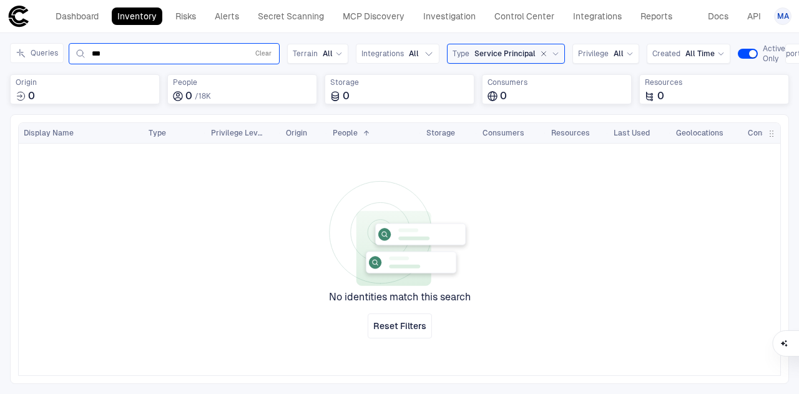
click at [130, 52] on input "***" at bounding box center [167, 54] width 151 height 10
type input "*"
click at [110, 52] on input "text" at bounding box center [155, 54] width 127 height 10
click at [197, 32] on header "Dashboard Inventory Risks Alerts Secret Scanning MCP Discovery Investigation Co…" at bounding box center [399, 16] width 799 height 33
click at [552, 54] on icon at bounding box center [555, 53] width 7 height 7
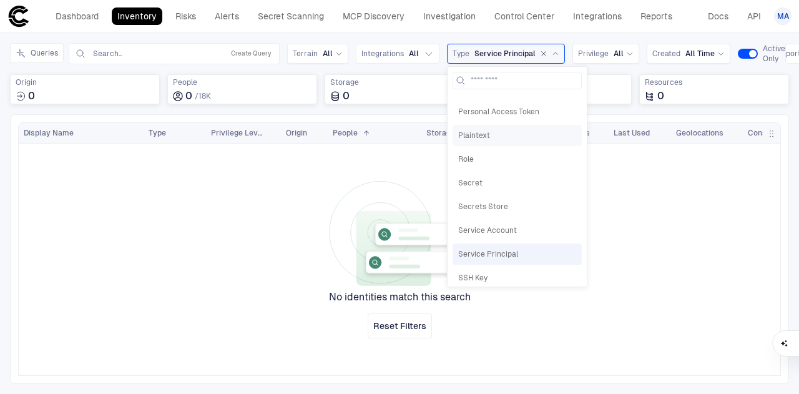
scroll to position [492, 0]
click at [519, 248] on span "Service Principal" at bounding box center [517, 253] width 118 height 10
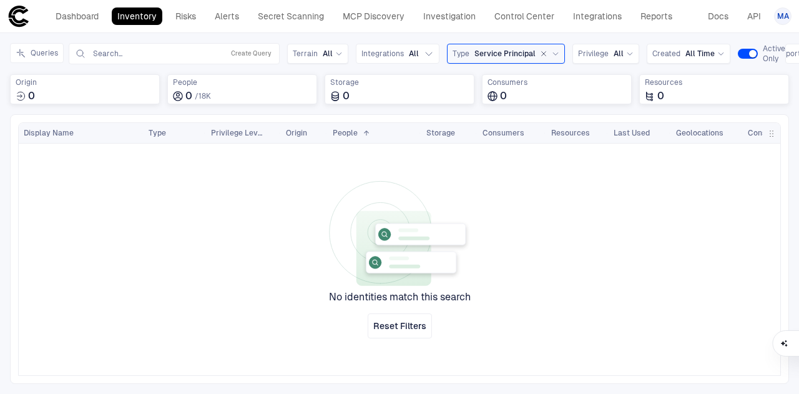
click at [540, 53] on icon "button" at bounding box center [543, 53] width 7 height 7
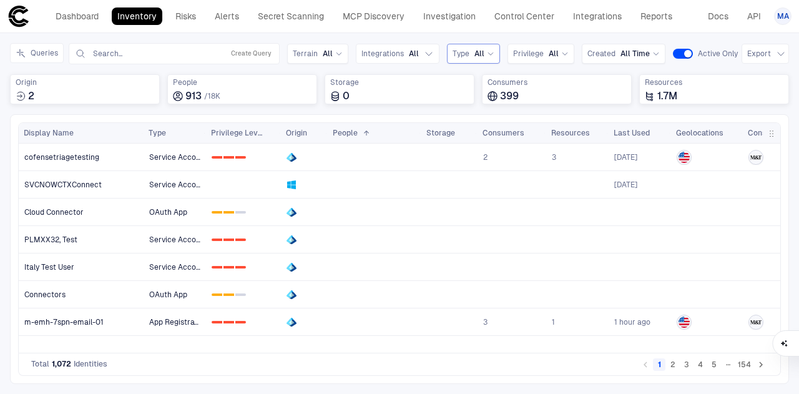
click at [202, 128] on div "Type" at bounding box center [175, 133] width 62 height 20
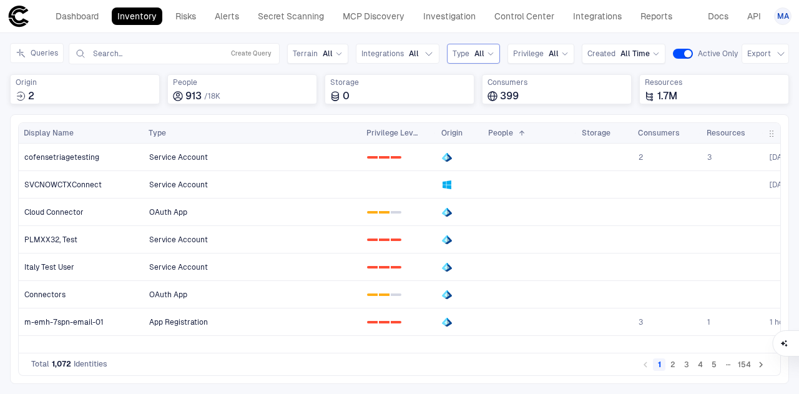
drag, startPoint x: 202, startPoint y: 128, endPoint x: 358, endPoint y: 155, distance: 157.8
click at [358, 155] on div "Display Name Type 1" at bounding box center [399, 238] width 761 height 230
click at [474, 49] on span "All" at bounding box center [479, 54] width 10 height 10
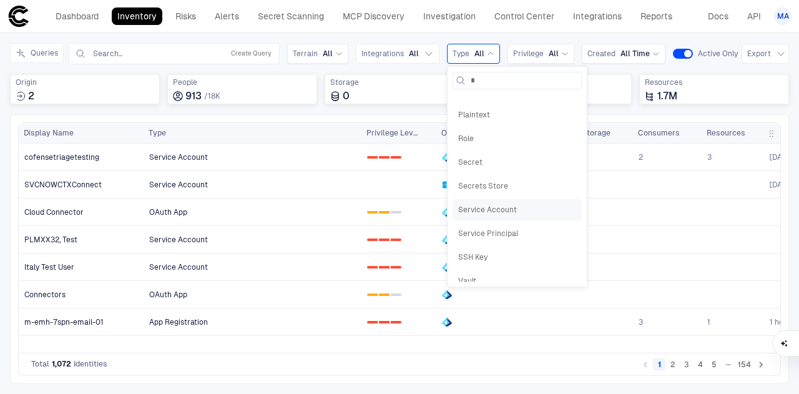
scroll to position [0, 0]
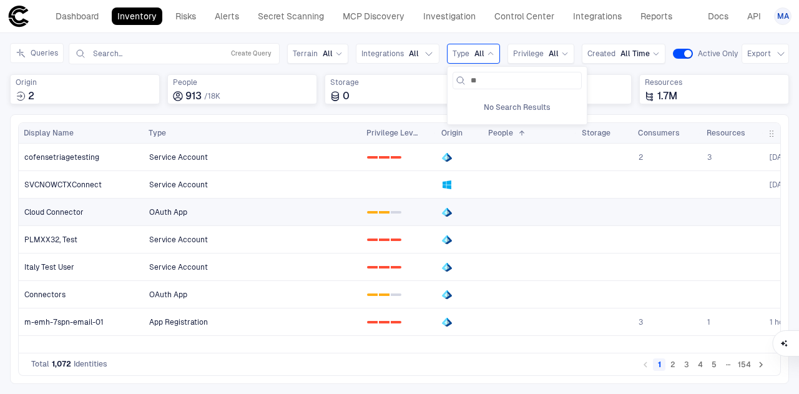
type input "*"
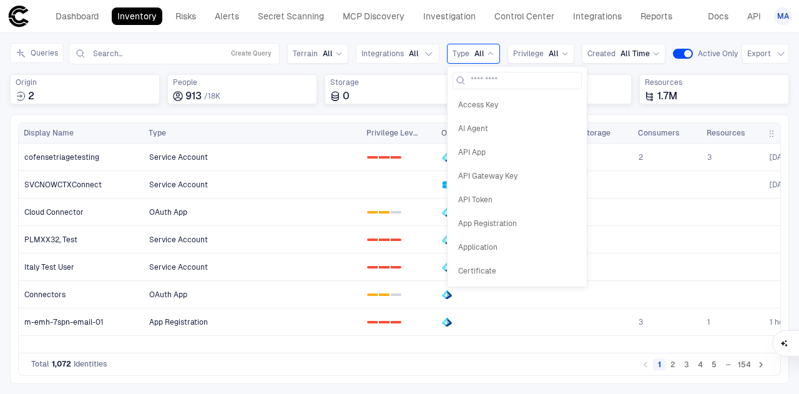
type input "*"
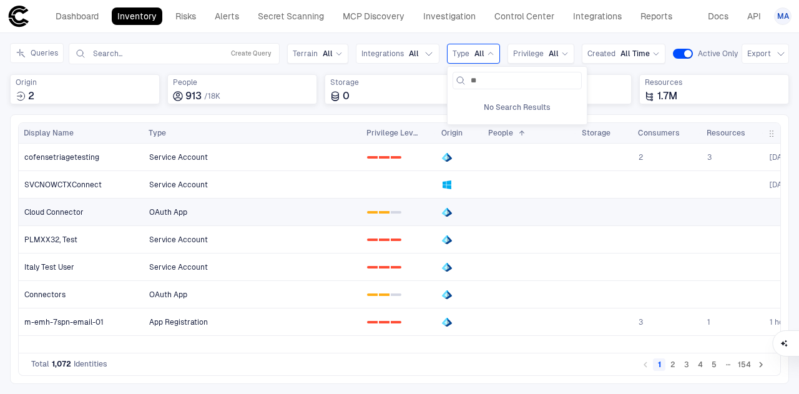
type input "*"
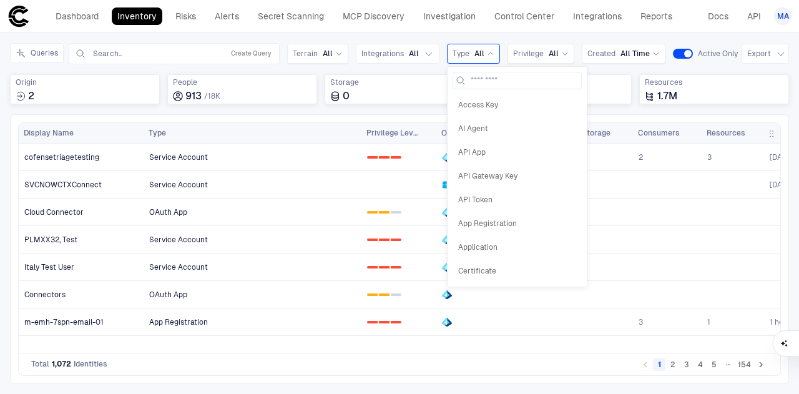
drag, startPoint x: 472, startPoint y: 29, endPoint x: 484, endPoint y: 47, distance: 21.6
click at [472, 29] on header "Dashboard Inventory Risks Alerts Secret Scanning MCP Discovery Investigation Co…" at bounding box center [399, 16] width 799 height 33
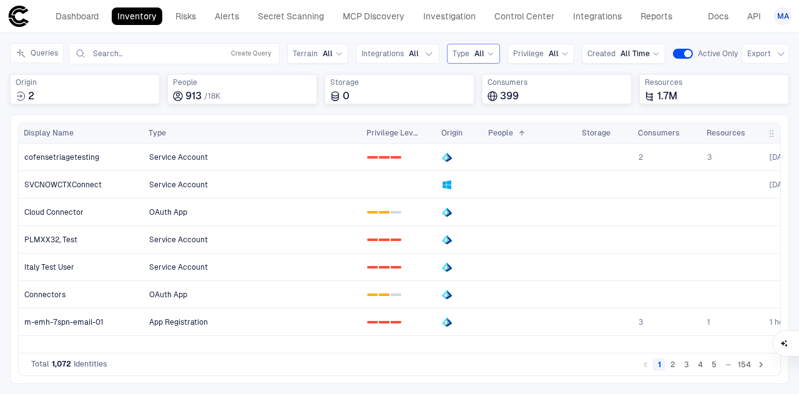
click at [487, 52] on icon at bounding box center [490, 53] width 7 height 7
click at [693, 36] on div "Inventory Navigator Discovery AD Service Accounts Access from Non-Org Addresses…" at bounding box center [399, 213] width 799 height 361
click at [187, 135] on div "Type" at bounding box center [246, 133] width 195 height 14
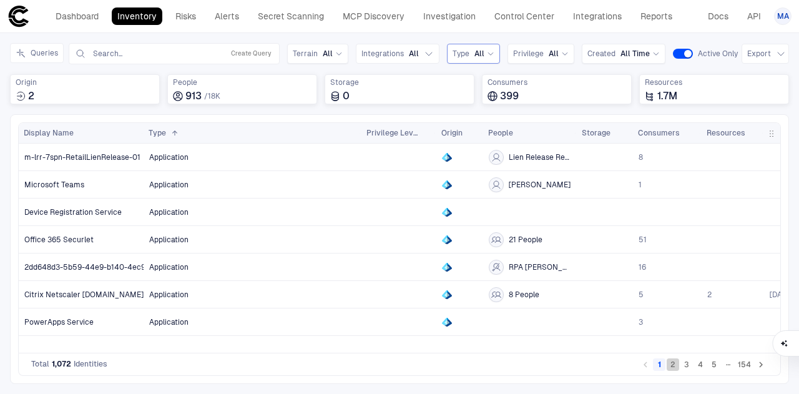
click at [671, 365] on button "2" at bounding box center [673, 364] width 12 height 12
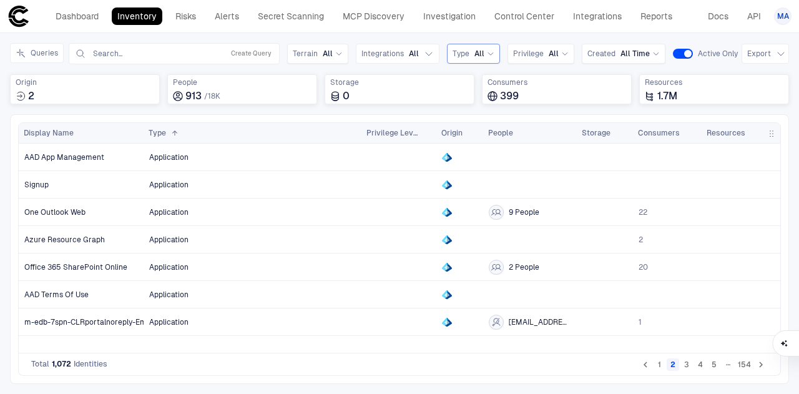
click at [687, 364] on button "3" at bounding box center [686, 364] width 12 height 12
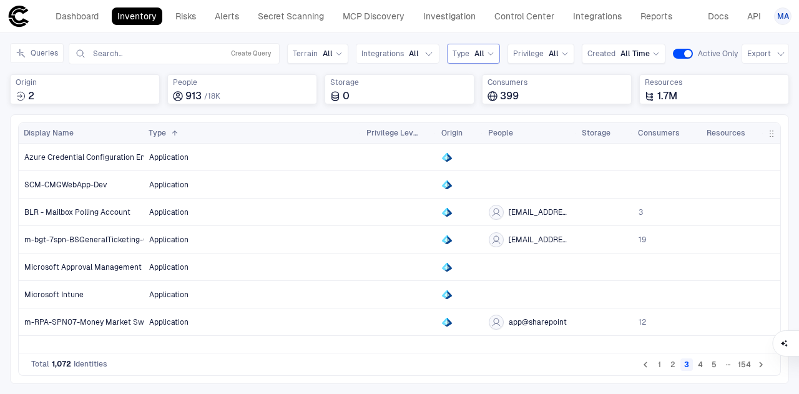
click at [703, 368] on button "4" at bounding box center [700, 364] width 12 height 12
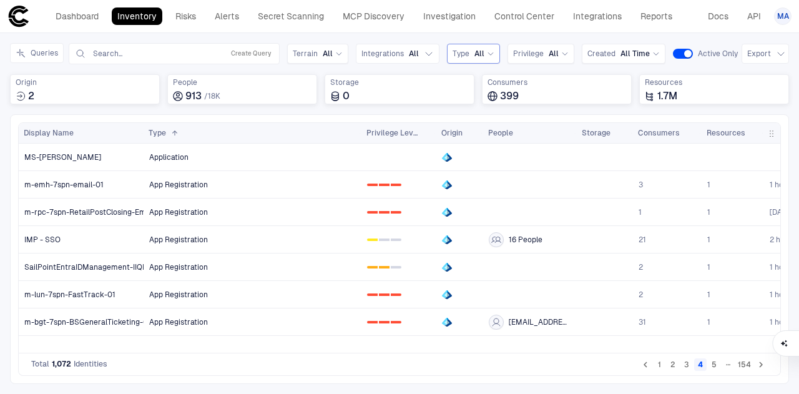
click at [714, 368] on button "5" at bounding box center [714, 364] width 12 height 12
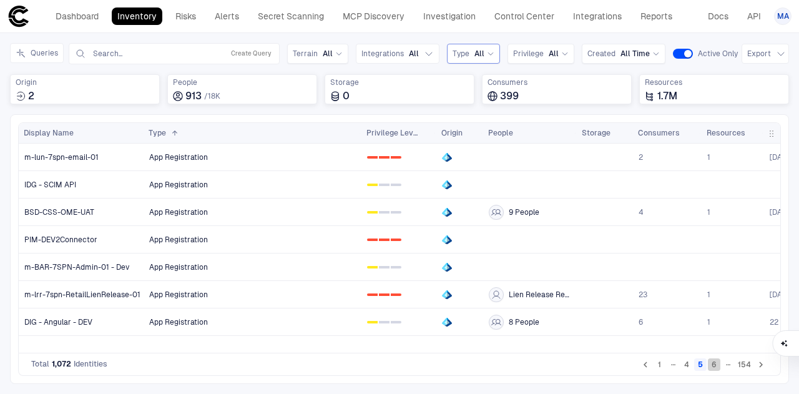
click at [715, 369] on button "6" at bounding box center [714, 364] width 12 height 12
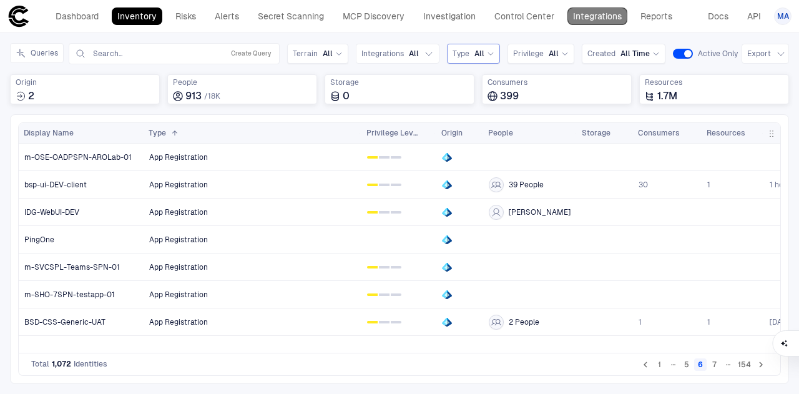
click at [600, 12] on link "Integrations" at bounding box center [597, 15] width 60 height 17
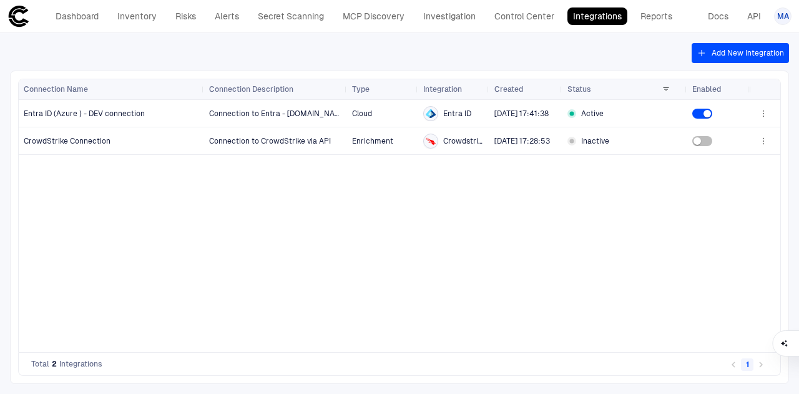
drag, startPoint x: 141, startPoint y: 92, endPoint x: 202, endPoint y: 92, distance: 60.5
click at [202, 92] on div at bounding box center [203, 89] width 5 height 20
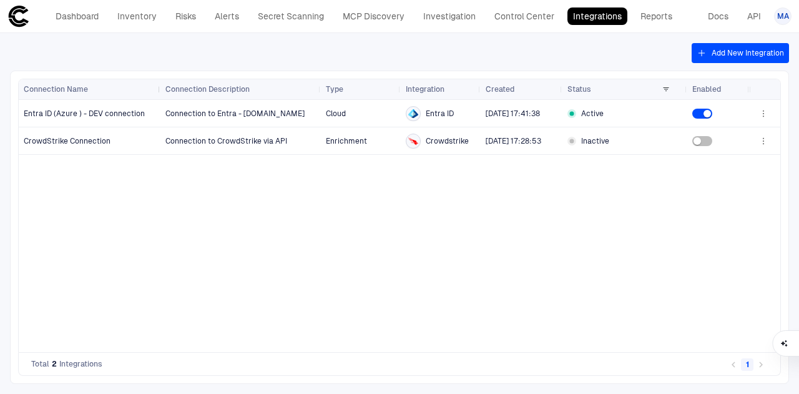
drag, startPoint x: 200, startPoint y: 93, endPoint x: 157, endPoint y: 93, distance: 43.7
click at [157, 93] on div at bounding box center [159, 89] width 5 height 20
click at [329, 120] on span "Cloud" at bounding box center [361, 113] width 70 height 25
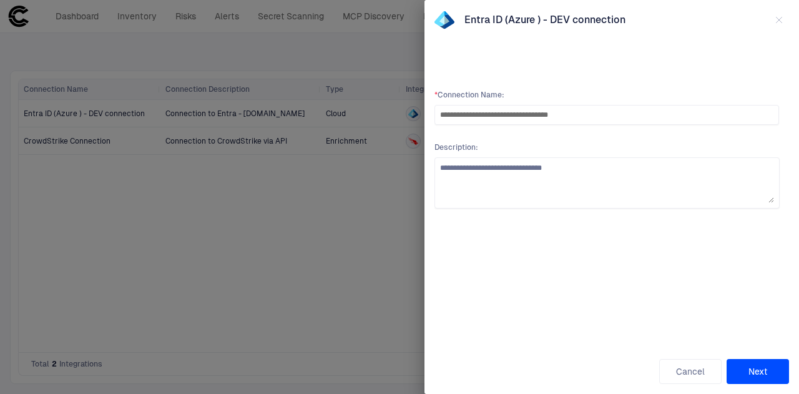
click at [760, 366] on button "Next" at bounding box center [757, 371] width 62 height 25
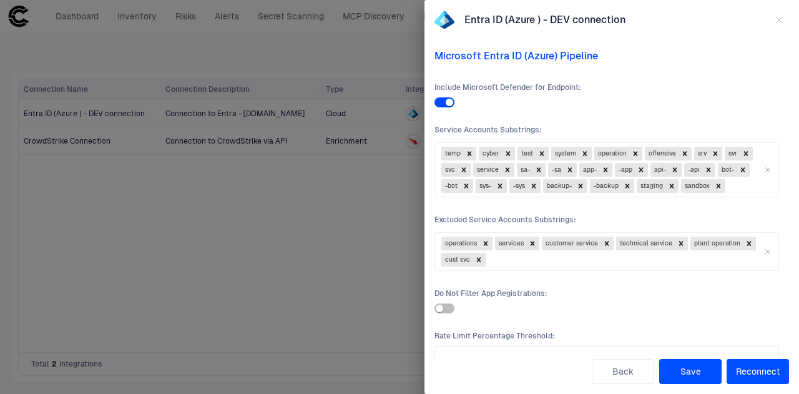
click at [265, 245] on div at bounding box center [399, 197] width 799 height 394
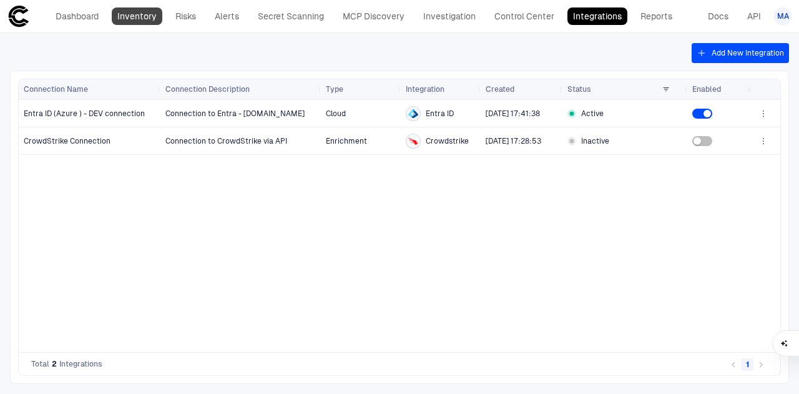
click at [130, 21] on link "Inventory" at bounding box center [137, 15] width 51 height 17
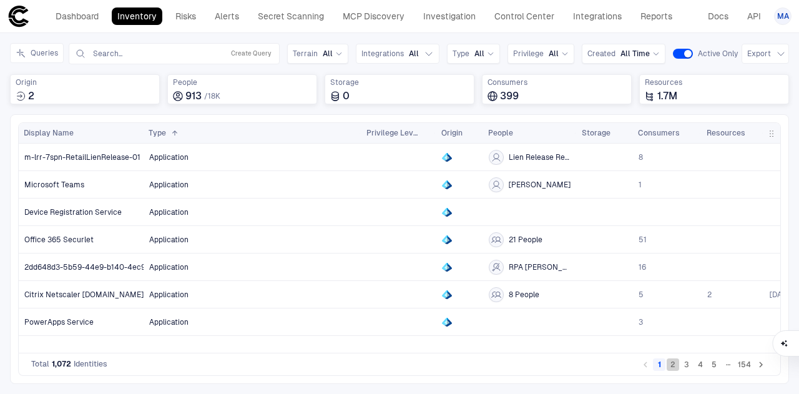
click at [675, 366] on button "2" at bounding box center [673, 364] width 12 height 12
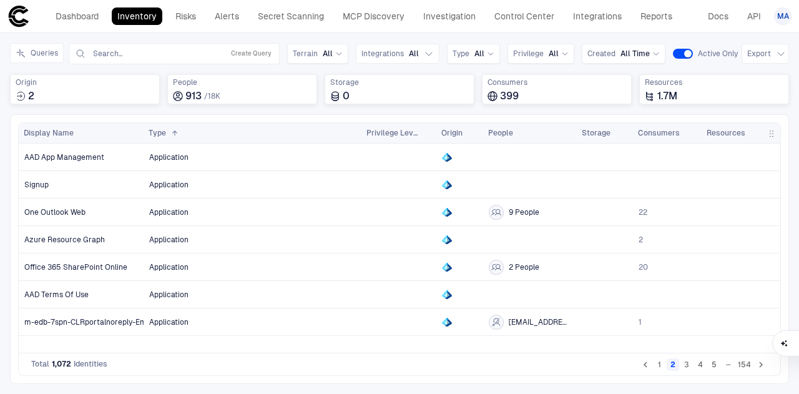
click at [688, 367] on button "3" at bounding box center [686, 364] width 12 height 12
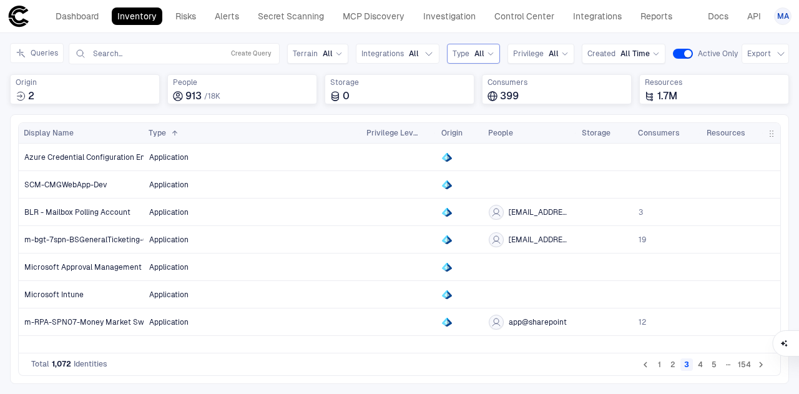
click at [481, 52] on div "All" at bounding box center [484, 54] width 20 height 10
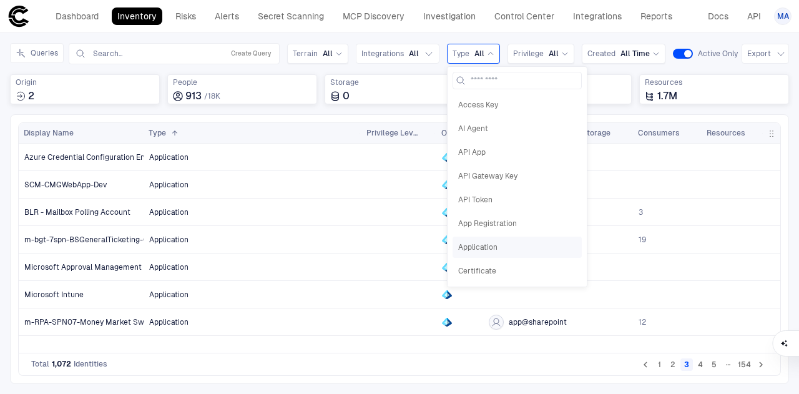
click at [489, 248] on span "Application" at bounding box center [517, 247] width 118 height 10
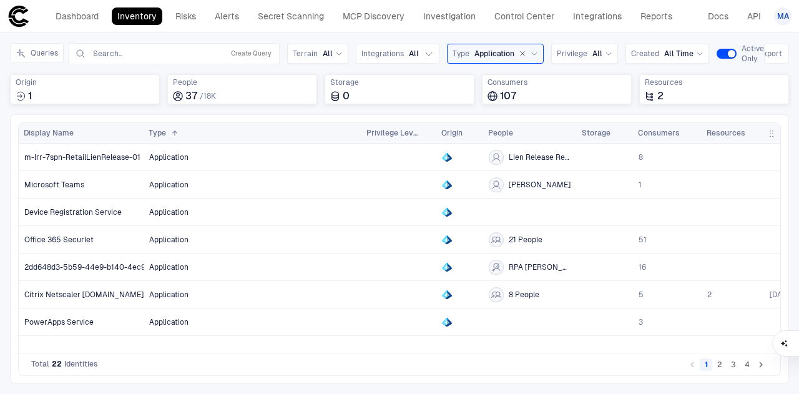
click at [521, 52] on icon "button" at bounding box center [523, 54] width 4 height 4
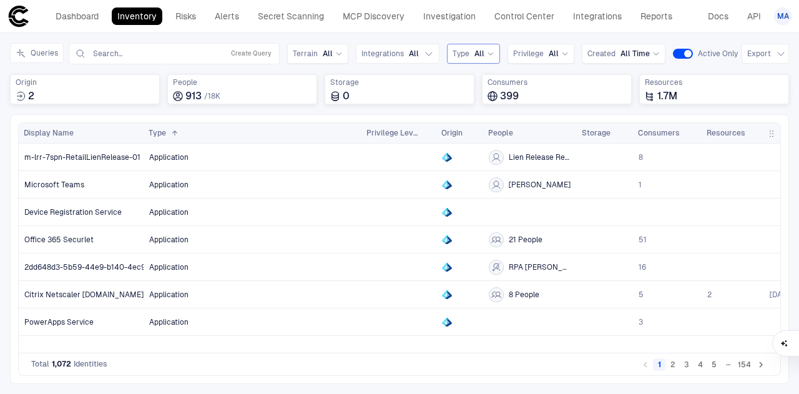
click at [482, 51] on div "All" at bounding box center [484, 54] width 20 height 10
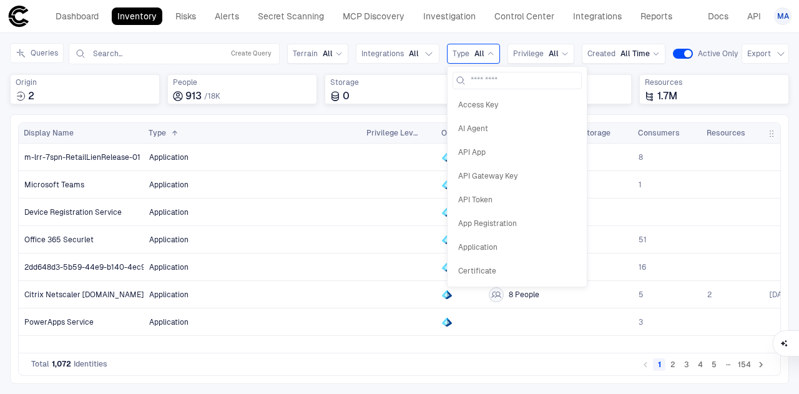
click at [493, 100] on span "Access Key" at bounding box center [517, 105] width 118 height 10
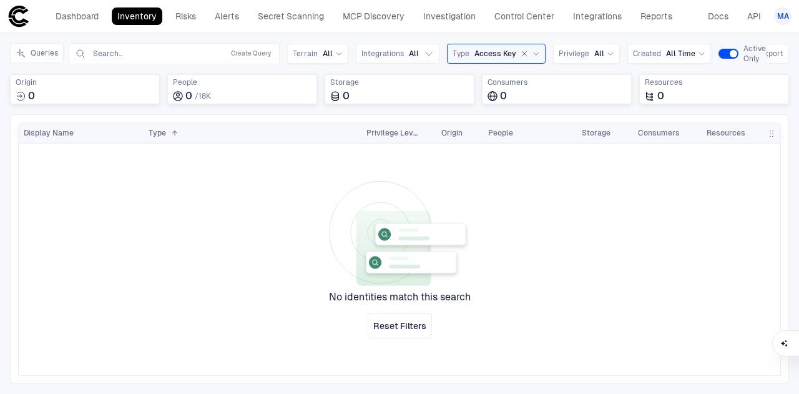
click at [519, 50] on button "button" at bounding box center [524, 53] width 11 height 11
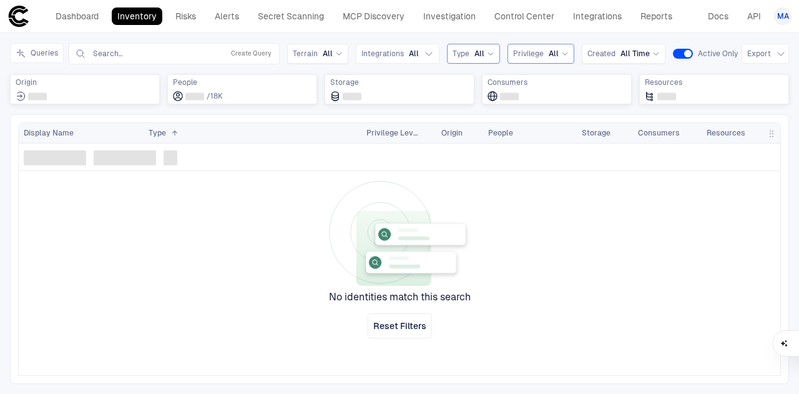
click at [529, 51] on span "Privilege" at bounding box center [528, 54] width 31 height 10
click at [487, 51] on icon at bounding box center [490, 53] width 7 height 7
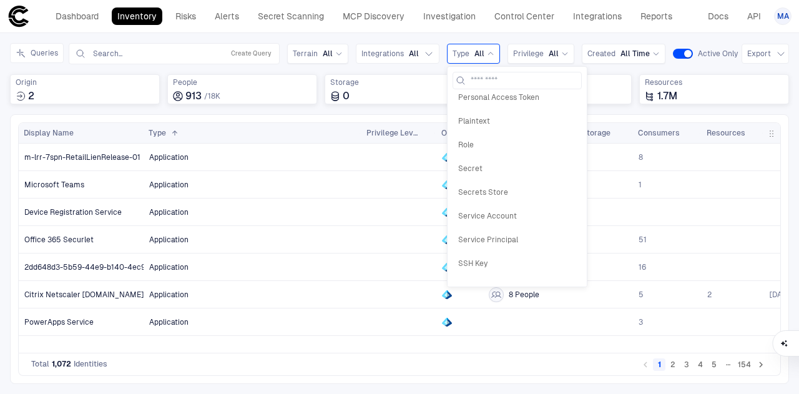
scroll to position [512, 0]
click at [477, 276] on span "Vault" at bounding box center [517, 281] width 118 height 10
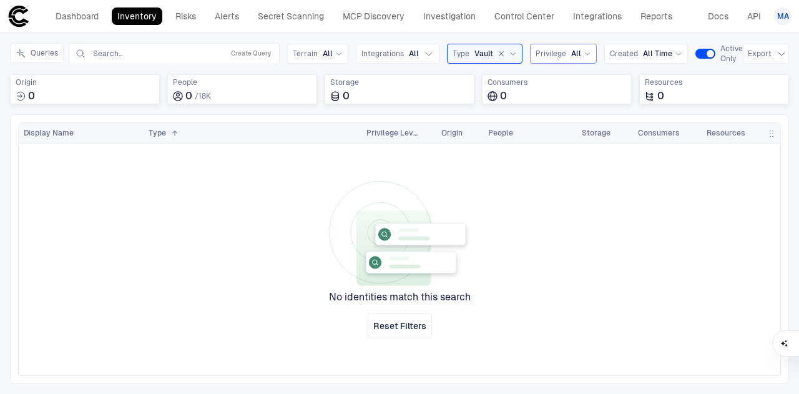
drag, startPoint x: 497, startPoint y: 52, endPoint x: 511, endPoint y: 52, distance: 13.7
click at [497, 52] on icon "button" at bounding box center [500, 53] width 7 height 7
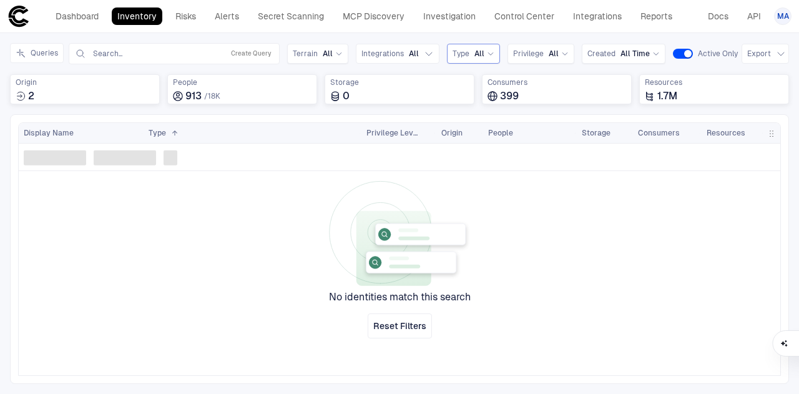
click at [487, 52] on icon at bounding box center [490, 53] width 7 height 7
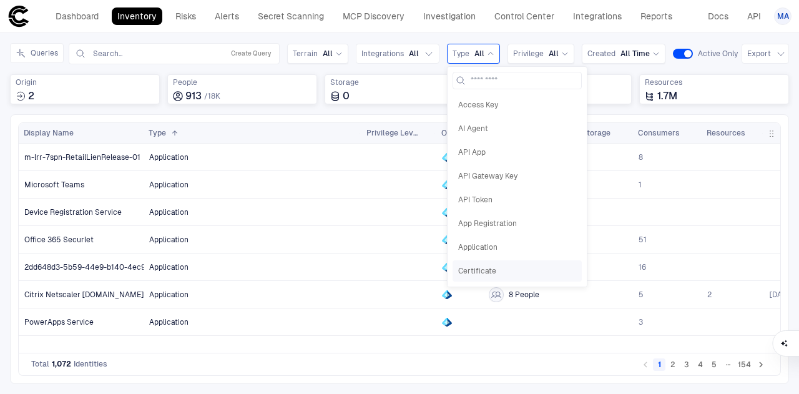
click at [484, 266] on span "Certificate" at bounding box center [517, 271] width 118 height 10
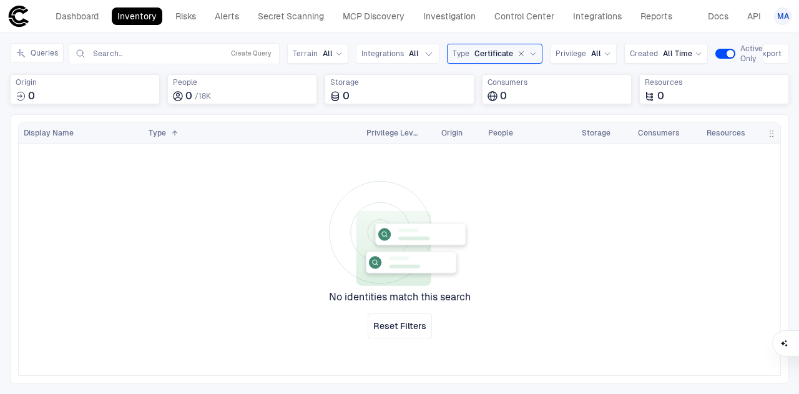
click at [517, 52] on icon "button" at bounding box center [520, 53] width 7 height 7
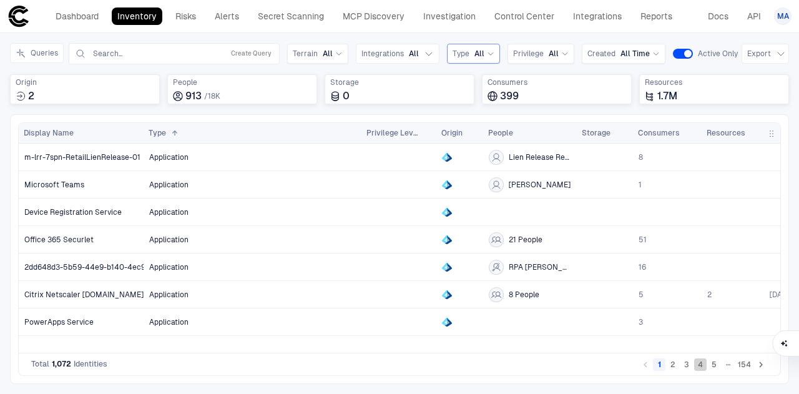
click at [703, 371] on button "4" at bounding box center [700, 364] width 12 height 12
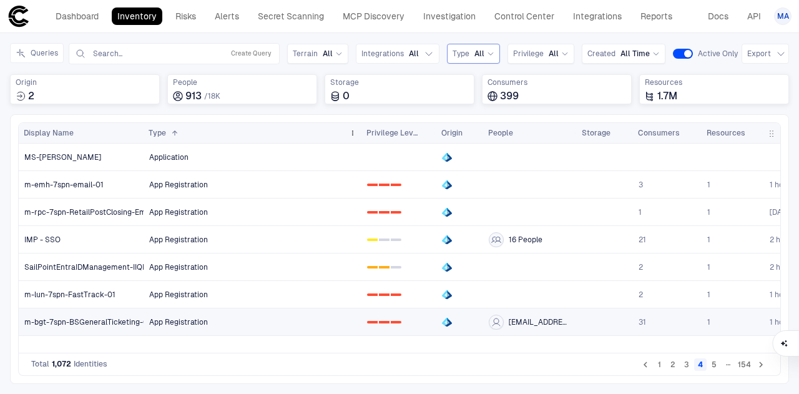
click at [198, 130] on div "Type 1" at bounding box center [246, 133] width 195 height 14
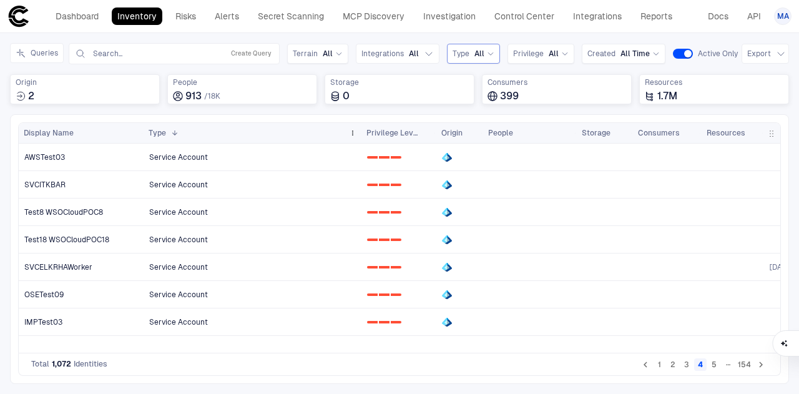
click at [166, 129] on span at bounding box center [172, 132] width 12 height 7
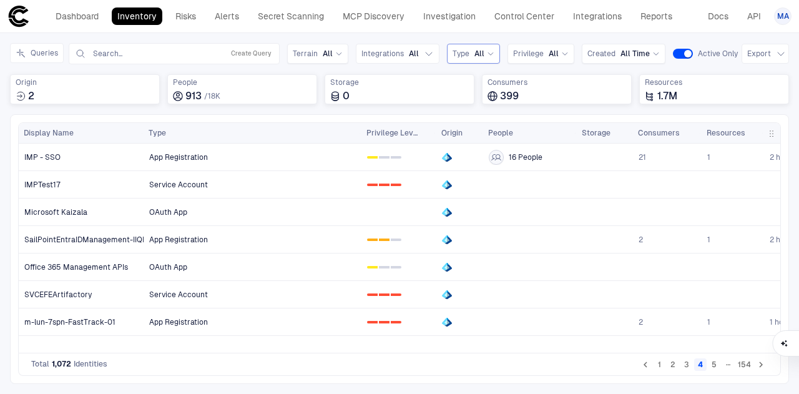
click at [717, 366] on button "5" at bounding box center [714, 364] width 12 height 12
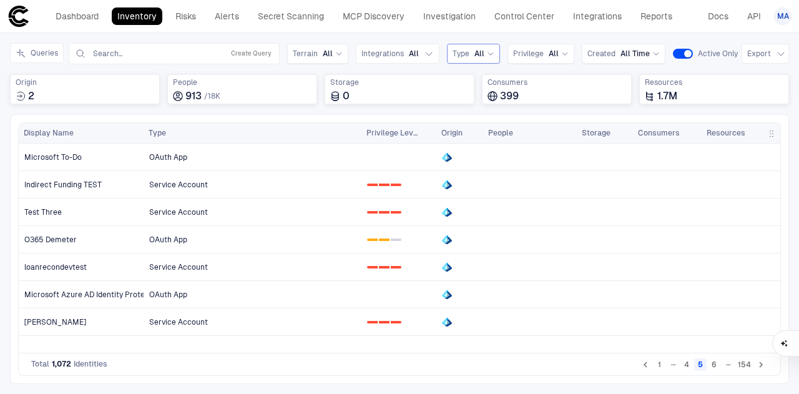
click at [717, 366] on button "6" at bounding box center [714, 364] width 12 height 12
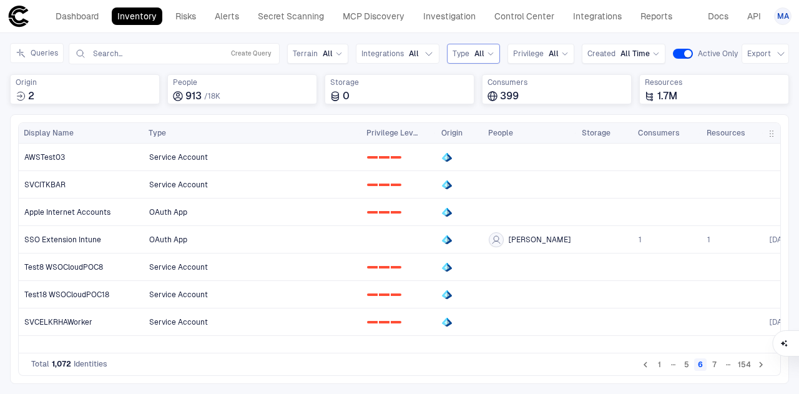
click at [717, 366] on button "7" at bounding box center [714, 364] width 12 height 12
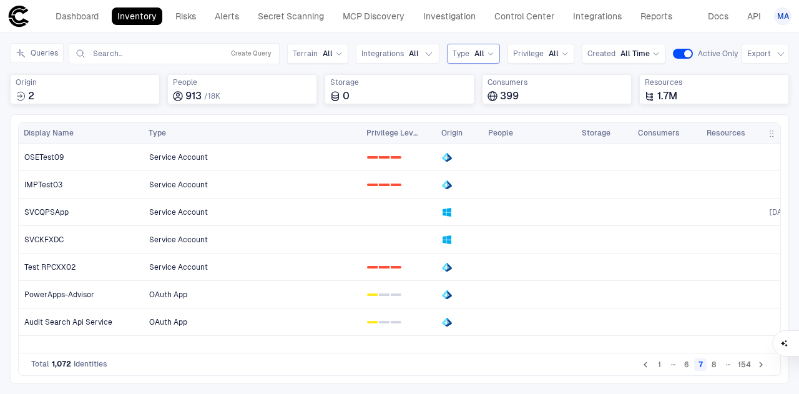
click at [717, 366] on button "8" at bounding box center [714, 364] width 12 height 12
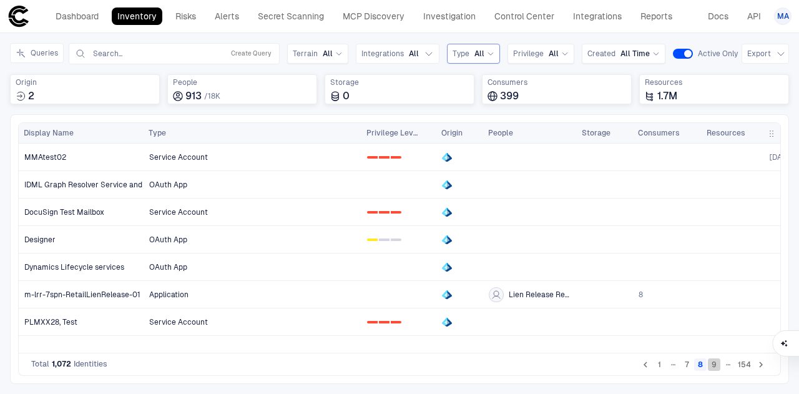
click at [717, 366] on button "9" at bounding box center [714, 364] width 12 height 12
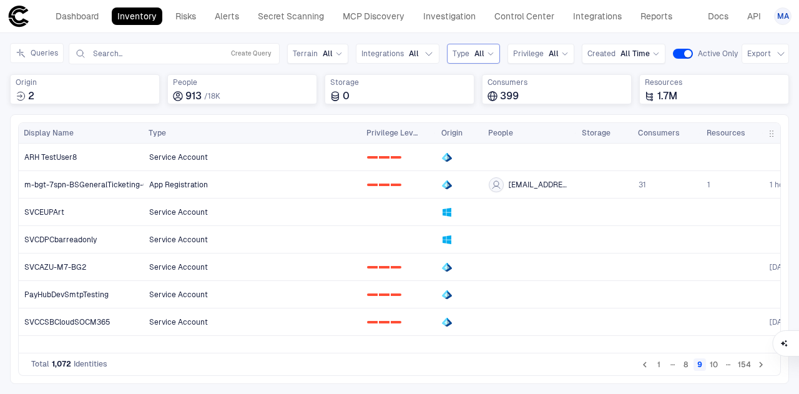
click at [717, 365] on button "10" at bounding box center [713, 364] width 13 height 12
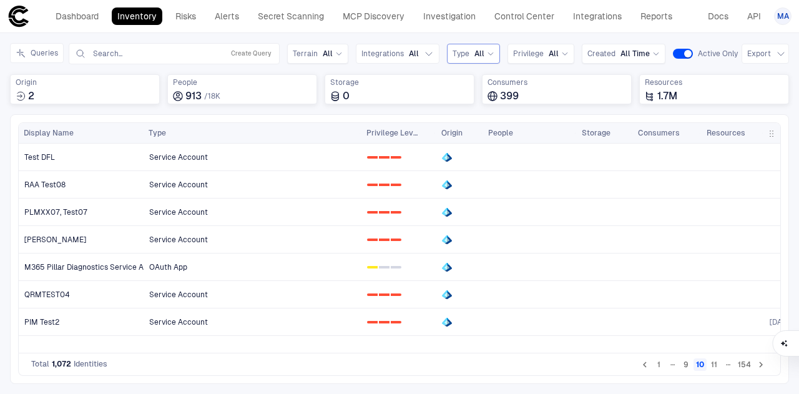
click at [716, 365] on button "11" at bounding box center [714, 364] width 12 height 12
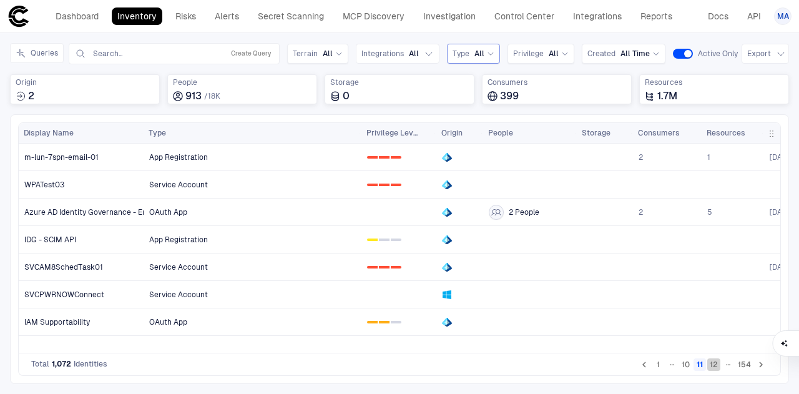
click at [716, 365] on button "12" at bounding box center [713, 364] width 13 height 12
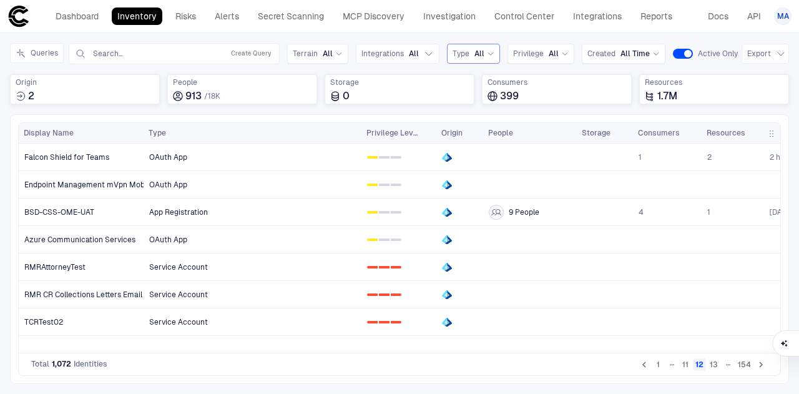
click at [716, 365] on button "13" at bounding box center [713, 364] width 13 height 12
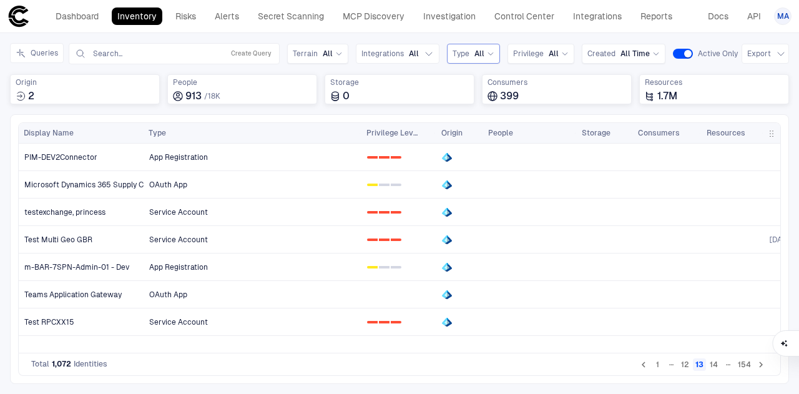
drag, startPoint x: 707, startPoint y: 364, endPoint x: 714, endPoint y: 364, distance: 7.5
click at [707, 364] on li "13" at bounding box center [699, 363] width 14 height 15
click at [717, 364] on button "14" at bounding box center [713, 364] width 13 height 12
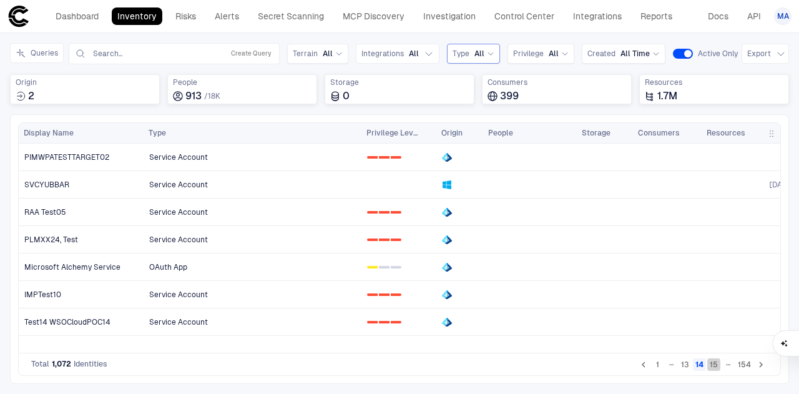
click at [714, 364] on button "15" at bounding box center [713, 364] width 13 height 12
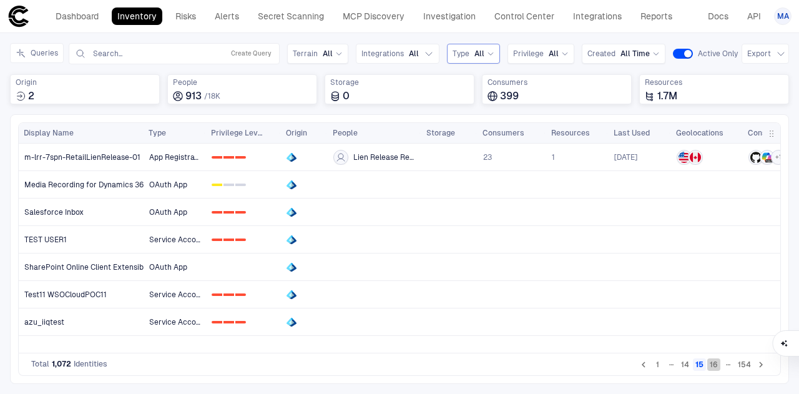
click at [717, 364] on button "16" at bounding box center [713, 364] width 13 height 12
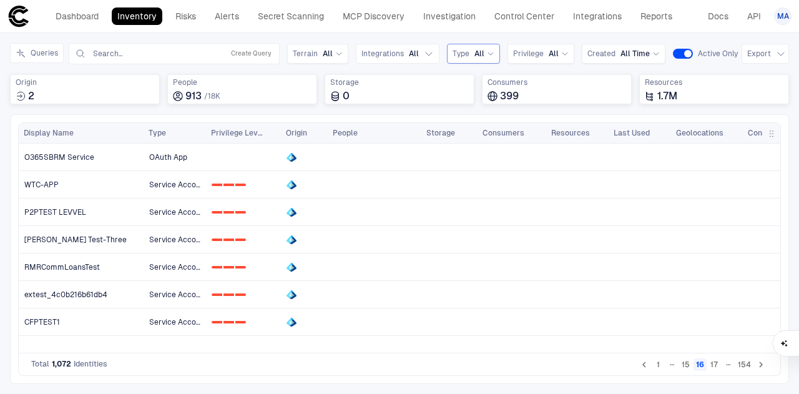
click at [719, 368] on button "17" at bounding box center [714, 364] width 12 height 12
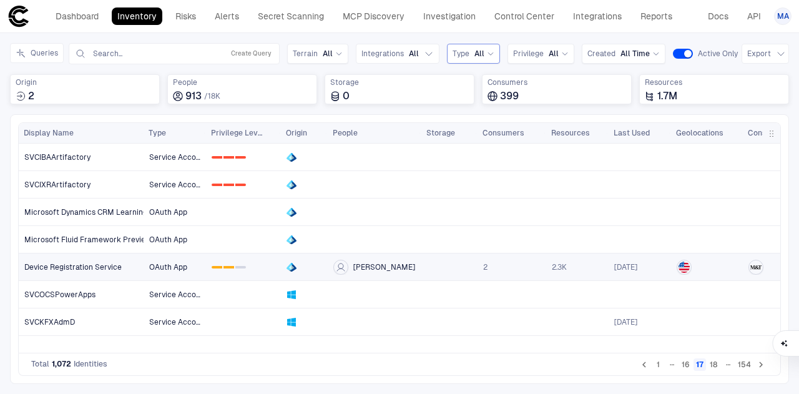
click at [439, 269] on link at bounding box center [449, 267] width 55 height 26
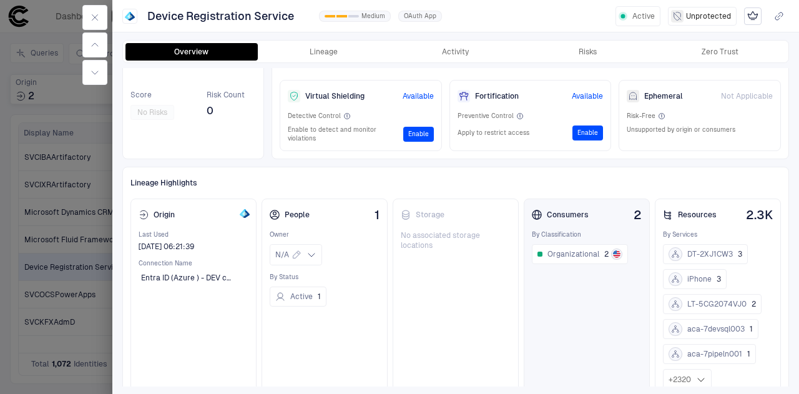
scroll to position [35, 0]
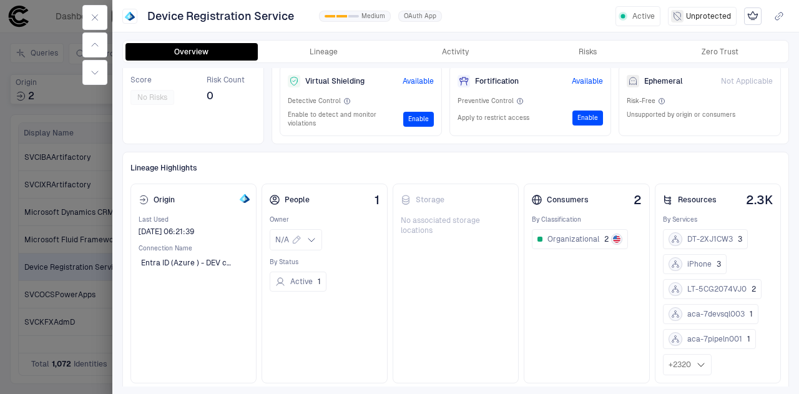
click at [79, 14] on div at bounding box center [94, 45] width 35 height 90
click at [87, 13] on button "button" at bounding box center [94, 17] width 25 height 25
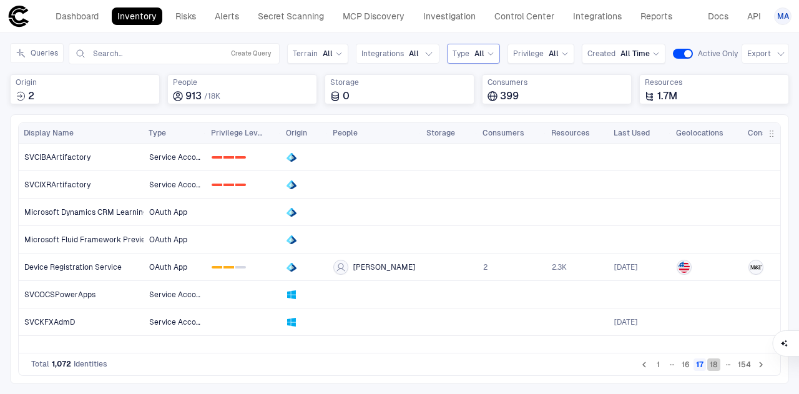
click at [715, 368] on button "18" at bounding box center [713, 364] width 13 height 12
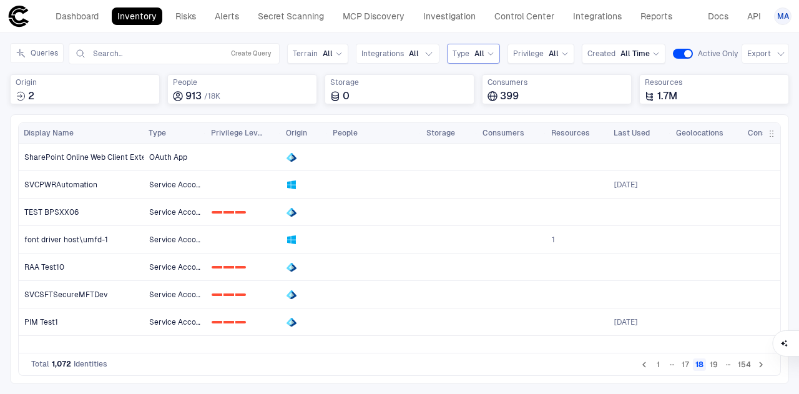
click at [719, 367] on button "19" at bounding box center [713, 364] width 13 height 12
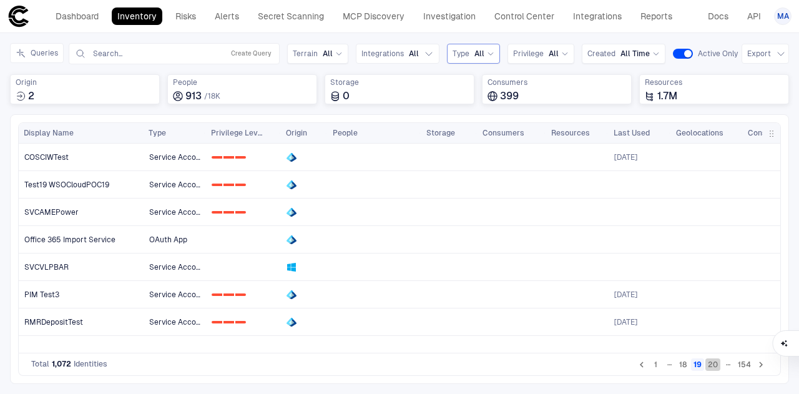
click at [712, 366] on button "20" at bounding box center [712, 364] width 15 height 12
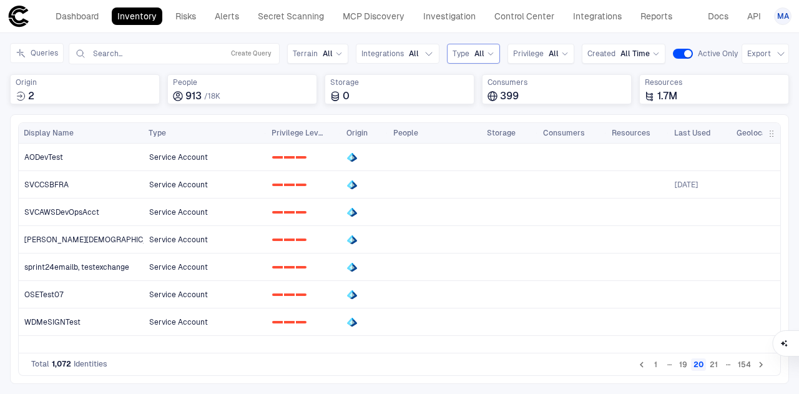
drag, startPoint x: 203, startPoint y: 134, endPoint x: 263, endPoint y: 135, distance: 60.6
click at [263, 135] on div at bounding box center [265, 133] width 5 height 20
